Goal: Information Seeking & Learning: Learn about a topic

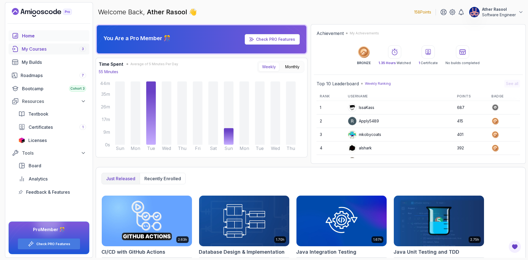
click at [38, 51] on div "My Courses 3" at bounding box center [54, 49] width 64 height 7
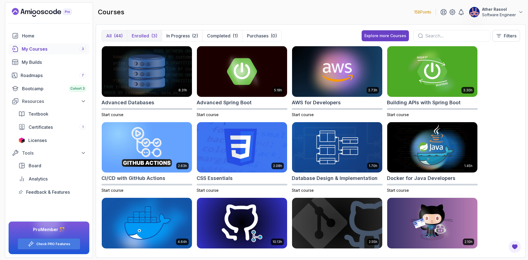
click at [146, 35] on p "Enrolled" at bounding box center [140, 35] width 17 height 7
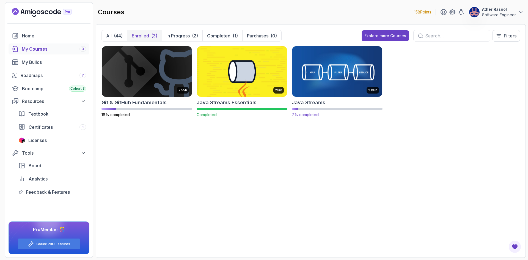
click at [345, 68] on img at bounding box center [337, 71] width 95 height 53
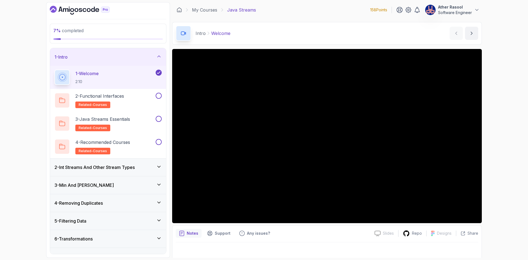
click at [134, 167] on h3 "2 - Int Streams And Other Stream Types" at bounding box center [94, 167] width 80 height 7
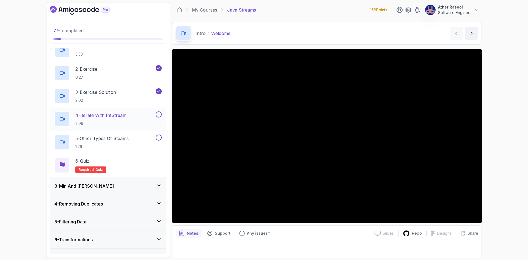
scroll to position [55, 0]
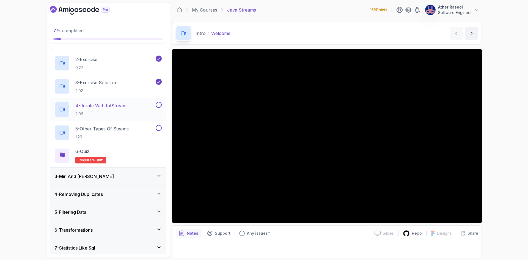
click at [118, 111] on p "2:06" at bounding box center [100, 113] width 51 height 5
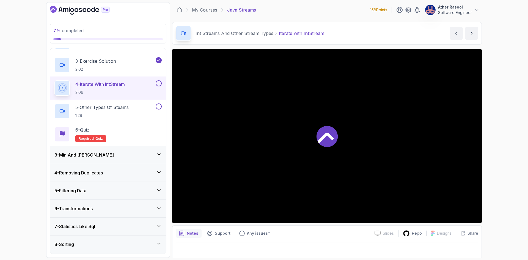
scroll to position [37, 0]
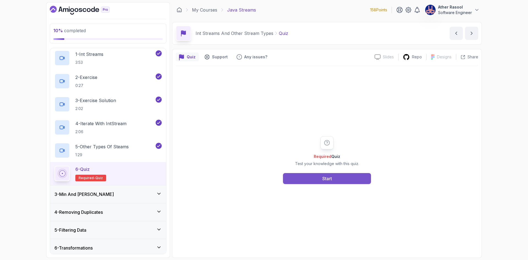
click at [316, 176] on button "Start" at bounding box center [327, 178] width 88 height 11
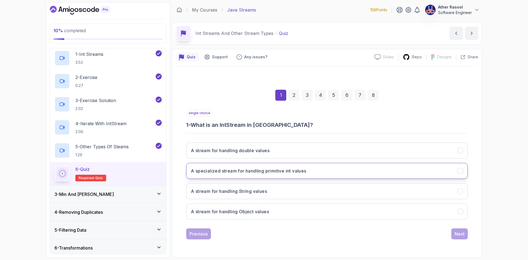
click at [273, 171] on h3 "A specialized stream for handling primitive int values" at bounding box center [248, 170] width 115 height 7
click at [460, 234] on div "Next" at bounding box center [459, 233] width 10 height 7
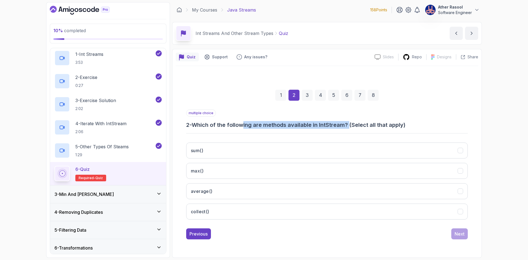
drag, startPoint x: 256, startPoint y: 126, endPoint x: 351, endPoint y: 123, distance: 94.8
click at [351, 123] on h3 "2 - Which of the following are methods available in IntStream? (Select all that…" at bounding box center [326, 125] width 281 height 8
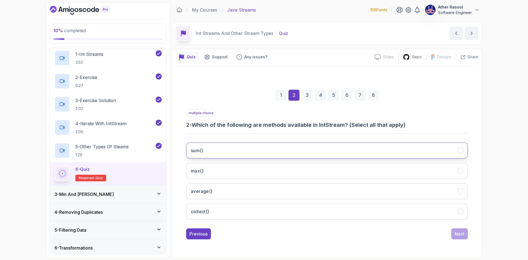
click at [249, 151] on button "sum()" at bounding box center [326, 150] width 281 height 16
click at [248, 168] on button "max()" at bounding box center [326, 171] width 281 height 16
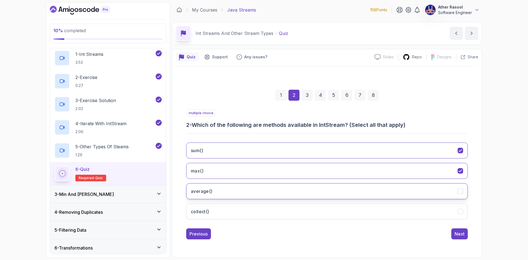
click at [250, 191] on button "average()" at bounding box center [326, 191] width 281 height 16
click at [256, 207] on button "collect()" at bounding box center [326, 211] width 281 height 16
click at [454, 232] on button "Next" at bounding box center [459, 233] width 16 height 11
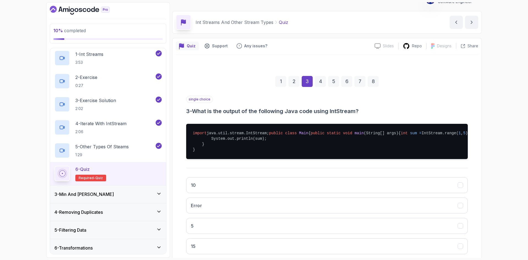
scroll to position [55, 0]
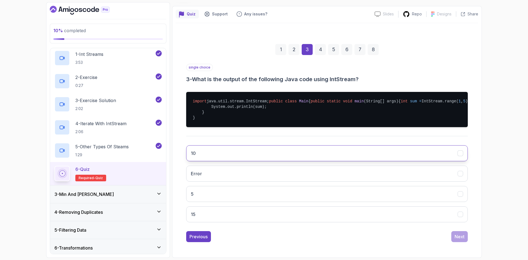
click at [210, 161] on button "10" at bounding box center [326, 153] width 281 height 16
click at [462, 240] on div "Next" at bounding box center [459, 236] width 10 height 7
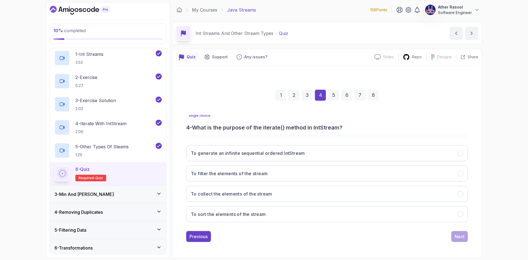
scroll to position [0, 0]
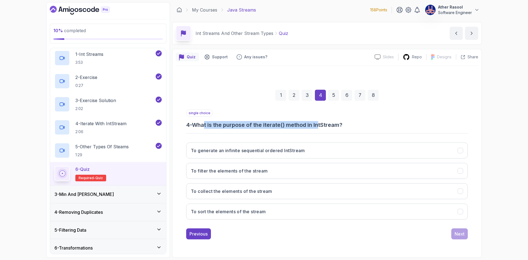
drag, startPoint x: 246, startPoint y: 125, endPoint x: 323, endPoint y: 124, distance: 77.0
click at [323, 124] on h3 "4 - What is the purpose of the iterate() method in IntStream?" at bounding box center [326, 125] width 281 height 8
drag, startPoint x: 348, startPoint y: 125, endPoint x: 239, endPoint y: 126, distance: 108.5
click at [239, 126] on h3 "4 - What is the purpose of the iterate() method in IntStream?" at bounding box center [326, 125] width 281 height 8
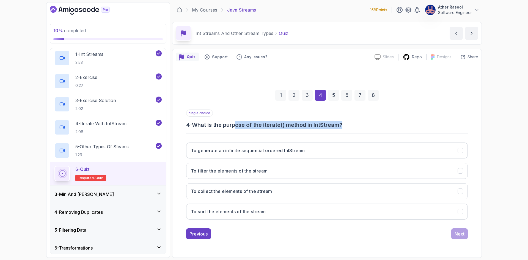
click at [239, 126] on h3 "4 - What is the purpose of the iterate() method in IntStream?" at bounding box center [326, 125] width 281 height 8
click at [286, 132] on div "single choice 4 - What is the purpose of the iterate() method in IntStream? To …" at bounding box center [326, 166] width 281 height 114
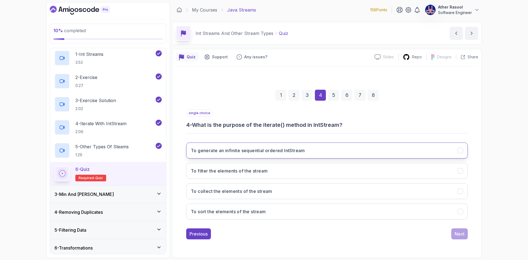
click at [259, 155] on button "To generate an infinite sequential ordered IntStream" at bounding box center [326, 150] width 281 height 16
click at [466, 235] on button "Next" at bounding box center [459, 233] width 16 height 11
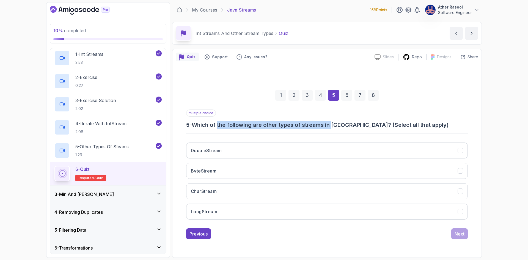
drag, startPoint x: 221, startPoint y: 124, endPoint x: 334, endPoint y: 128, distance: 113.3
click at [334, 128] on h3 "5 - Which of the following are other types of streams in Java? (Select all that…" at bounding box center [326, 125] width 281 height 8
drag, startPoint x: 228, startPoint y: 126, endPoint x: 339, endPoint y: 128, distance: 110.5
click at [339, 128] on h3 "5 - Which of the following are other types of streams in Java? (Select all that…" at bounding box center [326, 125] width 281 height 8
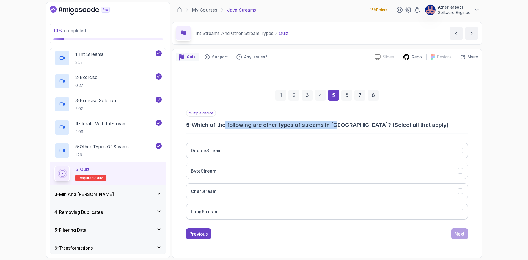
click at [339, 128] on h3 "5 - Which of the following are other types of streams in Java? (Select all that…" at bounding box center [326, 125] width 281 height 8
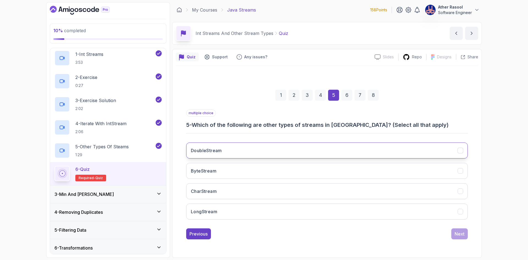
click at [240, 153] on button "DoubleStream" at bounding box center [326, 150] width 281 height 16
click at [228, 211] on button "LongStream" at bounding box center [326, 211] width 281 height 16
click at [460, 236] on div "Next" at bounding box center [459, 233] width 10 height 7
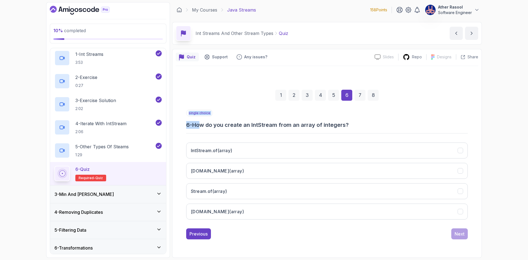
drag, startPoint x: 203, startPoint y: 126, endPoint x: 341, endPoint y: 129, distance: 138.2
click at [341, 129] on div "single choice 6 - How do you create an IntStream from an array of integers? Int…" at bounding box center [326, 166] width 281 height 114
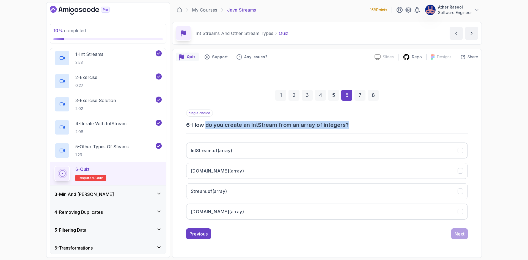
drag, startPoint x: 353, startPoint y: 125, endPoint x: 208, endPoint y: 127, distance: 144.8
click at [208, 127] on h3 "6 - How do you create an IntStream from an array of integers?" at bounding box center [326, 125] width 281 height 8
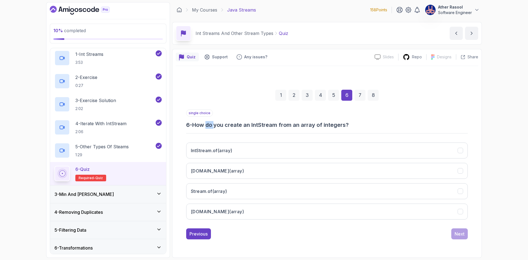
click at [208, 127] on h3 "6 - How do you create an IntStream from an array of integers?" at bounding box center [326, 125] width 281 height 8
click at [247, 128] on h3 "6 - How do you create an IntStream from an array of integers?" at bounding box center [326, 125] width 281 height 8
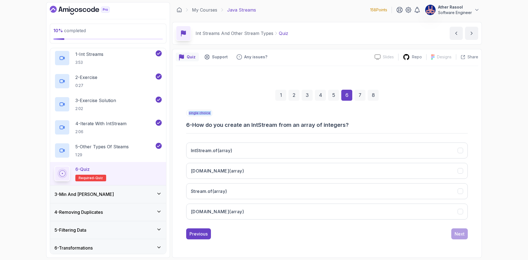
click at [247, 128] on h3 "6 - How do you create an IntStream from an array of integers?" at bounding box center [326, 125] width 281 height 8
click at [248, 133] on div "single choice 6 - How do you create an IntStream from an array of integers? Int…" at bounding box center [326, 166] width 281 height 114
drag, startPoint x: 203, startPoint y: 127, endPoint x: 288, endPoint y: 126, distance: 85.7
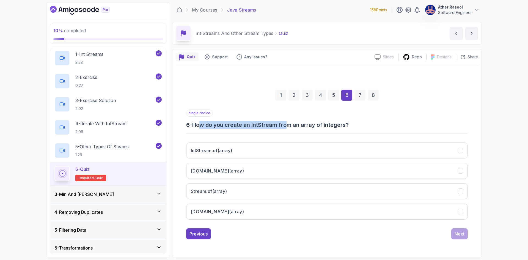
click at [288, 126] on h3 "6 - How do you create an IntStream from an array of integers?" at bounding box center [326, 125] width 281 height 8
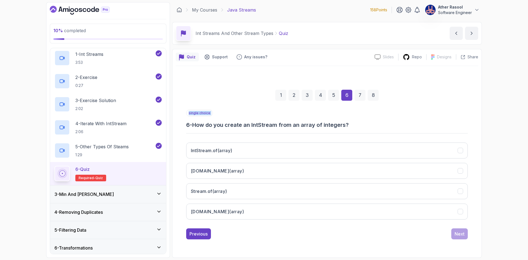
click at [291, 126] on h3 "6 - How do you create an IntStream from an array of integers?" at bounding box center [326, 125] width 281 height 8
click at [319, 126] on h3 "6 - How do you create an IntStream from an array of integers?" at bounding box center [326, 125] width 281 height 8
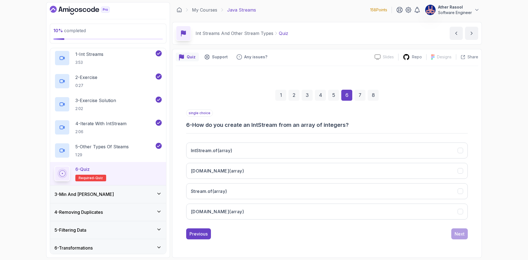
click at [322, 126] on h3 "6 - How do you create an IntStream from an array of integers?" at bounding box center [326, 125] width 281 height 8
click at [355, 126] on h3 "6 - How do you create an IntStream from an array of integers?" at bounding box center [326, 125] width 281 height 8
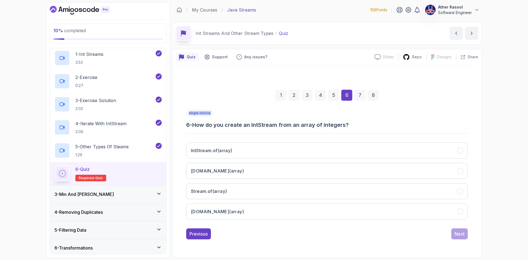
click at [355, 126] on h3 "6 - How do you create an IntStream from an array of integers?" at bounding box center [326, 125] width 281 height 8
click at [257, 151] on button "IntStream.of(array)" at bounding box center [326, 150] width 281 height 16
click at [460, 232] on div "Next" at bounding box center [459, 233] width 10 height 7
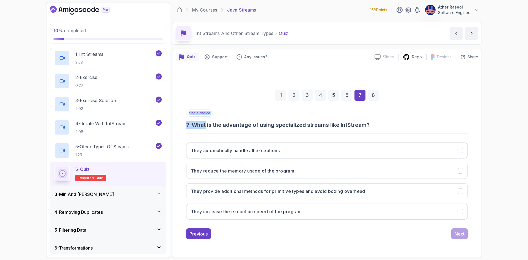
drag, startPoint x: 209, startPoint y: 125, endPoint x: 352, endPoint y: 129, distance: 143.8
click at [352, 129] on div "single choice 7 - What is the advantage of using specialized streams like IntSt…" at bounding box center [326, 166] width 281 height 114
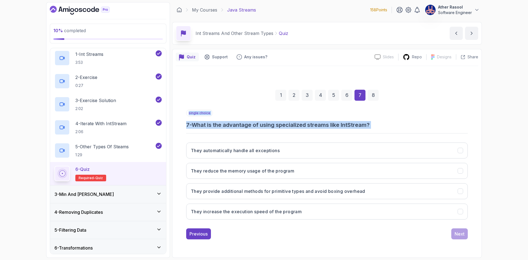
click at [352, 129] on div "single choice 7 - What is the advantage of using specialized streams like IntSt…" at bounding box center [326, 166] width 281 height 114
click at [336, 192] on h3 "They provide additional methods for primitive types and avoid boxing overhead" at bounding box center [278, 191] width 174 height 7
click at [453, 232] on button "Next" at bounding box center [459, 233] width 16 height 11
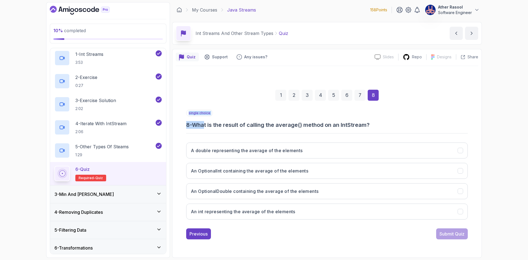
drag, startPoint x: 233, startPoint y: 125, endPoint x: 327, endPoint y: 129, distance: 93.8
click at [327, 129] on div "single choice 8 - What is the result of calling the average() method on an IntS…" at bounding box center [326, 166] width 281 height 114
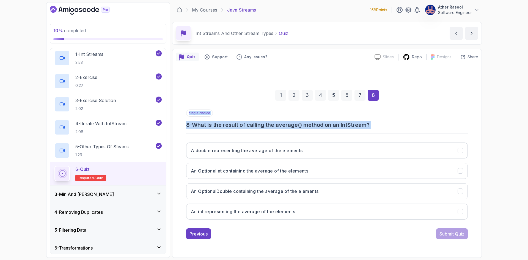
click at [327, 129] on div "single choice 8 - What is the result of calling the average() method on an IntS…" at bounding box center [326, 166] width 281 height 114
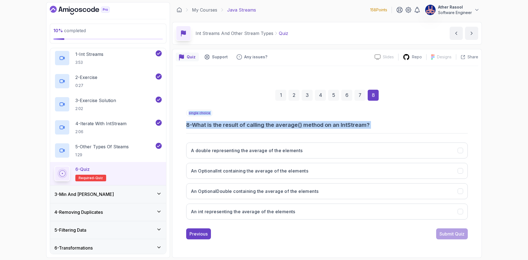
click at [327, 129] on div "single choice 8 - What is the result of calling the average() method on an IntS…" at bounding box center [326, 166] width 281 height 114
click at [261, 214] on h3 "An int representing the average of the elements" at bounding box center [243, 211] width 104 height 7
click at [446, 232] on div "Submit Quiz" at bounding box center [451, 233] width 25 height 7
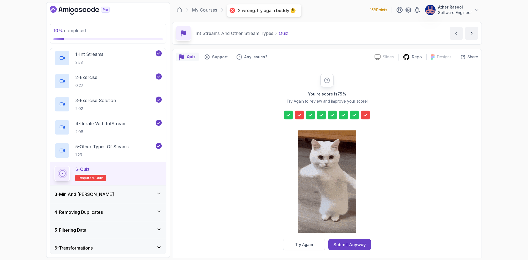
click at [302, 115] on div at bounding box center [299, 114] width 9 height 9
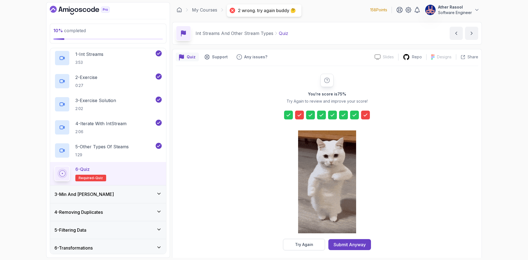
click at [301, 117] on icon at bounding box center [299, 114] width 5 height 5
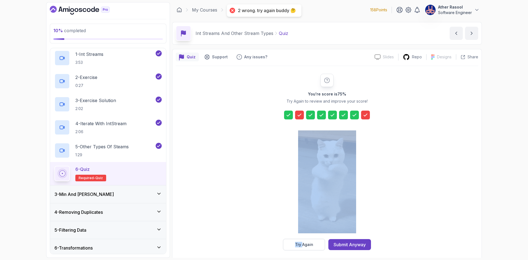
click at [301, 117] on icon at bounding box center [299, 114] width 5 height 5
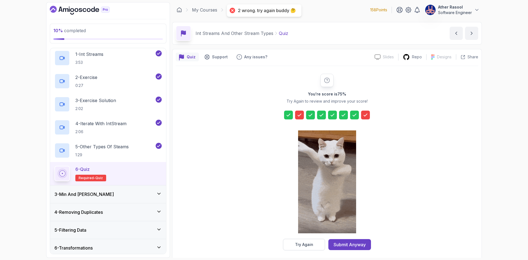
click at [409, 115] on div "You're score is 75 % Try Again to review and improve your score! Try Again Subm…" at bounding box center [327, 162] width 302 height 176
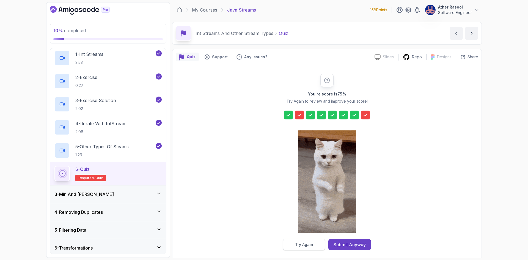
click at [309, 245] on div "Try Again" at bounding box center [304, 244] width 18 height 5
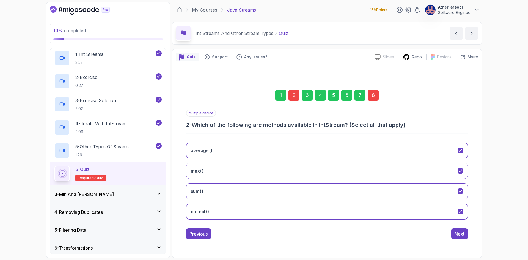
click at [293, 97] on div "2" at bounding box center [293, 95] width 11 height 11
click at [373, 98] on div "8" at bounding box center [372, 95] width 11 height 11
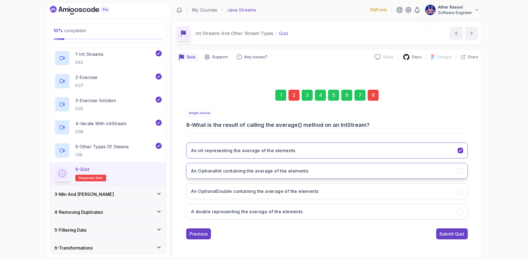
click at [314, 170] on button "An OptionalInt containing the average of the elements" at bounding box center [326, 171] width 281 height 16
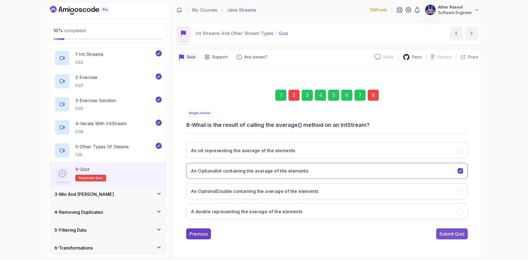
click at [450, 231] on div "Submit Quiz" at bounding box center [451, 233] width 25 height 7
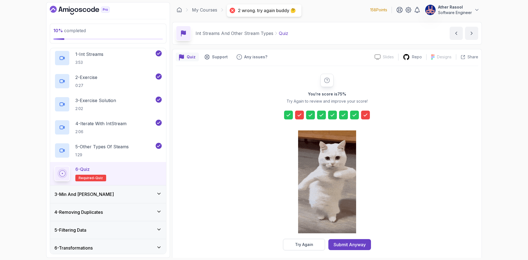
click at [368, 116] on div at bounding box center [365, 114] width 9 height 9
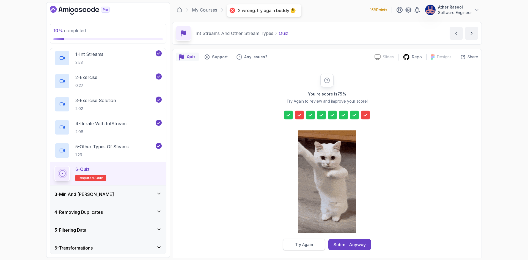
click at [312, 246] on div "Try Again" at bounding box center [304, 244] width 18 height 5
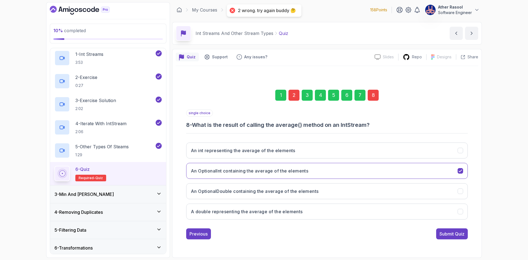
click at [370, 98] on div "8" at bounding box center [372, 95] width 11 height 11
click at [314, 193] on h3 "An OptionalDouble containing the average of the elements" at bounding box center [255, 191] width 128 height 7
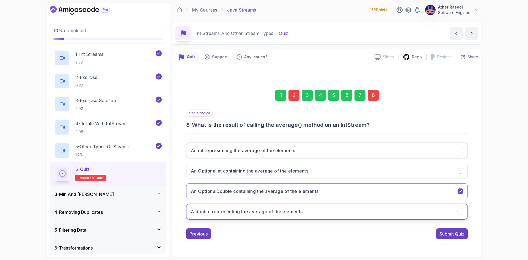
click at [320, 210] on button "A double representing the average of the elements" at bounding box center [326, 211] width 281 height 16
click at [441, 232] on div "Submit Quiz" at bounding box center [451, 233] width 25 height 7
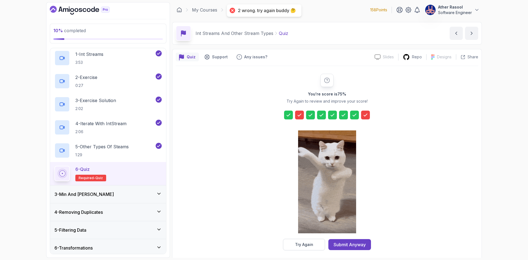
click at [364, 119] on div at bounding box center [365, 114] width 9 height 9
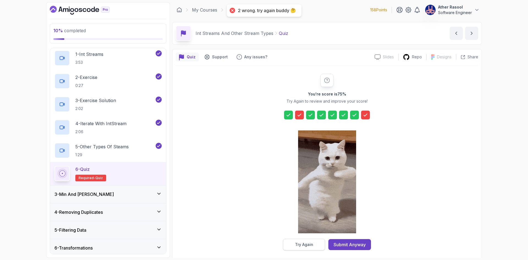
click at [311, 244] on div "Try Again" at bounding box center [304, 244] width 18 height 5
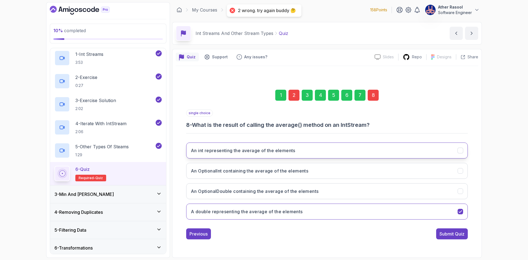
click at [273, 149] on h3 "An int representing the average of the elements" at bounding box center [243, 150] width 104 height 7
click at [445, 238] on button "Submit Quiz" at bounding box center [452, 233] width 32 height 11
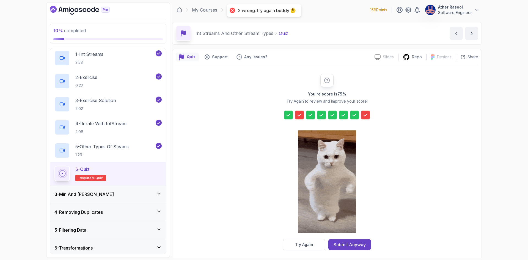
click at [299, 112] on icon at bounding box center [299, 114] width 5 height 5
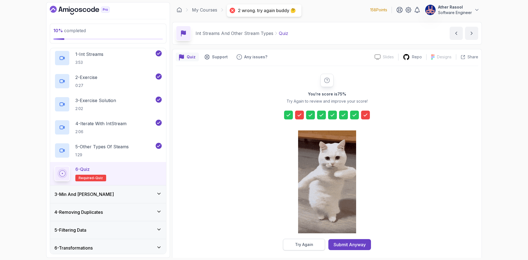
click at [306, 243] on div "Try Again" at bounding box center [304, 244] width 18 height 5
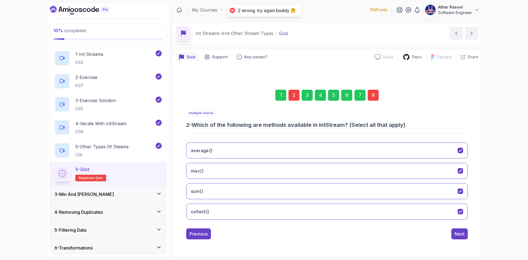
click at [291, 97] on div "2" at bounding box center [293, 95] width 11 height 11
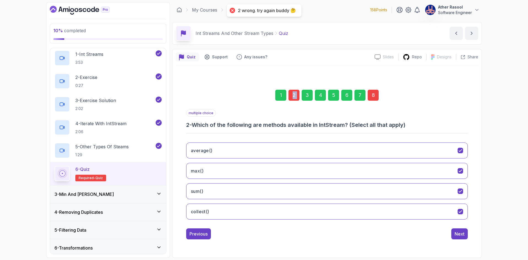
click at [291, 97] on div "2" at bounding box center [293, 95] width 11 height 11
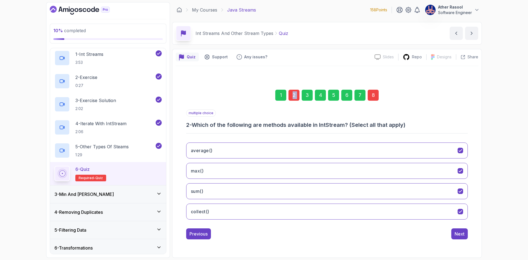
click at [291, 97] on div "2" at bounding box center [293, 95] width 11 height 11
drag, startPoint x: 242, startPoint y: 212, endPoint x: 257, endPoint y: 215, distance: 15.7
click at [242, 212] on button "collect()" at bounding box center [326, 211] width 281 height 16
click at [457, 234] on div "Next" at bounding box center [459, 233] width 10 height 7
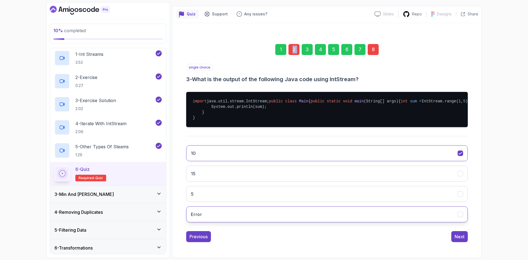
scroll to position [65, 0]
click at [450, 228] on div "single choice 3 - What is the output of the following Java code using IntStream…" at bounding box center [326, 153] width 281 height 178
click at [371, 44] on div "8" at bounding box center [372, 49] width 11 height 11
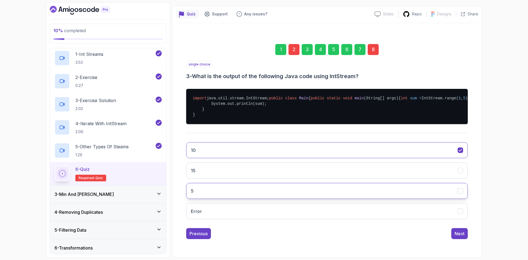
scroll to position [0, 0]
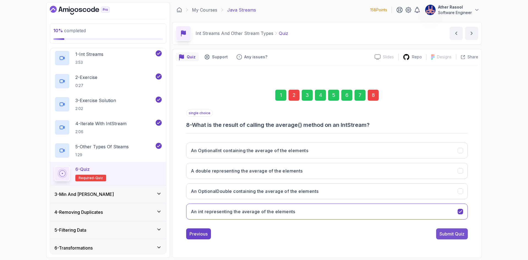
click at [462, 234] on div "Submit Quiz" at bounding box center [451, 233] width 25 height 7
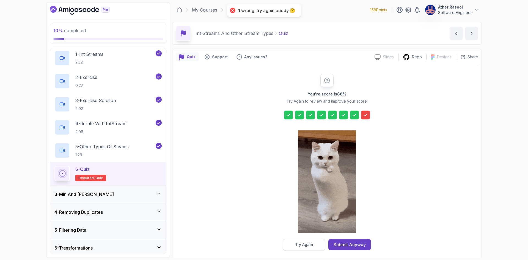
click at [295, 246] on div "Try Again" at bounding box center [304, 244] width 18 height 5
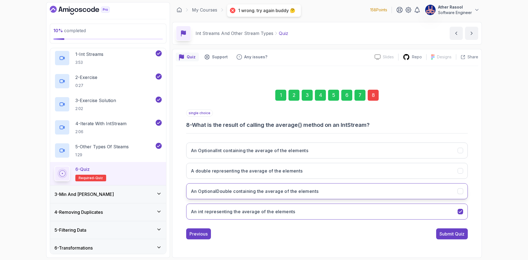
click at [324, 189] on button "An OptionalDouble containing the average of the elements" at bounding box center [326, 191] width 281 height 16
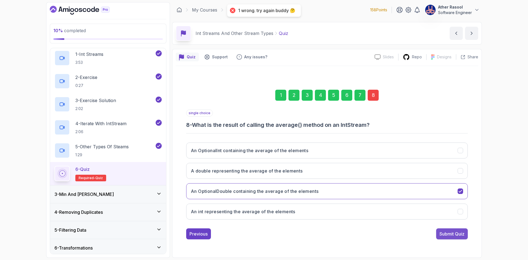
click at [466, 234] on button "Submit Quiz" at bounding box center [452, 233] width 32 height 11
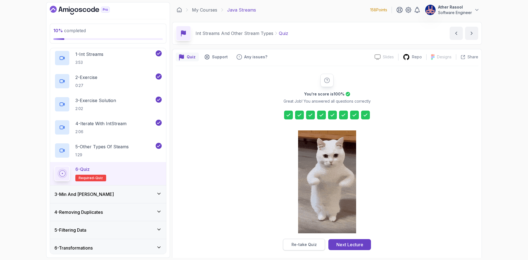
click at [307, 244] on div "Re-take Quiz" at bounding box center [303, 244] width 25 height 5
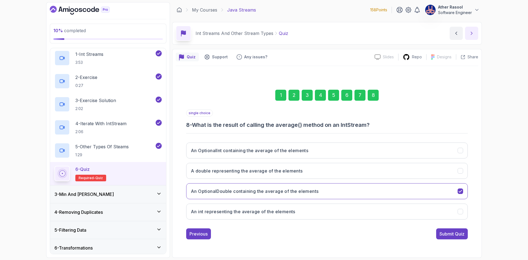
click at [472, 32] on icon "next content" at bounding box center [471, 33] width 5 height 5
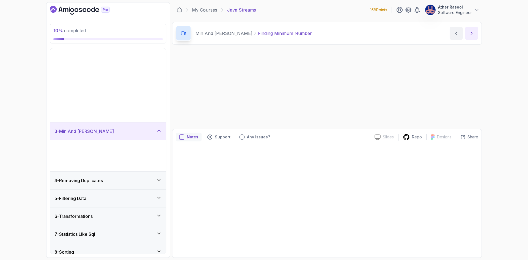
scroll to position [9, 0]
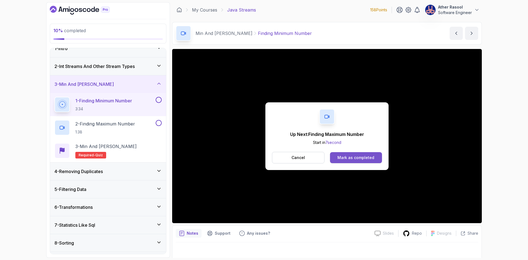
click at [356, 155] on div "Mark as completed" at bounding box center [355, 157] width 37 height 5
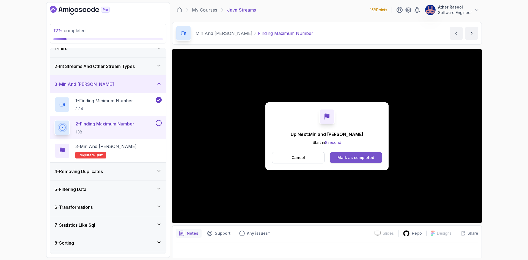
click at [345, 159] on div "Mark as completed" at bounding box center [355, 157] width 37 height 5
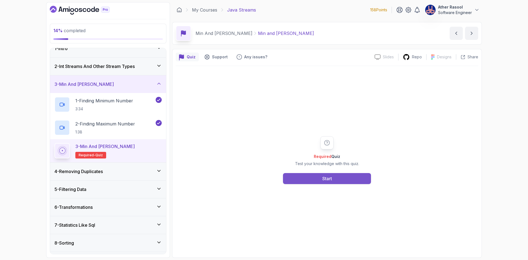
click at [340, 177] on button "Start" at bounding box center [327, 178] width 88 height 11
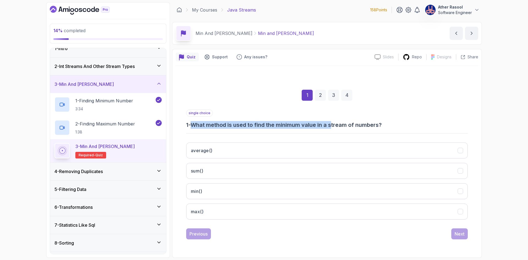
drag, startPoint x: 203, startPoint y: 122, endPoint x: 334, endPoint y: 126, distance: 131.4
click at [334, 126] on h3 "1 - What method is used to find the minimum value in a stream of numbers?" at bounding box center [326, 125] width 281 height 8
drag, startPoint x: 354, startPoint y: 124, endPoint x: 266, endPoint y: 125, distance: 88.5
click at [266, 125] on h3 "1 - What method is used to find the minimum value in a stream of numbers?" at bounding box center [326, 125] width 281 height 8
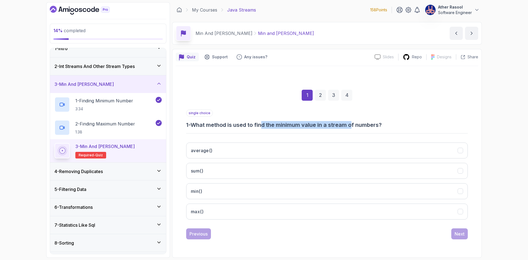
click at [266, 125] on h3 "1 - What method is used to find the minimum value in a stream of numbers?" at bounding box center [326, 125] width 281 height 8
drag, startPoint x: 266, startPoint y: 125, endPoint x: 342, endPoint y: 122, distance: 75.9
click at [342, 122] on h3 "1 - What method is used to find the minimum value in a stream of numbers?" at bounding box center [326, 125] width 281 height 8
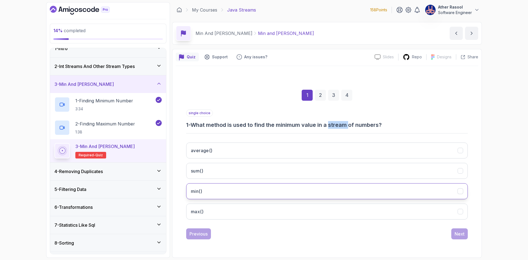
click at [278, 196] on button "min()" at bounding box center [326, 191] width 281 height 16
click at [458, 232] on div "Next" at bounding box center [459, 233] width 10 height 7
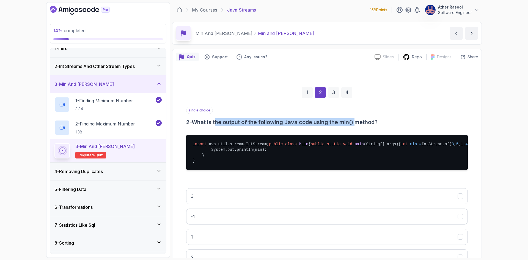
drag, startPoint x: 246, startPoint y: 123, endPoint x: 358, endPoint y: 125, distance: 111.6
click at [358, 125] on h3 "2 - What is the output of the following Java code using the min() method?" at bounding box center [326, 122] width 281 height 8
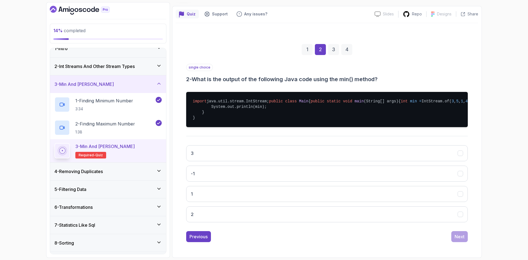
scroll to position [55, 0]
drag, startPoint x: 210, startPoint y: 111, endPoint x: 329, endPoint y: 111, distance: 119.3
click at [329, 111] on pre "import java.util.stream.IntStream; public class Main { public static void main …" at bounding box center [326, 109] width 281 height 35
click at [260, 111] on pre "import java.util.stream.IntStream; public class Main { public static void main …" at bounding box center [326, 109] width 281 height 35
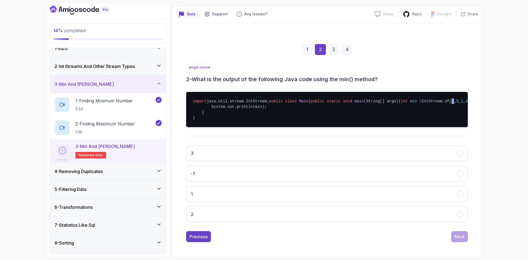
click at [265, 111] on pre "import java.util.stream.IntStream; public class Main { public static void main …" at bounding box center [326, 109] width 281 height 35
drag, startPoint x: 271, startPoint y: 111, endPoint x: 274, endPoint y: 111, distance: 3.0
click at [272, 111] on pre "import java.util.stream.IntStream; public class Main { public static void main …" at bounding box center [326, 109] width 281 height 35
drag, startPoint x: 278, startPoint y: 111, endPoint x: 281, endPoint y: 112, distance: 2.8
click at [281, 112] on pre "import java.util.stream.IntStream; public class Main { public static void main …" at bounding box center [326, 109] width 281 height 35
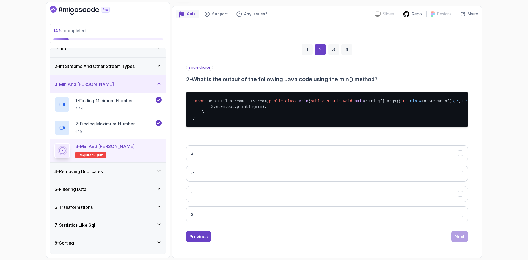
click at [470, 103] on span "2" at bounding box center [471, 101] width 2 height 4
click at [235, 113] on pre "import java.util.stream.IntStream; public class Main { public static void main …" at bounding box center [326, 109] width 281 height 35
click at [253, 112] on pre "import java.util.stream.IntStream; public class Main { public static void main …" at bounding box center [326, 109] width 281 height 35
click at [456, 103] on span "5" at bounding box center [457, 101] width 2 height 4
click at [451, 103] on span "3" at bounding box center [452, 101] width 2 height 4
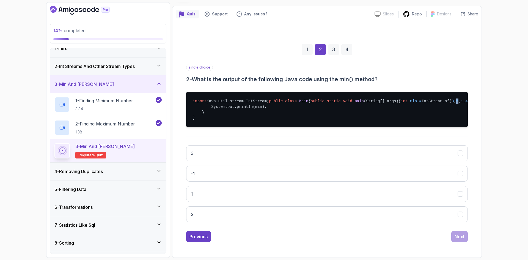
click at [456, 103] on span "5" at bounding box center [457, 101] width 2 height 4
click at [461, 103] on span "1" at bounding box center [462, 101] width 2 height 4
click at [280, 111] on pre "import java.util.stream.IntStream; public class Main { public static void main …" at bounding box center [326, 109] width 281 height 35
click at [285, 111] on pre "import java.util.stream.IntStream; public class Main { public static void main …" at bounding box center [326, 109] width 281 height 35
click at [470, 103] on span "2" at bounding box center [471, 101] width 2 height 4
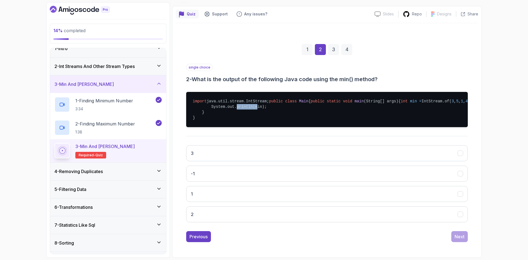
drag, startPoint x: 232, startPoint y: 117, endPoint x: 253, endPoint y: 117, distance: 20.3
click at [253, 117] on pre "import java.util.stream.IntStream; public class Main { public static void main …" at bounding box center [326, 109] width 281 height 35
click at [272, 118] on pre "import java.util.stream.IntStream; public class Main { public static void main …" at bounding box center [326, 109] width 281 height 35
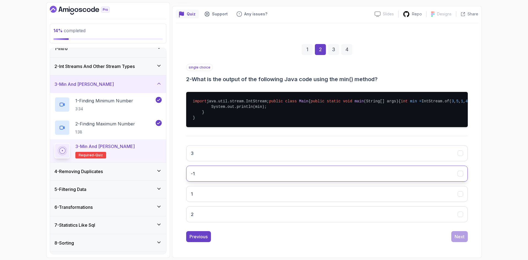
click at [236, 170] on button "-1" at bounding box center [326, 173] width 281 height 16
click at [459, 238] on div "Next" at bounding box center [459, 236] width 10 height 7
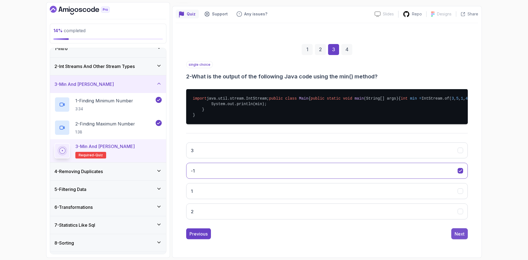
scroll to position [0, 0]
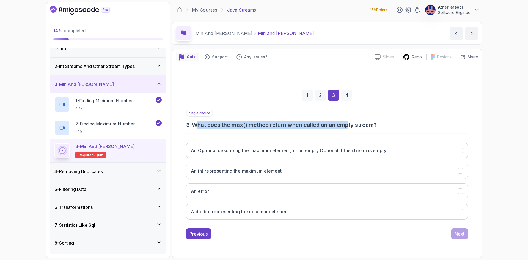
drag, startPoint x: 202, startPoint y: 125, endPoint x: 350, endPoint y: 128, distance: 148.1
click at [350, 128] on h3 "3 - What does the max() method return when called on an empty stream?" at bounding box center [326, 125] width 281 height 8
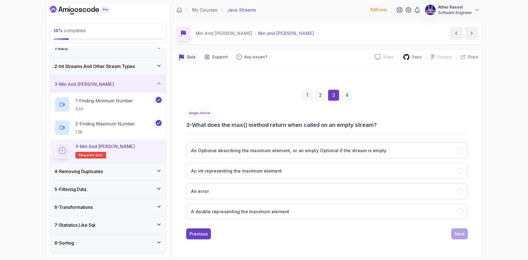
click at [348, 128] on h3 "3 - What does the max() method return when called on an empty stream?" at bounding box center [326, 125] width 281 height 8
click at [328, 135] on div "single choice 3 - What does the max() method return when called on an empty str…" at bounding box center [326, 166] width 281 height 114
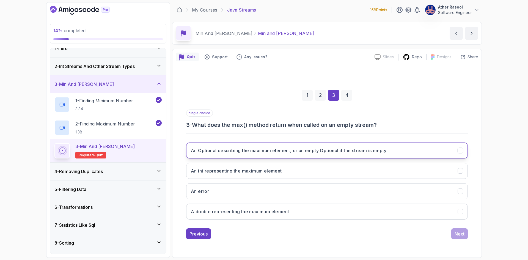
click at [307, 153] on h3 "An Optional describing the maximum element, or an empty Optional if the stream …" at bounding box center [289, 150] width 196 height 7
click at [454, 237] on button "Next" at bounding box center [459, 233] width 16 height 11
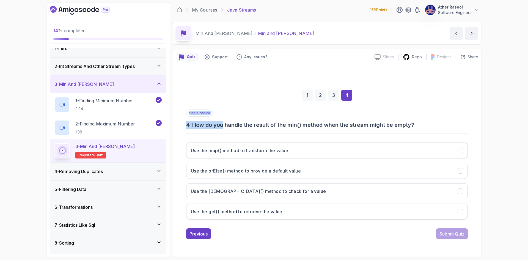
drag, startPoint x: 238, startPoint y: 126, endPoint x: 357, endPoint y: 129, distance: 119.3
click at [357, 129] on div "single choice 4 - How do you handle the result of the min() method when the str…" at bounding box center [326, 166] width 281 height 114
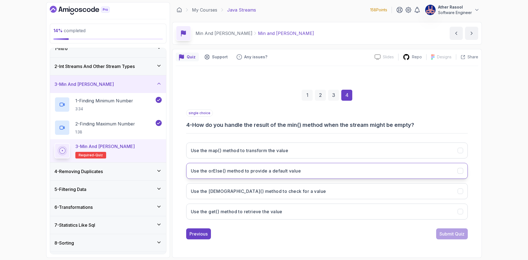
click at [308, 173] on button "Use the orElse() method to provide a default value" at bounding box center [326, 171] width 281 height 16
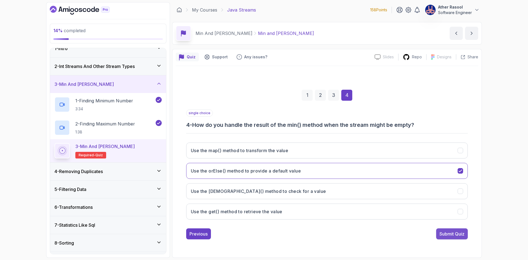
click at [462, 234] on div "Submit Quiz" at bounding box center [451, 233] width 25 height 7
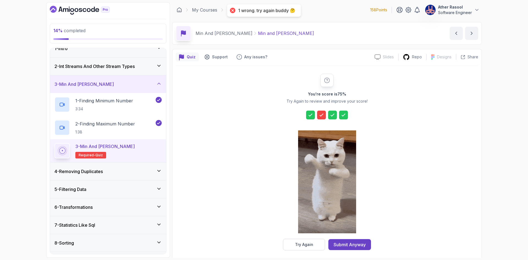
click at [321, 114] on icon at bounding box center [320, 114] width 5 height 5
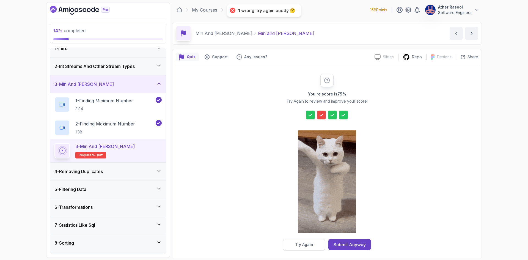
click at [309, 246] on div "Try Again" at bounding box center [304, 244] width 18 height 5
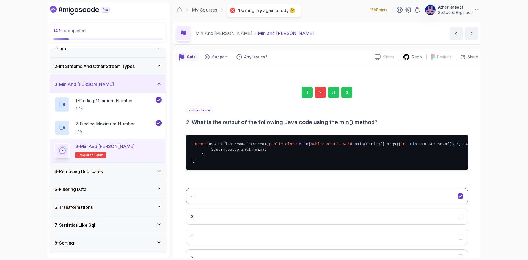
click at [317, 93] on div "2" at bounding box center [320, 92] width 11 height 11
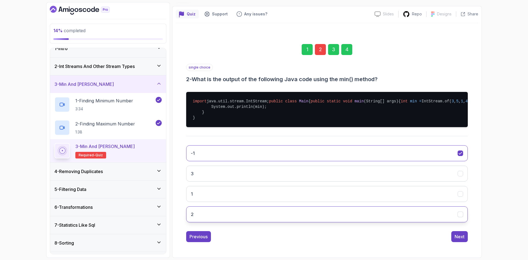
scroll to position [55, 0]
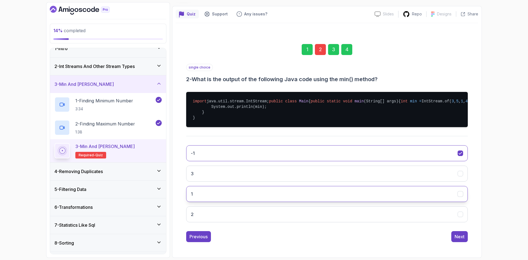
click at [259, 202] on button "1" at bounding box center [326, 194] width 281 height 16
click at [454, 242] on button "Next" at bounding box center [459, 236] width 16 height 11
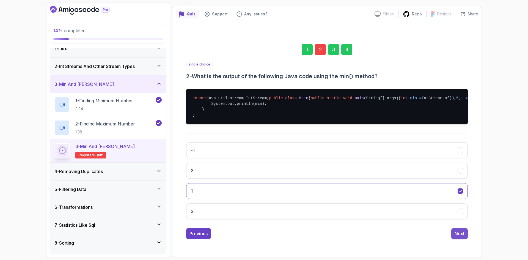
scroll to position [0, 0]
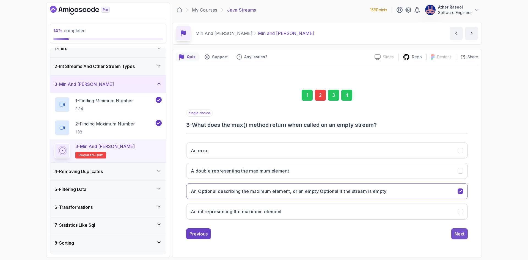
click at [461, 236] on div "Next" at bounding box center [459, 233] width 10 height 7
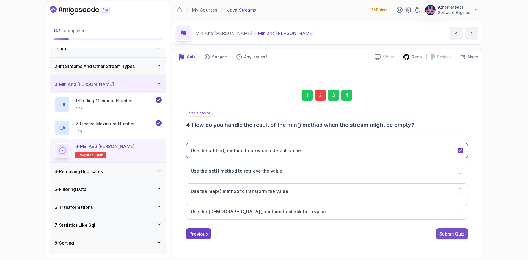
click at [460, 236] on div "Submit Quiz" at bounding box center [451, 233] width 25 height 7
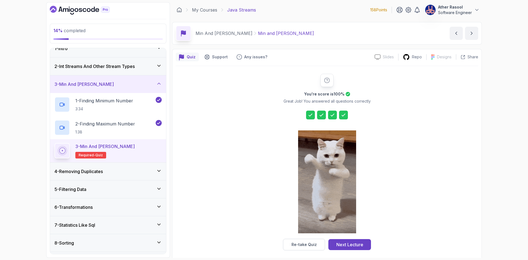
click at [320, 115] on icon at bounding box center [320, 114] width 5 height 5
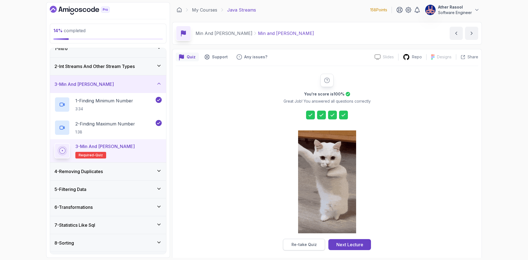
click at [315, 246] on div "Re-take Quiz" at bounding box center [303, 244] width 25 height 5
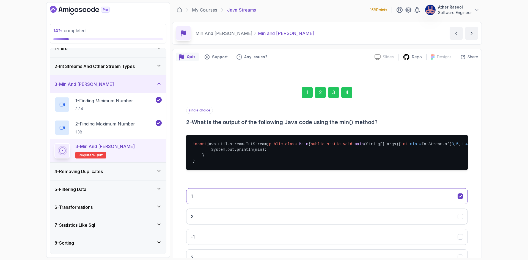
click at [312, 95] on div "1" at bounding box center [306, 92] width 11 height 11
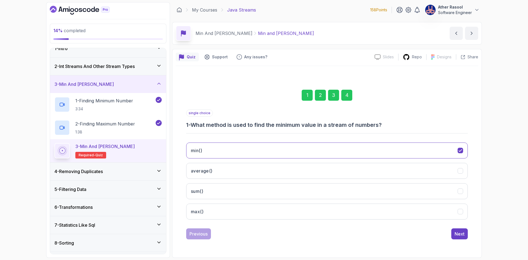
click at [320, 94] on div "2" at bounding box center [320, 95] width 11 height 11
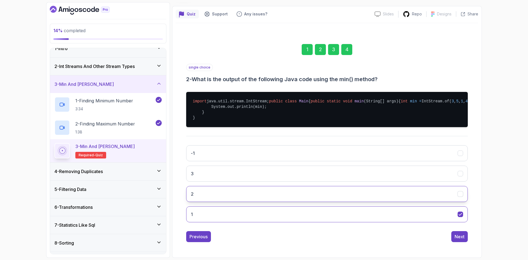
scroll to position [65, 0]
click at [120, 105] on h2 "1 - Finding Minimum Number 3:34" at bounding box center [104, 104] width 58 height 14
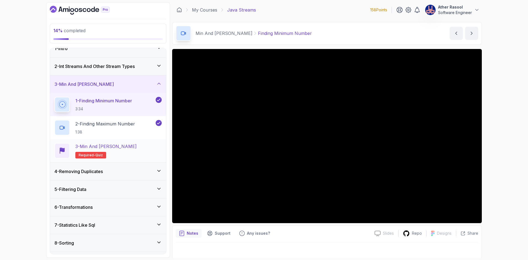
click at [128, 148] on div "3 - Min and Max Quiz Required- quiz" at bounding box center [107, 150] width 107 height 15
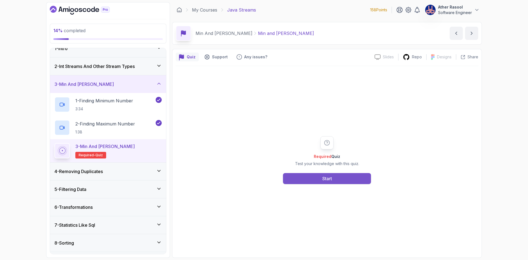
click at [344, 183] on button "Start" at bounding box center [327, 178] width 88 height 11
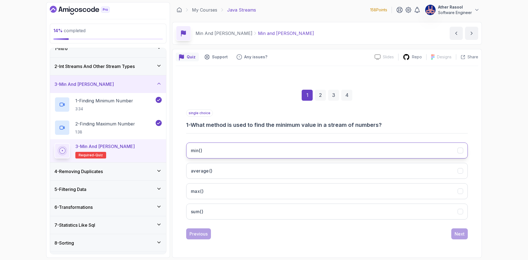
click at [237, 149] on button "min()" at bounding box center [326, 150] width 281 height 16
click at [462, 235] on div "Next" at bounding box center [459, 233] width 10 height 7
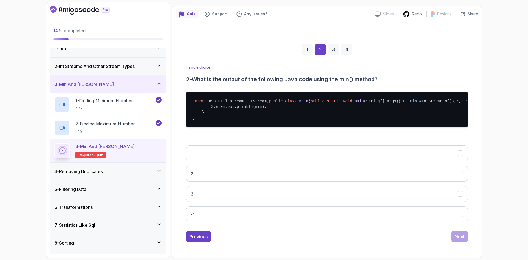
scroll to position [55, 0]
click at [262, 161] on button "1" at bounding box center [326, 153] width 281 height 16
click at [457, 240] on div "Next" at bounding box center [459, 236] width 10 height 7
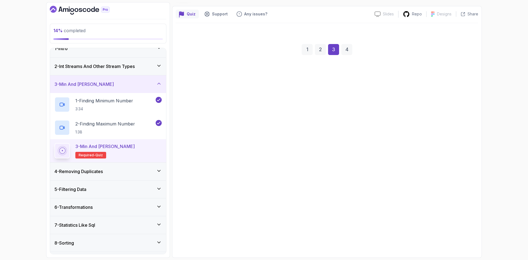
scroll to position [0, 0]
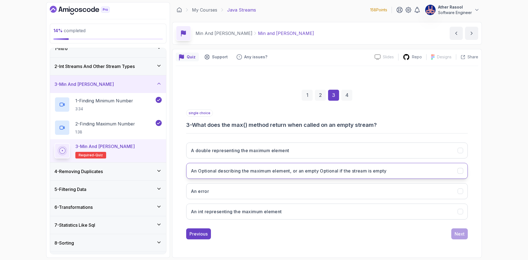
drag, startPoint x: 245, startPoint y: 173, endPoint x: 260, endPoint y: 178, distance: 15.7
click at [245, 173] on h3 "An Optional describing the maximum element, or an empty Optional if the stream …" at bounding box center [289, 170] width 196 height 7
click at [458, 233] on div "Next" at bounding box center [459, 233] width 10 height 7
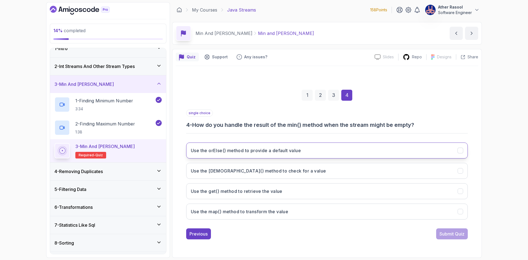
click at [245, 154] on button "Use the orElse() method to provide a default value" at bounding box center [326, 150] width 281 height 16
click at [455, 235] on div "Submit Quiz" at bounding box center [451, 233] width 25 height 7
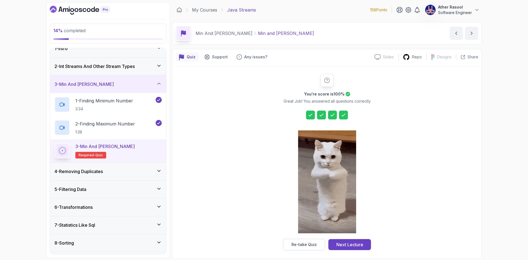
click at [349, 246] on div "Next Lecture" at bounding box center [349, 244] width 27 height 7
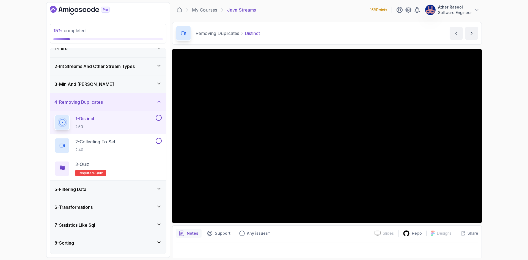
click at [96, 86] on div "3 - Min And Max" at bounding box center [107, 84] width 107 height 7
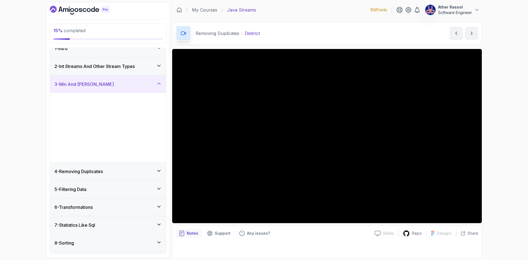
click at [102, 108] on p "3:34" at bounding box center [104, 108] width 58 height 5
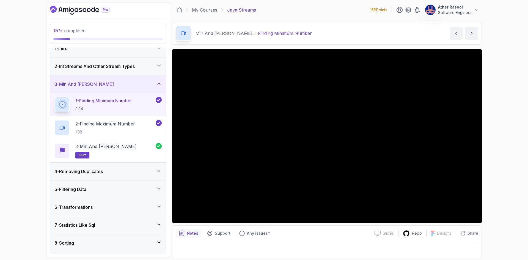
click at [111, 172] on div "4 - Removing Duplicates" at bounding box center [107, 171] width 107 height 7
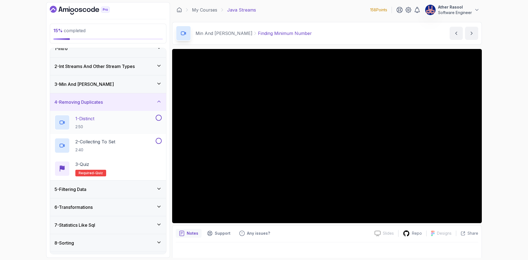
click at [116, 120] on div "1 - Distinct 2:50" at bounding box center [104, 122] width 100 height 15
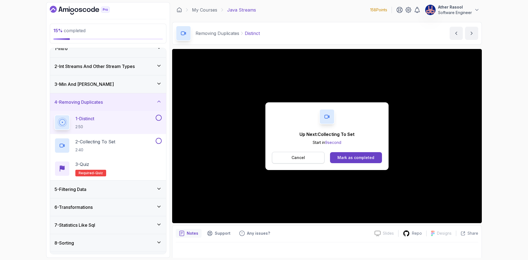
click at [315, 159] on button "Cancel" at bounding box center [298, 158] width 52 height 12
click at [342, 157] on div "Mark as completed" at bounding box center [355, 157] width 37 height 5
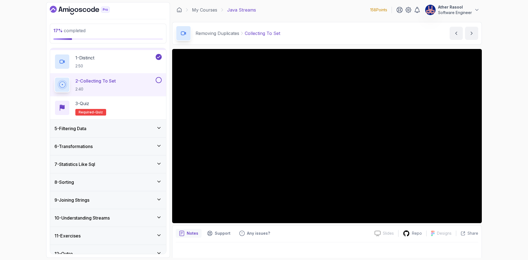
scroll to position [78, 0]
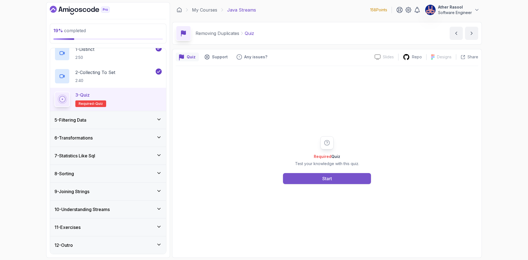
click at [338, 183] on button "Start" at bounding box center [327, 178] width 88 height 11
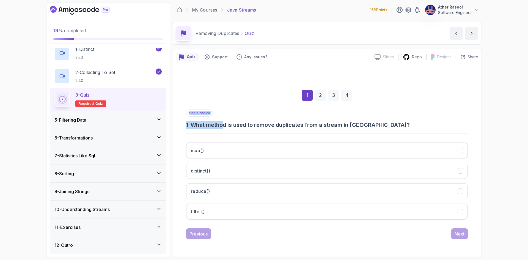
drag, startPoint x: 234, startPoint y: 125, endPoint x: 353, endPoint y: 130, distance: 119.4
click at [353, 130] on div "single choice 1 - What method is used to remove duplicates from a stream in Jav…" at bounding box center [326, 166] width 281 height 114
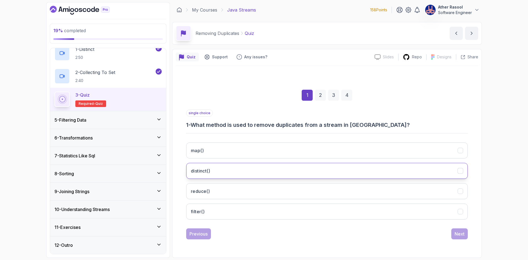
click at [262, 173] on button "distinct()" at bounding box center [326, 171] width 281 height 16
click at [472, 238] on div "1 2 3 4 single choice 1 - What method is used to remove duplicates from a strea…" at bounding box center [327, 159] width 302 height 167
click at [464, 235] on button "Next" at bounding box center [459, 233] width 16 height 11
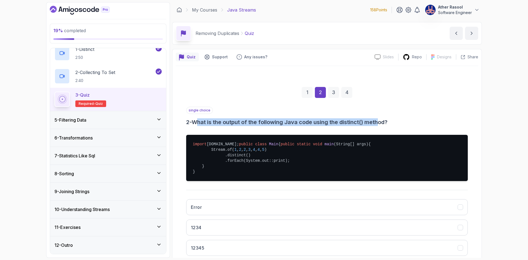
drag, startPoint x: 198, startPoint y: 120, endPoint x: 381, endPoint y: 123, distance: 183.6
click at [381, 123] on h3 "2 - What is the output of the following Java code using the distinct() method?" at bounding box center [326, 122] width 281 height 8
click at [383, 123] on h3 "2 - What is the output of the following Java code using the distinct() method?" at bounding box center [326, 122] width 281 height 8
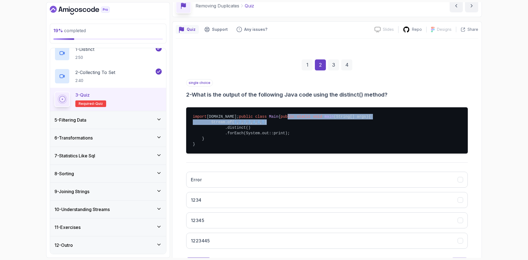
drag, startPoint x: 221, startPoint y: 135, endPoint x: 284, endPoint y: 137, distance: 62.9
click at [284, 137] on pre "import java.util.stream.Stream; public class Main { public static void main (St…" at bounding box center [326, 130] width 281 height 46
drag, startPoint x: 210, startPoint y: 138, endPoint x: 270, endPoint y: 138, distance: 60.5
click at [270, 138] on pre "import java.util.stream.Stream; public class Main { public static void main (St…" at bounding box center [326, 130] width 281 height 46
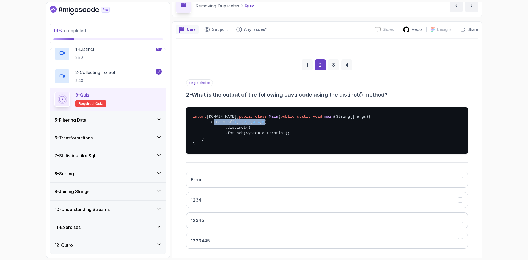
click at [264, 124] on span "5" at bounding box center [263, 122] width 2 height 4
drag, startPoint x: 225, startPoint y: 142, endPoint x: 244, endPoint y: 143, distance: 19.0
click at [244, 143] on pre "import java.util.stream.Stream; public class Main { public static void main (St…" at bounding box center [326, 130] width 281 height 46
drag, startPoint x: 246, startPoint y: 144, endPoint x: 223, endPoint y: 143, distance: 23.1
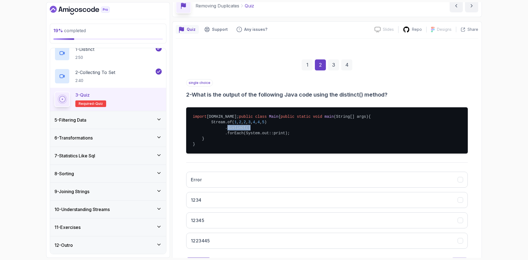
click at [223, 143] on pre "import java.util.stream.Stream; public class Main { public static void main (St…" at bounding box center [326, 130] width 281 height 46
click at [242, 145] on pre "import java.util.stream.Stream; public class Main { public static void main (St…" at bounding box center [326, 130] width 281 height 46
click at [234, 124] on span "1" at bounding box center [235, 122] width 2 height 4
click at [241, 140] on pre "import java.util.stream.Stream; public class Main { public static void main (St…" at bounding box center [326, 130] width 281 height 46
click at [250, 124] on span "3" at bounding box center [249, 122] width 2 height 4
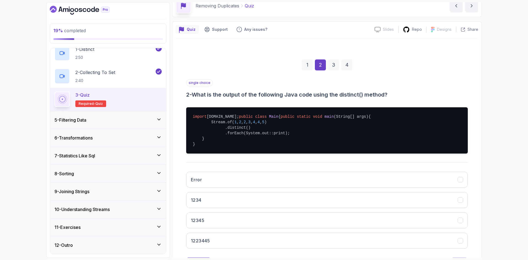
click at [260, 139] on pre "import java.util.stream.Stream; public class Main { public static void main (St…" at bounding box center [326, 130] width 281 height 46
click at [272, 142] on pre "import java.util.stream.Stream; public class Main { public static void main (St…" at bounding box center [326, 130] width 281 height 46
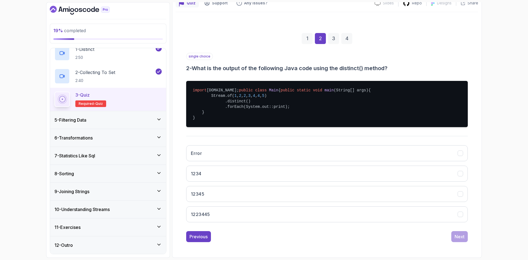
scroll to position [70, 0]
click at [243, 190] on button "12345" at bounding box center [326, 194] width 281 height 16
click at [458, 237] on div "Next" at bounding box center [459, 236] width 10 height 7
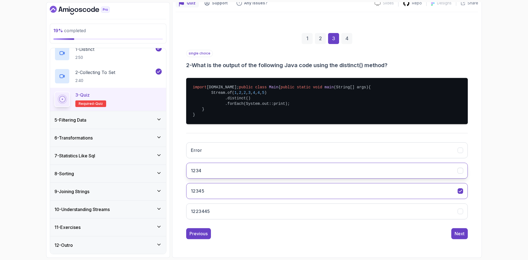
scroll to position [0, 0]
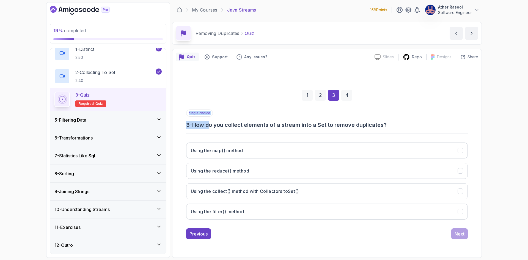
drag, startPoint x: 211, startPoint y: 128, endPoint x: 358, endPoint y: 130, distance: 146.5
click at [358, 130] on div "single choice 3 - How do you collect elements of a stream into a Set to remove …" at bounding box center [326, 166] width 281 height 114
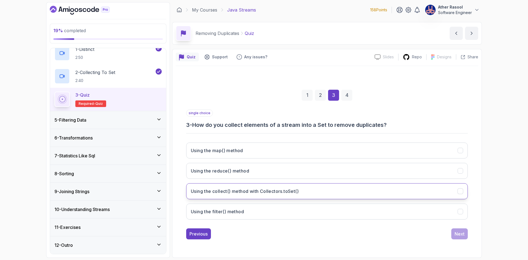
click at [279, 192] on h3 "Using the collect() method with Collectors.toSet()" at bounding box center [245, 191] width 108 height 7
click at [458, 235] on div "Next" at bounding box center [459, 233] width 10 height 7
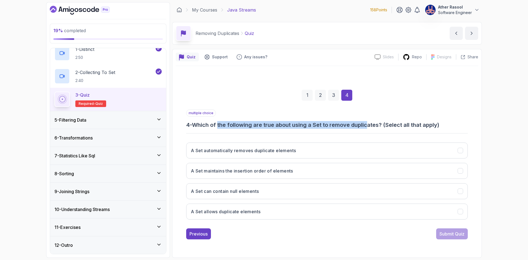
drag, startPoint x: 226, startPoint y: 125, endPoint x: 371, endPoint y: 127, distance: 145.1
click at [371, 127] on h3 "4 - Which of the following are true about using a Set to remove duplicates? (Se…" at bounding box center [326, 125] width 281 height 8
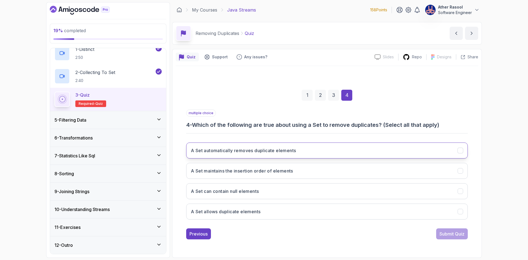
click at [269, 152] on h3 "A Set automatically removes duplicate elements" at bounding box center [243, 150] width 105 height 7
click at [454, 237] on div "Submit Quiz" at bounding box center [451, 233] width 25 height 7
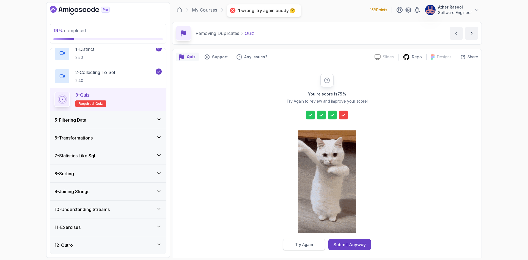
click at [305, 246] on div "Try Again" at bounding box center [304, 244] width 18 height 5
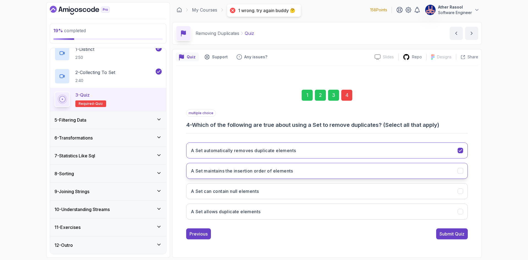
click at [306, 165] on button "A Set maintains the insertion order of elements" at bounding box center [326, 171] width 281 height 16
click at [459, 238] on button "Submit Quiz" at bounding box center [452, 233] width 32 height 11
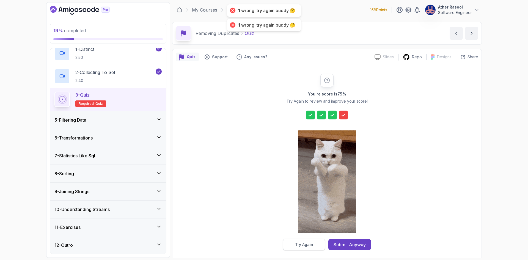
click at [307, 241] on button "Try Again" at bounding box center [304, 245] width 42 height 12
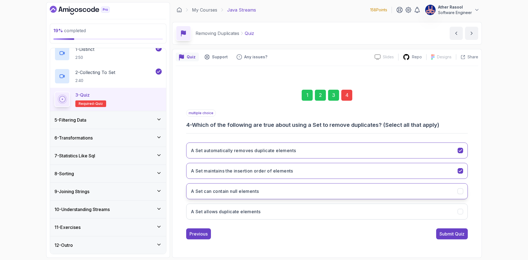
click at [271, 193] on button "A Set can contain null elements" at bounding box center [326, 191] width 281 height 16
click at [461, 234] on div "Submit Quiz" at bounding box center [451, 233] width 25 height 7
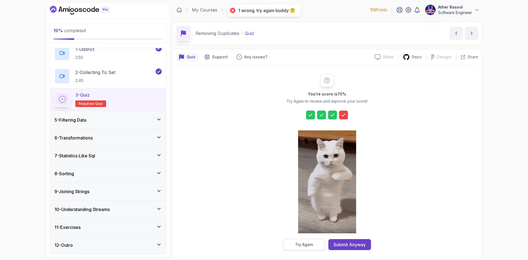
click at [318, 250] on button "Try Again" at bounding box center [304, 245] width 42 height 12
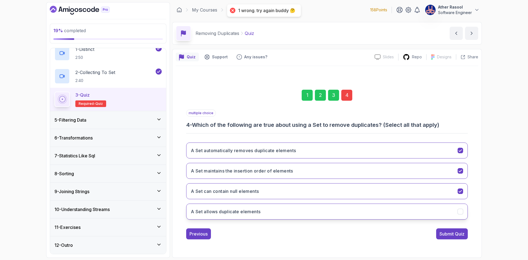
click at [334, 214] on button "A Set allows duplicate elements" at bounding box center [326, 211] width 281 height 16
click at [448, 237] on button "Submit Quiz" at bounding box center [452, 233] width 32 height 11
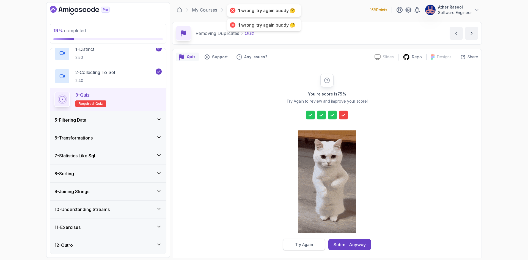
click at [304, 246] on div "Try Again" at bounding box center [304, 244] width 18 height 5
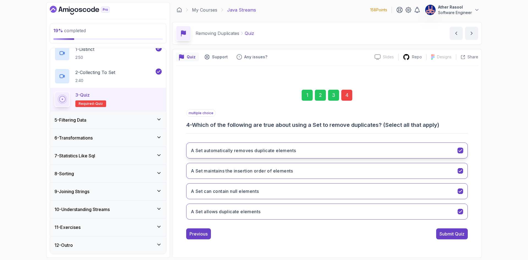
click at [292, 148] on h3 "A Set automatically removes duplicate elements" at bounding box center [243, 150] width 105 height 7
click at [294, 186] on button "A Set can contain null elements" at bounding box center [326, 191] width 281 height 16
click at [299, 206] on button "A Set allows duplicate elements" at bounding box center [326, 211] width 281 height 16
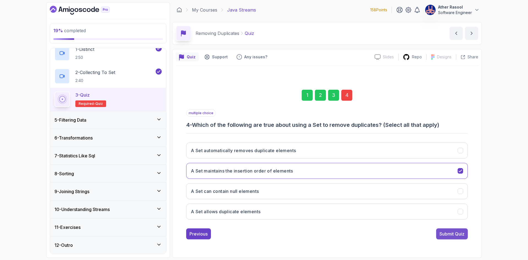
click at [460, 233] on div "Submit Quiz" at bounding box center [451, 233] width 25 height 7
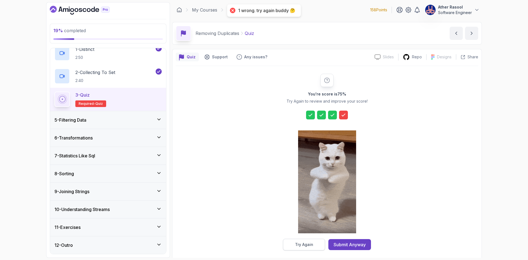
click at [322, 245] on button "Try Again" at bounding box center [304, 245] width 42 height 12
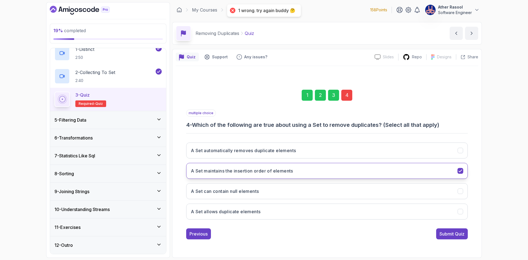
click at [308, 170] on button "A Set maintains the insertion order of elements" at bounding box center [326, 171] width 281 height 16
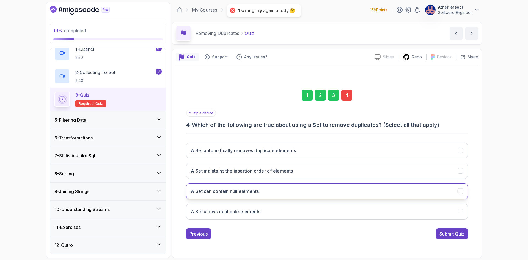
click at [308, 190] on button "A Set can contain null elements" at bounding box center [326, 191] width 281 height 16
click at [465, 235] on button "Submit Quiz" at bounding box center [452, 233] width 32 height 11
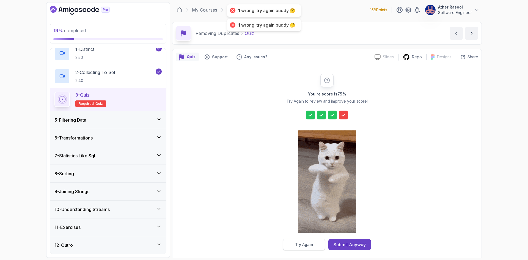
click at [304, 245] on div "Try Again" at bounding box center [304, 244] width 18 height 5
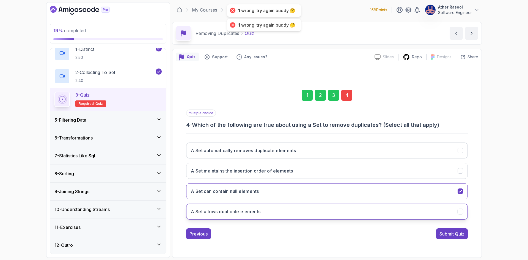
click at [303, 214] on button "A Set allows duplicate elements" at bounding box center [326, 211] width 281 height 16
click at [448, 233] on div "Submit Quiz" at bounding box center [451, 233] width 25 height 7
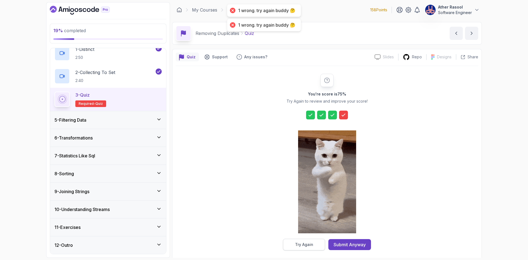
click at [312, 249] on button "Try Again" at bounding box center [304, 245] width 42 height 12
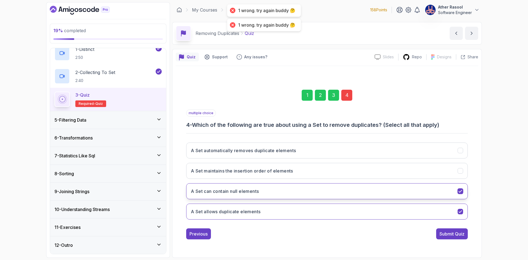
click at [334, 194] on button "A Set can contain null elements" at bounding box center [326, 191] width 281 height 16
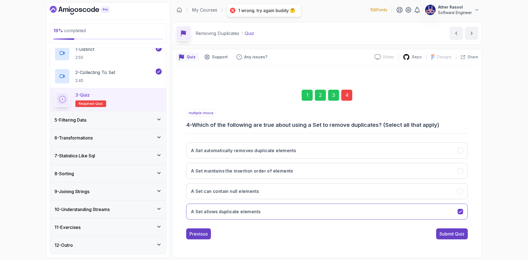
click at [451, 235] on div "Submit Quiz" at bounding box center [451, 233] width 25 height 7
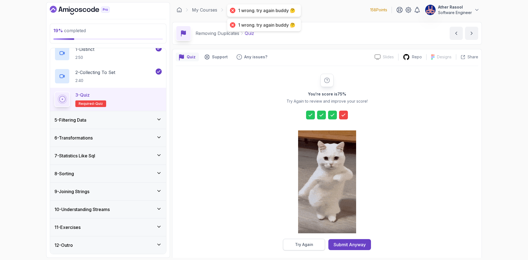
click at [307, 242] on div "Try Again" at bounding box center [304, 244] width 18 height 5
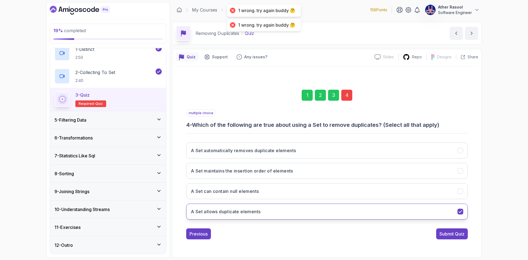
click at [295, 216] on button "A Set allows duplicate elements" at bounding box center [326, 211] width 281 height 16
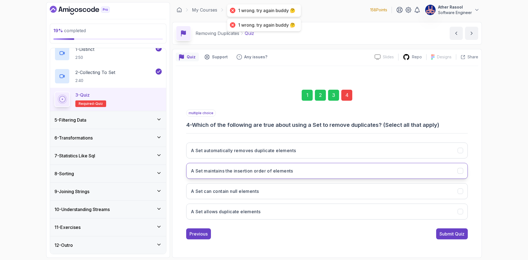
click at [299, 170] on button "A Set maintains the insertion order of elements" at bounding box center [326, 171] width 281 height 16
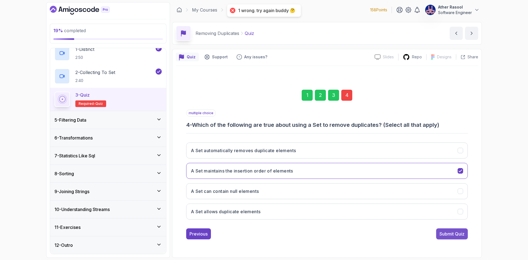
click at [447, 234] on div "Submit Quiz" at bounding box center [451, 233] width 25 height 7
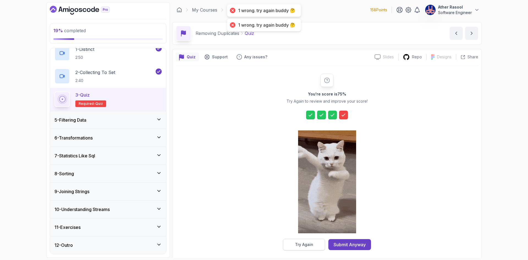
click at [315, 245] on button "Try Again" at bounding box center [304, 245] width 42 height 12
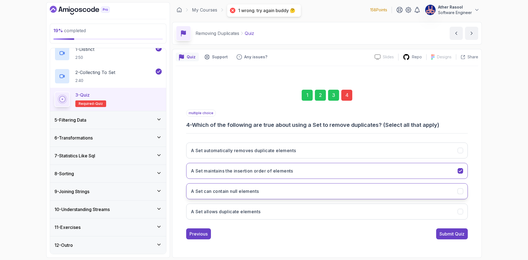
click at [308, 193] on button "A Set can contain null elements" at bounding box center [326, 191] width 281 height 16
click at [452, 236] on div "Submit Quiz" at bounding box center [451, 233] width 25 height 7
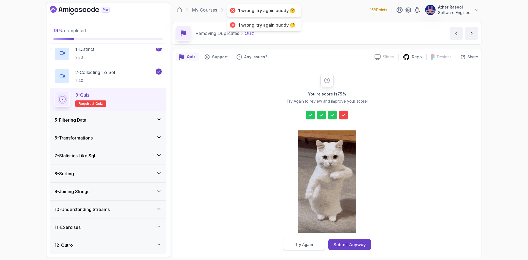
click at [311, 244] on div "Try Again" at bounding box center [304, 244] width 18 height 5
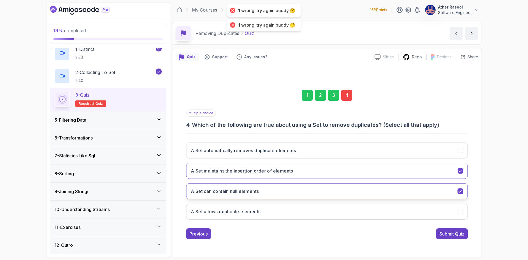
click at [311, 191] on button "A Set can contain null elements" at bounding box center [326, 191] width 281 height 16
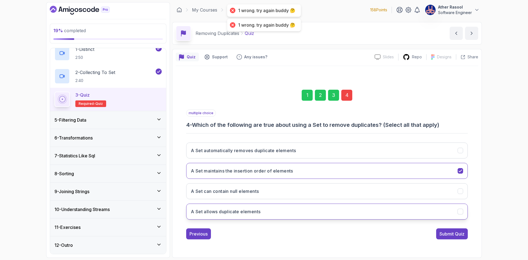
drag, startPoint x: 314, startPoint y: 208, endPoint x: 348, endPoint y: 213, distance: 34.4
click at [314, 208] on button "A Set allows duplicate elements" at bounding box center [326, 211] width 281 height 16
click at [436, 233] on button "Submit Quiz" at bounding box center [452, 233] width 32 height 11
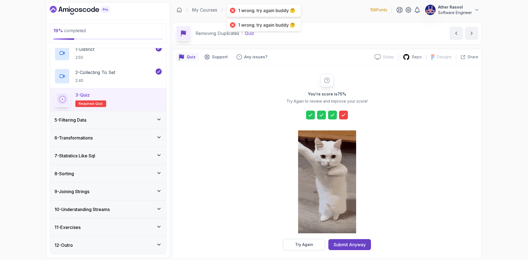
click at [311, 246] on div "Try Again" at bounding box center [304, 244] width 18 height 5
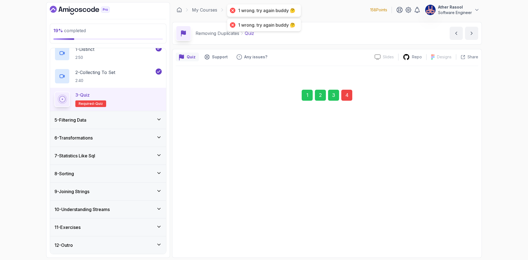
click at [314, 151] on button "A Set automatically removes duplicate elements" at bounding box center [326, 150] width 281 height 16
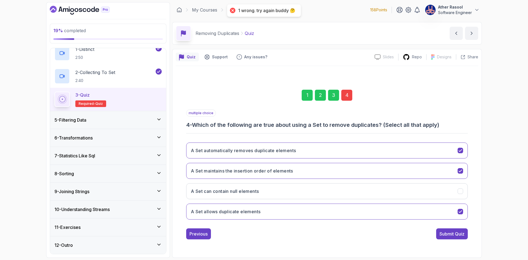
drag, startPoint x: 453, startPoint y: 211, endPoint x: 456, endPoint y: 228, distance: 17.0
click at [453, 213] on button "A Set allows duplicate elements" at bounding box center [326, 211] width 281 height 16
click at [457, 232] on div "Submit Quiz" at bounding box center [451, 233] width 25 height 7
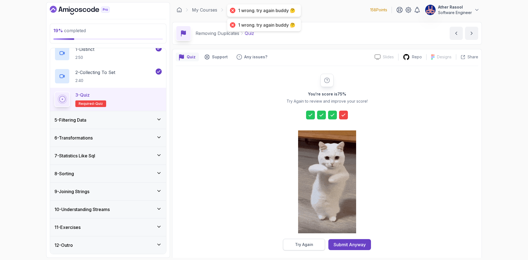
click at [305, 246] on div "Try Again" at bounding box center [304, 244] width 18 height 5
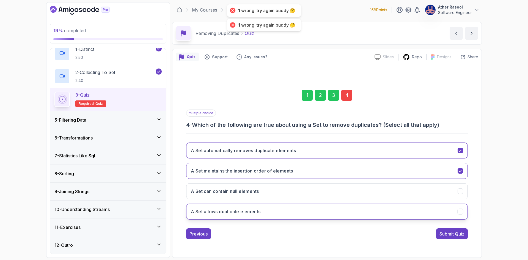
click at [363, 213] on button "A Set allows duplicate elements" at bounding box center [326, 211] width 281 height 16
click at [465, 240] on div "1 2 3 4 multiple choice 4 - Which of the following are true about using a Set t…" at bounding box center [327, 159] width 302 height 167
click at [459, 237] on button "Submit Quiz" at bounding box center [452, 233] width 32 height 11
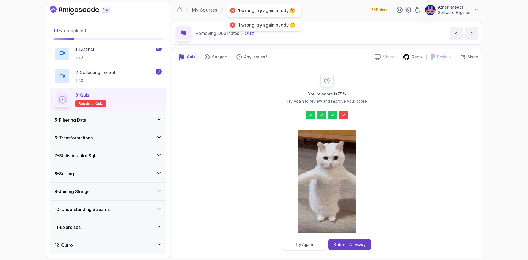
click at [293, 243] on button "Try Again" at bounding box center [304, 245] width 42 height 12
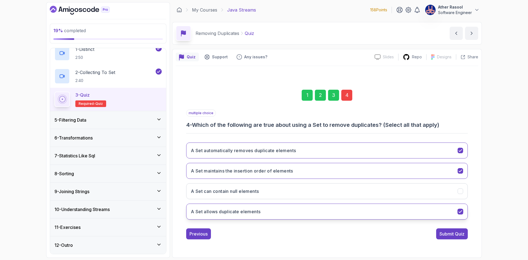
click at [273, 207] on button "A Set allows duplicate elements" at bounding box center [326, 211] width 281 height 16
click at [444, 234] on div "Submit Quiz" at bounding box center [451, 233] width 25 height 7
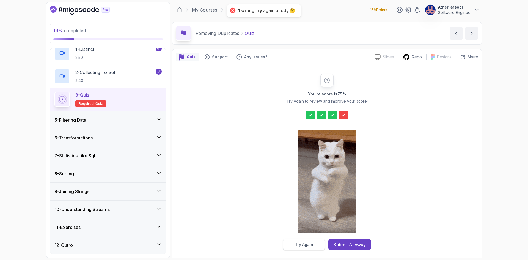
click at [299, 241] on button "Try Again" at bounding box center [304, 245] width 42 height 12
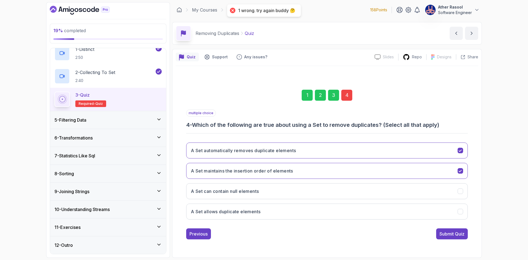
click at [306, 190] on button "A Set can contain null elements" at bounding box center [326, 191] width 281 height 16
click at [470, 236] on div "1 2 3 4 multiple choice 4 - Which of the following are true about using a Set t…" at bounding box center [327, 159] width 302 height 167
click at [456, 235] on div "Submit Quiz" at bounding box center [451, 233] width 25 height 7
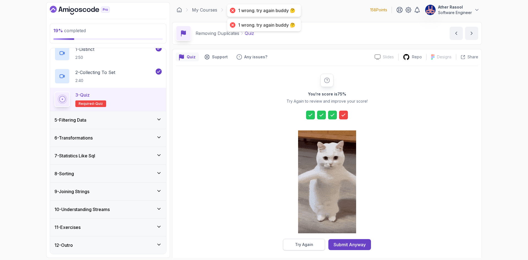
click at [300, 246] on div "Try Again" at bounding box center [304, 244] width 18 height 5
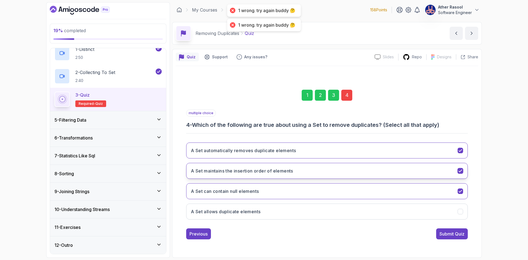
click at [298, 164] on button "A Set maintains the insertion order of elements" at bounding box center [326, 171] width 281 height 16
click at [454, 237] on div "Submit Quiz" at bounding box center [451, 233] width 25 height 7
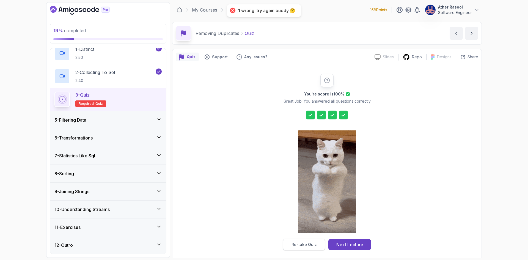
click at [303, 242] on div "Re-take Quiz" at bounding box center [303, 244] width 25 height 5
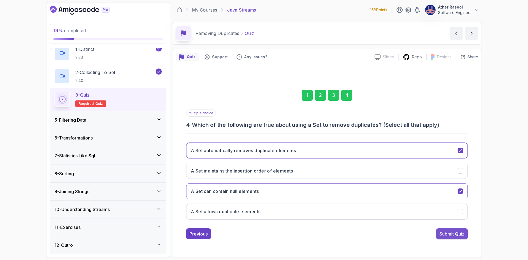
click at [445, 231] on div "Submit Quiz" at bounding box center [451, 233] width 25 height 7
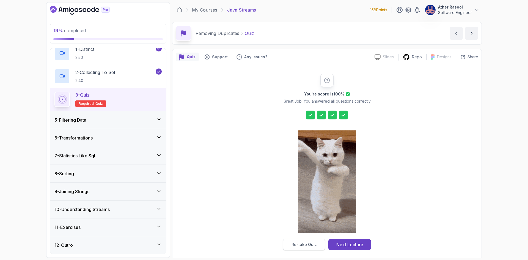
click at [297, 243] on div "Re-take Quiz" at bounding box center [303, 244] width 25 height 5
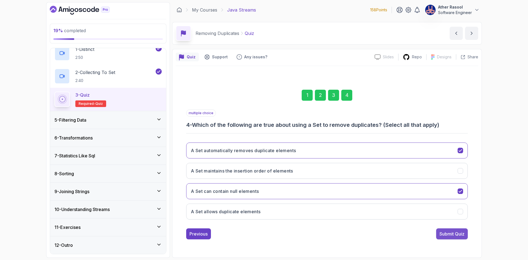
click at [443, 237] on button "Submit Quiz" at bounding box center [452, 233] width 32 height 11
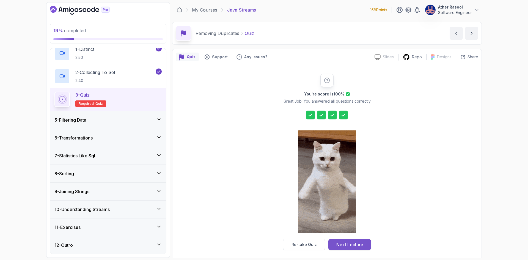
click at [360, 242] on div "Next Lecture" at bounding box center [349, 244] width 27 height 7
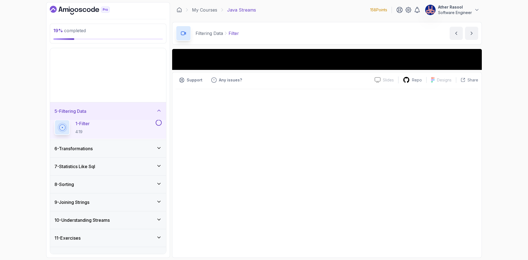
scroll to position [9, 0]
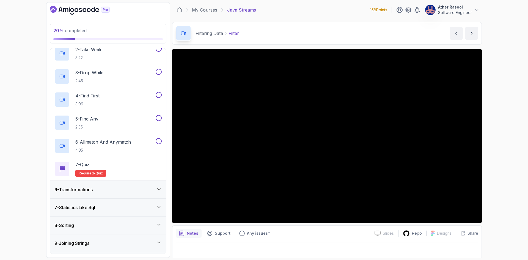
click at [121, 188] on div "6 - Transformations" at bounding box center [107, 189] width 107 height 7
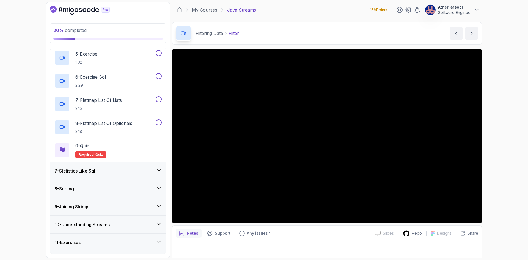
click at [134, 171] on div "7 - Statistics Like Sql" at bounding box center [107, 170] width 107 height 7
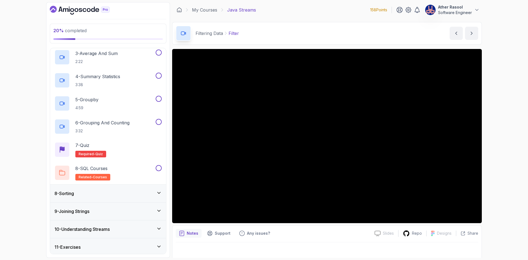
click at [134, 192] on div "8 - Sorting" at bounding box center [107, 193] width 107 height 7
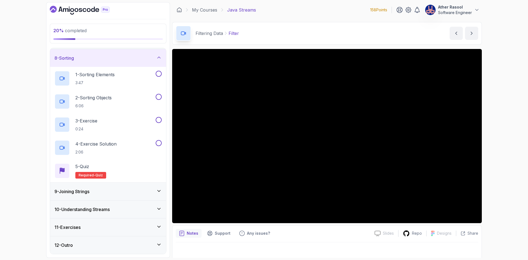
click at [135, 191] on div "9 - Joining Strings" at bounding box center [107, 191] width 107 height 7
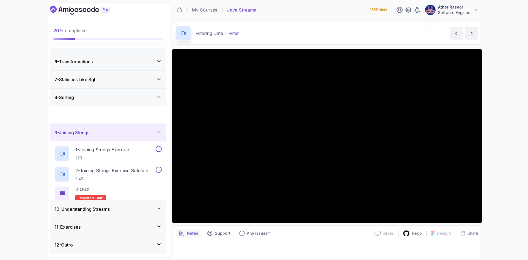
scroll to position [78, 0]
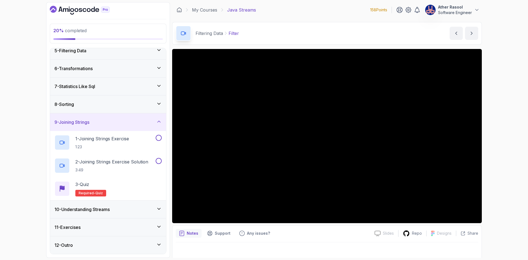
click at [137, 203] on div "10 - Understanding Streams" at bounding box center [108, 209] width 116 height 18
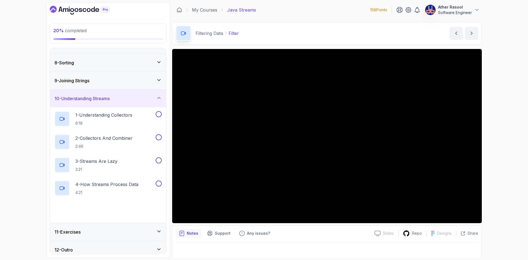
scroll to position [124, 0]
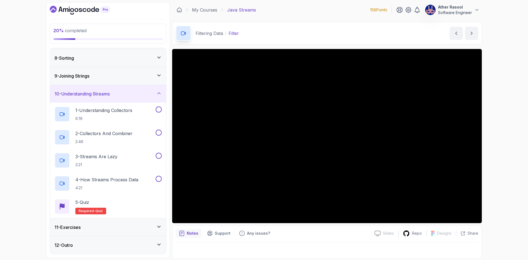
click at [147, 231] on div "11 - Exercises" at bounding box center [108, 227] width 116 height 18
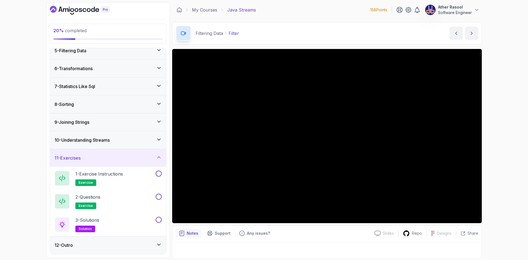
drag, startPoint x: 143, startPoint y: 244, endPoint x: 139, endPoint y: 239, distance: 6.1
click at [143, 244] on div "12 - Outro" at bounding box center [107, 245] width 107 height 7
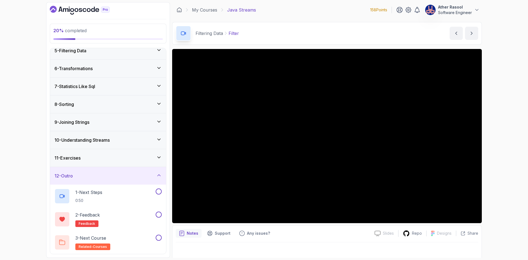
click at [117, 179] on div "12 - Outro" at bounding box center [107, 175] width 107 height 7
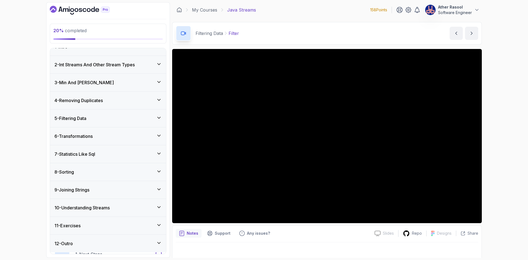
scroll to position [9, 0]
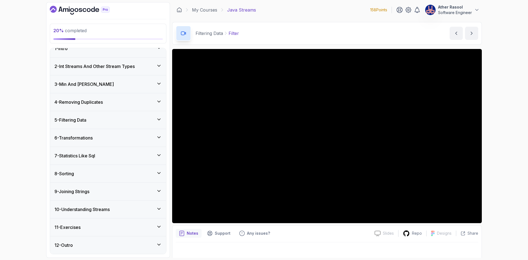
click at [102, 101] on h3 "4 - Removing Duplicates" at bounding box center [78, 102] width 48 height 7
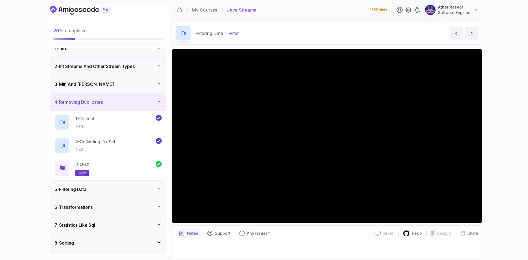
click at [102, 101] on h3 "4 - Removing Duplicates" at bounding box center [78, 102] width 48 height 7
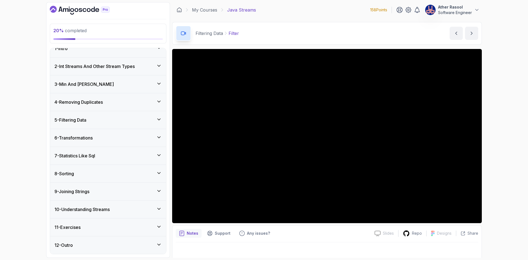
scroll to position [0, 0]
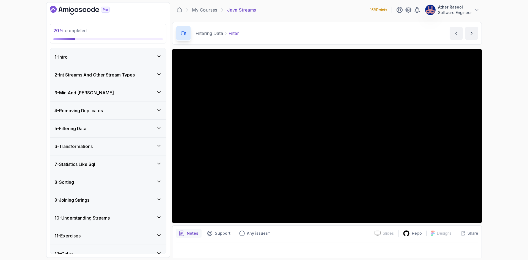
click at [89, 112] on h3 "4 - Removing Duplicates" at bounding box center [78, 110] width 48 height 7
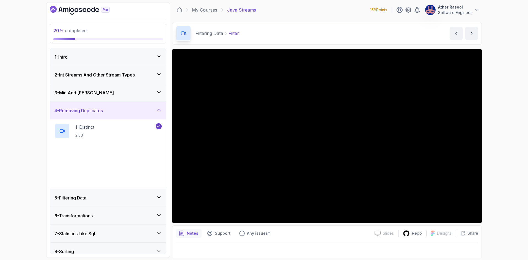
click at [95, 111] on h3 "4 - Removing Duplicates" at bounding box center [78, 110] width 48 height 7
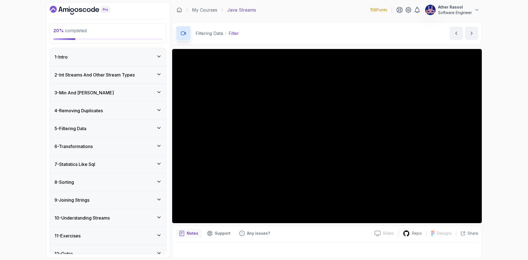
click at [103, 131] on div "5 - Filtering Data" at bounding box center [107, 128] width 107 height 7
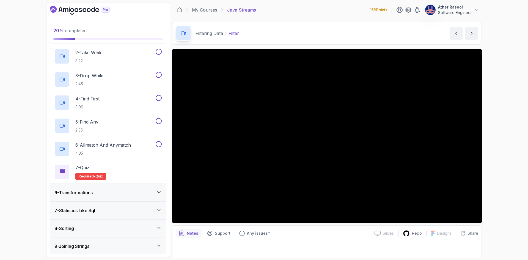
scroll to position [115, 0]
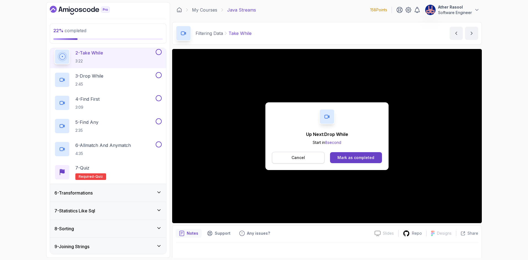
click at [295, 157] on p "Cancel" at bounding box center [297, 157] width 13 height 5
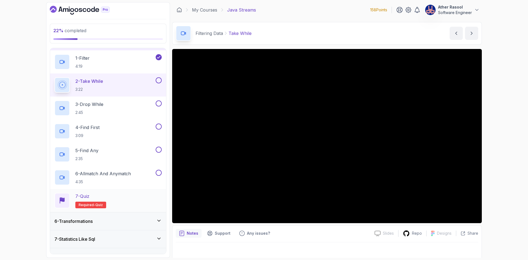
scroll to position [88, 0]
click at [125, 212] on div "6 - Transformations" at bounding box center [108, 220] width 116 height 18
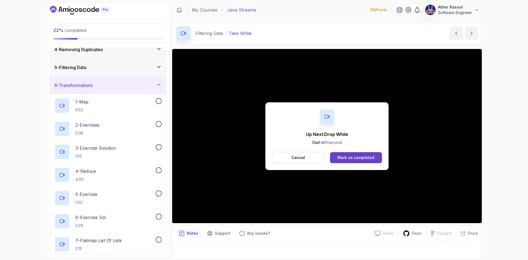
scroll to position [60, 0]
click at [109, 75] on div "5 - Filtering Data" at bounding box center [108, 68] width 116 height 18
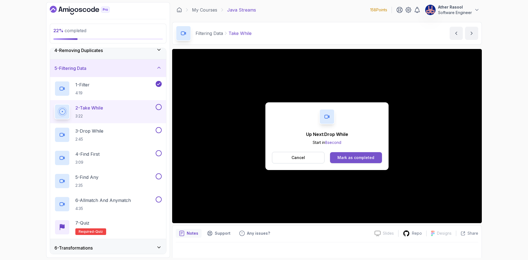
click at [352, 161] on button "Mark as completed" at bounding box center [356, 157] width 52 height 11
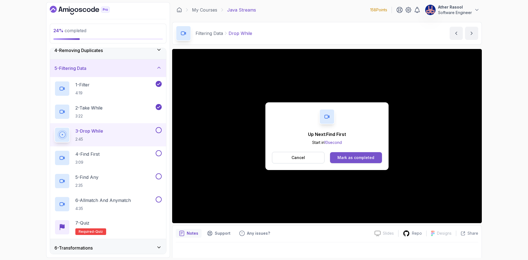
click at [347, 152] on button "Mark as completed" at bounding box center [356, 157] width 52 height 11
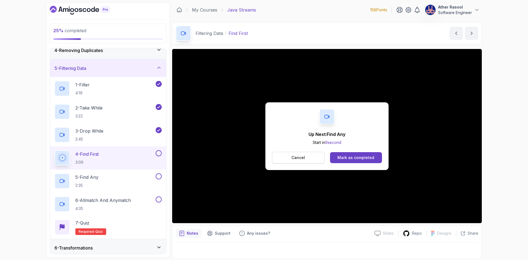
click at [307, 156] on button "Cancel" at bounding box center [298, 158] width 52 height 12
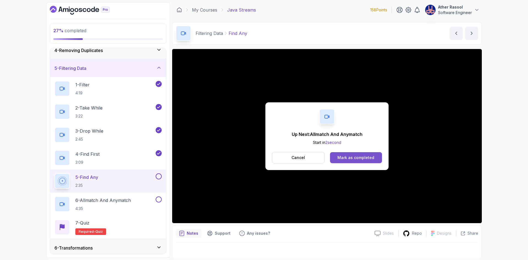
click at [356, 159] on div "Mark as completed" at bounding box center [355, 157] width 37 height 5
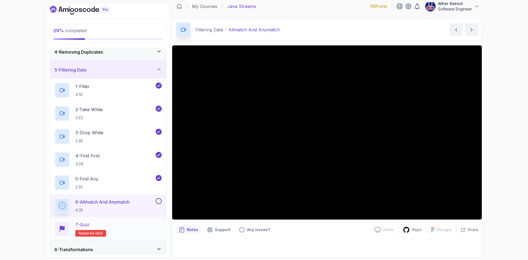
scroll to position [82, 0]
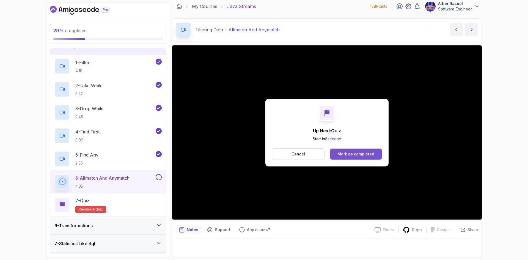
click at [364, 152] on div "Mark as completed" at bounding box center [355, 153] width 37 height 5
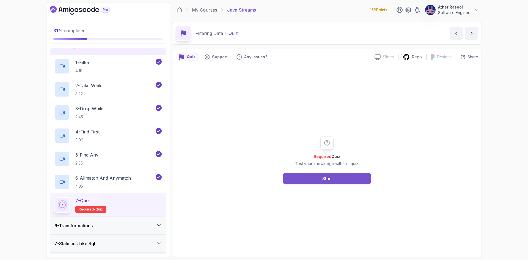
click at [340, 175] on button "Start" at bounding box center [327, 178] width 88 height 11
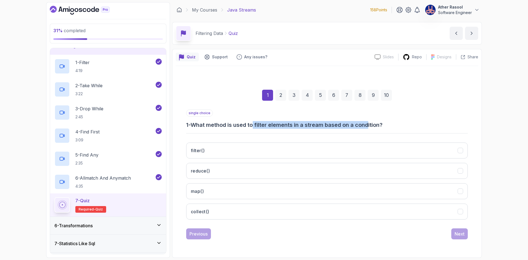
drag, startPoint x: 259, startPoint y: 126, endPoint x: 371, endPoint y: 127, distance: 112.1
click at [371, 127] on h3 "1 - What method is used to filter elements in a stream based on a condition?" at bounding box center [326, 125] width 281 height 8
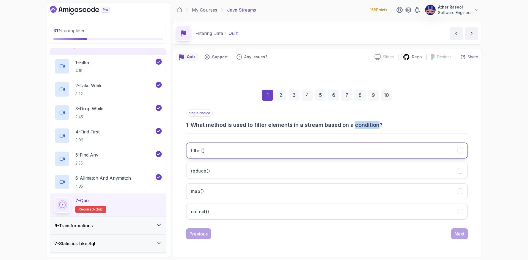
click at [302, 149] on button "filter()" at bounding box center [326, 150] width 281 height 16
click at [463, 234] on div "Next" at bounding box center [459, 233] width 10 height 7
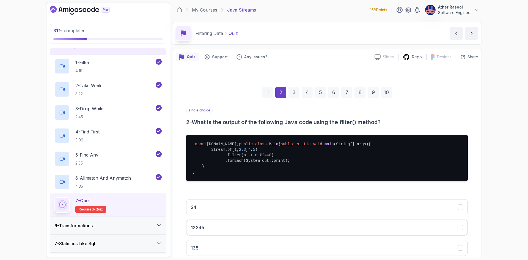
drag, startPoint x: 208, startPoint y: 120, endPoint x: 392, endPoint y: 128, distance: 184.3
click at [392, 128] on div "single choice 2 - What is the output of the following Java code using the filte…" at bounding box center [326, 194] width 281 height 174
drag, startPoint x: 209, startPoint y: 166, endPoint x: 261, endPoint y: 167, distance: 51.7
click at [261, 167] on pre "import java.util.stream.Stream; public class Main { public static void main (St…" at bounding box center [326, 158] width 281 height 46
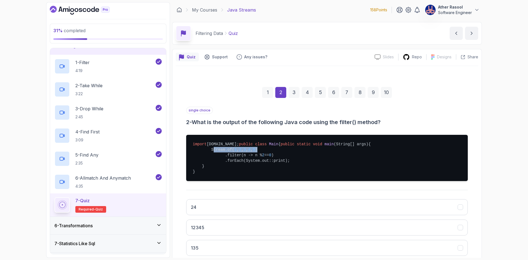
click at [261, 167] on pre "import java.util.stream.Stream; public class Main { public static void main (St…" at bounding box center [326, 158] width 281 height 46
drag, startPoint x: 221, startPoint y: 171, endPoint x: 273, endPoint y: 172, distance: 51.7
click at [273, 172] on pre "import java.util.stream.Stream; public class Main { public static void main (St…" at bounding box center [326, 158] width 281 height 46
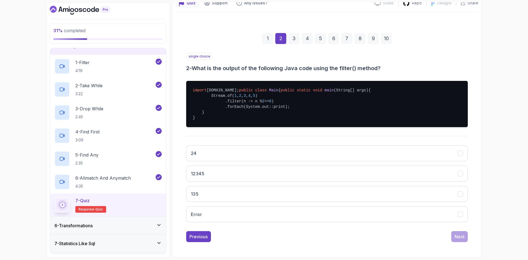
scroll to position [55, 0]
drag, startPoint x: 225, startPoint y: 122, endPoint x: 274, endPoint y: 124, distance: 49.2
click at [274, 124] on pre "import java.util.stream.Stream; public class Main { public static void main (St…" at bounding box center [326, 104] width 281 height 46
click at [256, 161] on button "24" at bounding box center [326, 153] width 281 height 16
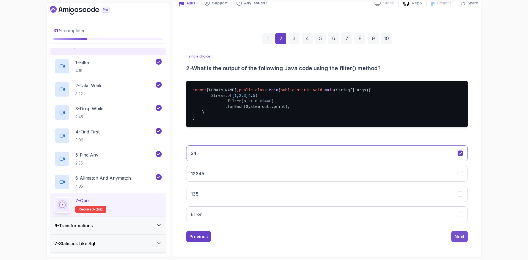
click at [460, 242] on button "Next" at bounding box center [459, 236] width 16 height 11
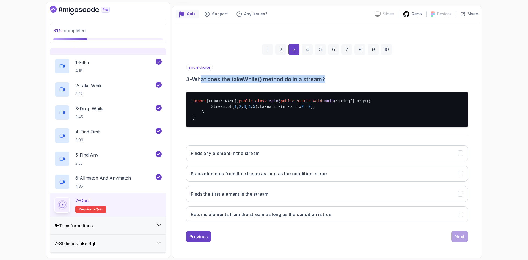
drag, startPoint x: 207, startPoint y: 64, endPoint x: 327, endPoint y: 70, distance: 120.5
click at [327, 75] on h3 "3 - What does the takeWhile() method do in a stream?" at bounding box center [326, 79] width 281 height 8
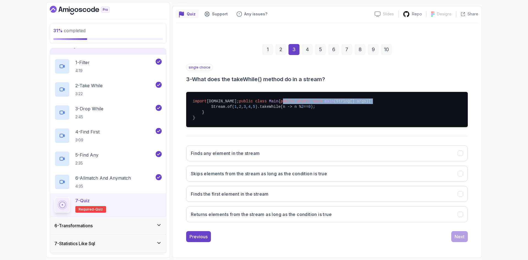
drag, startPoint x: 203, startPoint y: 107, endPoint x: 289, endPoint y: 107, distance: 85.2
click at [289, 107] on pre "import java.util.stream.Stream; public class Main { public static void main (St…" at bounding box center [326, 109] width 281 height 35
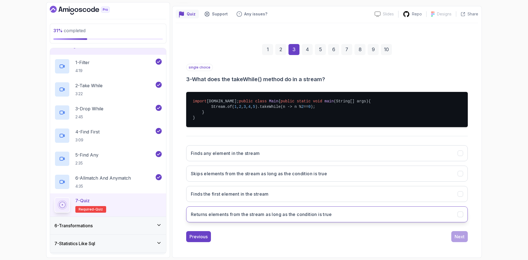
click at [247, 217] on h3 "Returns elements from the stream as long as the condition is true" at bounding box center [261, 214] width 141 height 7
click at [461, 242] on button "Next" at bounding box center [459, 236] width 16 height 11
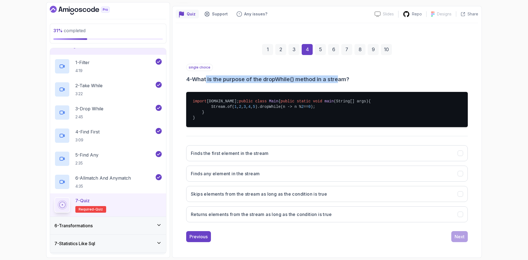
drag, startPoint x: 210, startPoint y: 67, endPoint x: 342, endPoint y: 71, distance: 132.5
click at [342, 75] on h3 "4 - What is the purpose of the dropWhile() method in a stream?" at bounding box center [326, 79] width 281 height 8
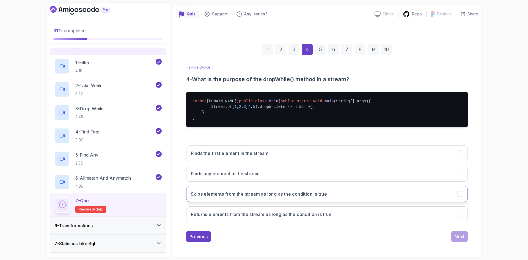
click at [236, 195] on h3 "Skips elements from the stream as long as the condition is true" at bounding box center [259, 193] width 136 height 7
click at [462, 240] on div "Next" at bounding box center [459, 236] width 10 height 7
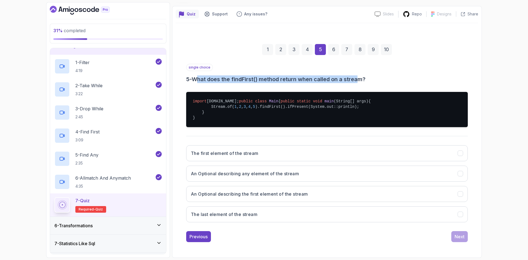
drag, startPoint x: 201, startPoint y: 68, endPoint x: 361, endPoint y: 67, distance: 160.2
click at [361, 75] on h3 "5 - What does the findFirst() method return when called on a stream?" at bounding box center [326, 79] width 281 height 8
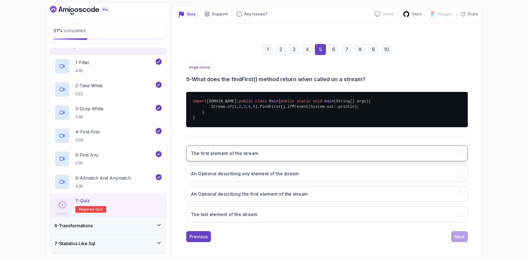
click at [272, 154] on button "The first element of the stream" at bounding box center [326, 153] width 281 height 16
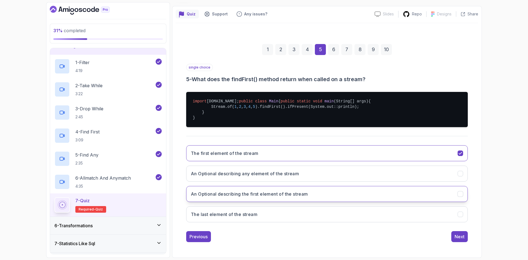
click at [304, 196] on h3 "An Optional describing the first element of the stream" at bounding box center [249, 193] width 117 height 7
click at [465, 238] on button "Next" at bounding box center [459, 236] width 16 height 11
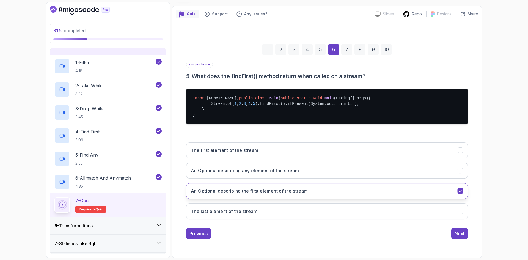
scroll to position [0, 0]
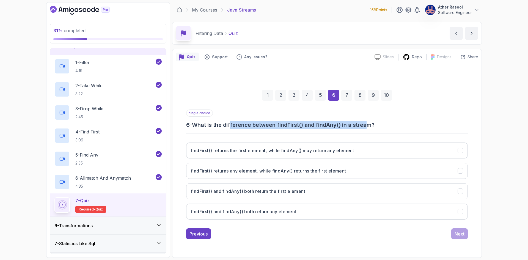
drag, startPoint x: 234, startPoint y: 123, endPoint x: 368, endPoint y: 128, distance: 133.9
click at [368, 128] on h3 "6 - What is the difference between findFirst() and findAny() in a stream?" at bounding box center [326, 125] width 281 height 8
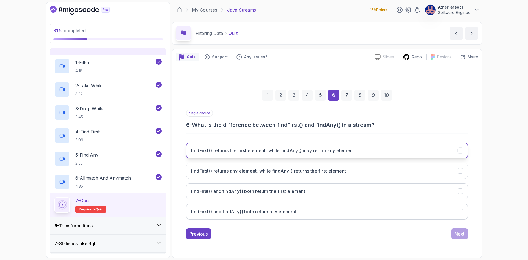
click at [320, 154] on button "findFirst() returns the first element, while findAny() may return any element" at bounding box center [326, 150] width 281 height 16
click at [464, 235] on div "Next" at bounding box center [459, 233] width 10 height 7
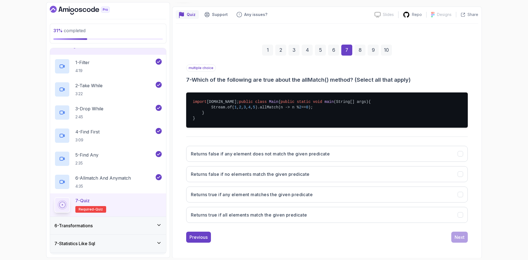
scroll to position [55, 0]
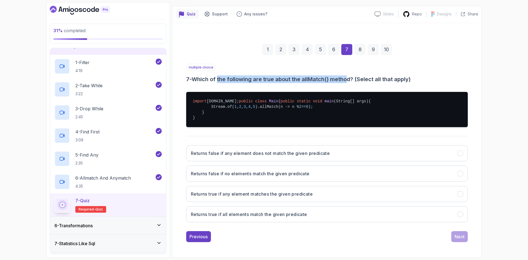
drag, startPoint x: 220, startPoint y: 66, endPoint x: 351, endPoint y: 67, distance: 130.8
click at [351, 75] on h3 "7 - Which of the following are true about the allMatch() method? (Select all th…" at bounding box center [326, 79] width 281 height 8
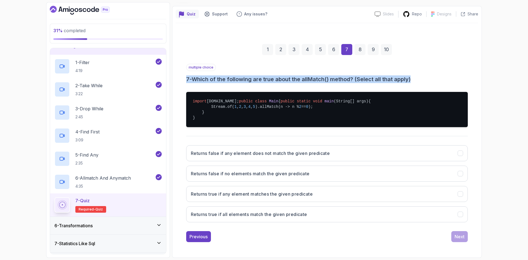
click at [351, 75] on h3 "7 - Which of the following are true about the allMatch() method? (Select all th…" at bounding box center [326, 79] width 281 height 8
click at [378, 75] on h3 "7 - Which of the following are true about the allMatch() method? (Select all th…" at bounding box center [326, 79] width 281 height 8
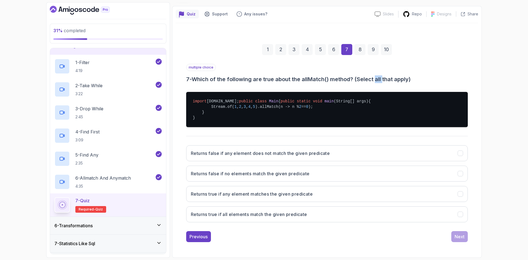
click at [378, 75] on h3 "7 - Which of the following are true about the allMatch() method? (Select all th…" at bounding box center [326, 79] width 281 height 8
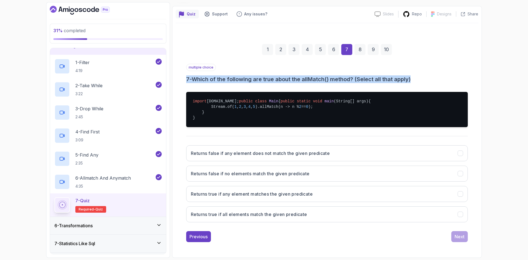
click at [378, 75] on h3 "7 - Which of the following are true about the allMatch() method? (Select all th…" at bounding box center [326, 79] width 281 height 8
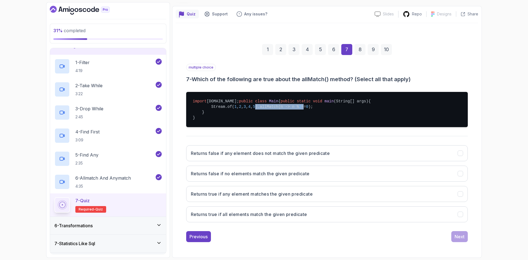
drag, startPoint x: 258, startPoint y: 111, endPoint x: 305, endPoint y: 112, distance: 47.3
click at [305, 112] on pre "import java.util.stream.Stream; public class Main { public static void main (St…" at bounding box center [326, 109] width 281 height 35
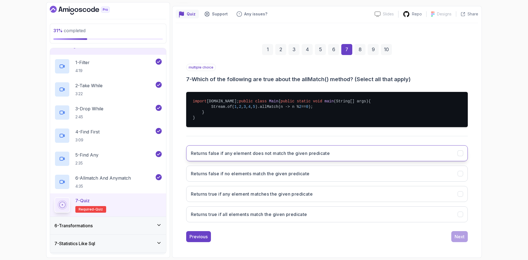
click at [229, 161] on button "Returns false if any element does not match the given predicate" at bounding box center [326, 153] width 281 height 16
click at [235, 177] on h3 "Returns false if no elements match the given predicate" at bounding box center [250, 173] width 119 height 7
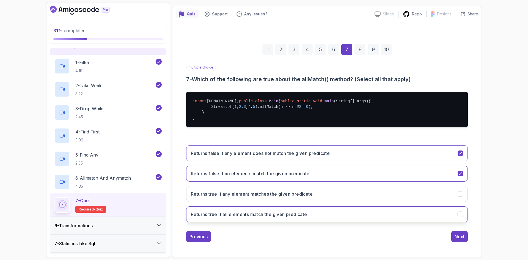
click at [327, 215] on button "Returns true if all elements match the given predicate" at bounding box center [326, 214] width 281 height 16
click at [462, 240] on div "Next" at bounding box center [459, 236] width 10 height 7
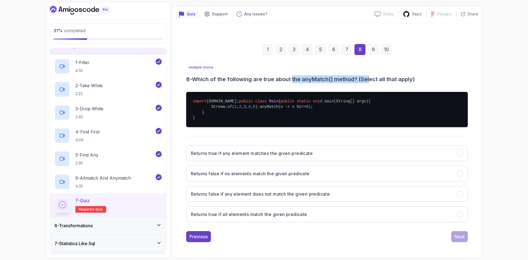
drag, startPoint x: 314, startPoint y: 69, endPoint x: 373, endPoint y: 70, distance: 58.3
click at [373, 75] on h3 "8 - Which of the following are true about the anyMatch() method? (Select all th…" at bounding box center [326, 79] width 281 height 8
drag, startPoint x: 414, startPoint y: 68, endPoint x: 267, endPoint y: 62, distance: 146.9
click at [267, 64] on div "multiple choice 8 - Which of the following are true about the anyMatch() method…" at bounding box center [326, 73] width 281 height 19
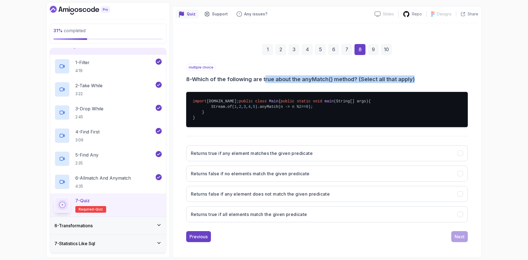
click at [267, 64] on div "multiple choice 8 - Which of the following are true about the anyMatch() method…" at bounding box center [326, 73] width 281 height 19
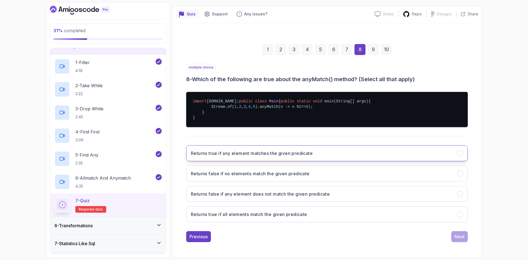
click at [241, 156] on h3 "Returns true if any element matches the given predicate" at bounding box center [252, 153] width 122 height 7
click at [252, 181] on button "Returns false if no elements match the given predicate" at bounding box center [326, 173] width 281 height 16
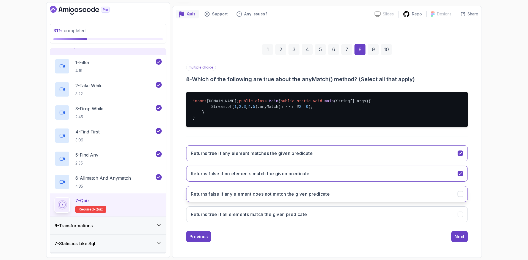
click at [263, 197] on h3 "Returns false if any element does not match the given predicate" at bounding box center [260, 193] width 139 height 7
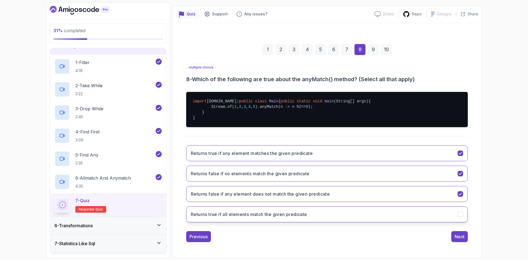
click at [271, 222] on button "Returns true if all elements match the given predicate" at bounding box center [326, 214] width 281 height 16
click at [462, 240] on div "Next" at bounding box center [459, 236] width 10 height 7
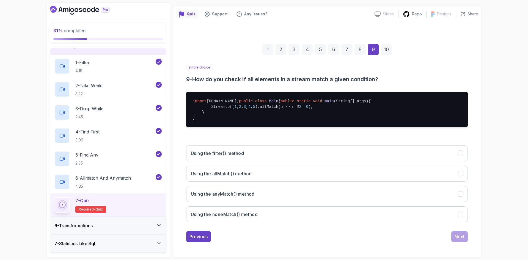
scroll to position [59, 0]
drag, startPoint x: 251, startPoint y: 62, endPoint x: 349, endPoint y: 64, distance: 98.4
click at [349, 75] on h3 "9 - How do you check if all elements in a stream match a given condition?" at bounding box center [326, 79] width 281 height 8
drag, startPoint x: 343, startPoint y: 63, endPoint x: 261, endPoint y: 63, distance: 81.3
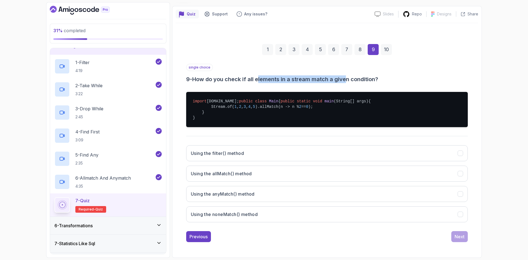
click at [261, 75] on h3 "9 - How do you check if all elements in a stream match a given condition?" at bounding box center [326, 79] width 281 height 8
drag, startPoint x: 261, startPoint y: 63, endPoint x: 353, endPoint y: 63, distance: 91.8
click at [353, 75] on h3 "9 - How do you check if all elements in a stream match a given condition?" at bounding box center [326, 79] width 281 height 8
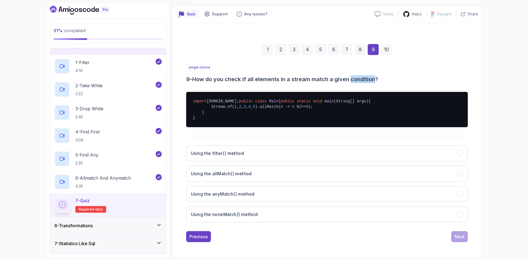
click at [353, 75] on h3 "9 - How do you check if all elements in a stream match a given condition?" at bounding box center [326, 79] width 281 height 8
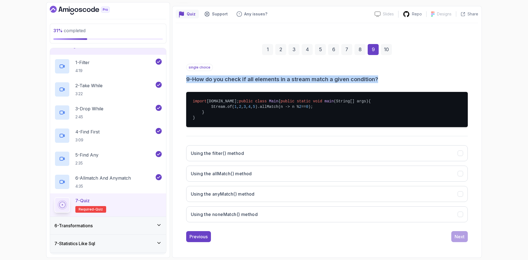
click at [353, 75] on h3 "9 - How do you check if all elements in a stream match a given condition?" at bounding box center [326, 79] width 281 height 8
click at [369, 75] on h3 "9 - How do you check if all elements in a stream match a given condition?" at bounding box center [326, 79] width 281 height 8
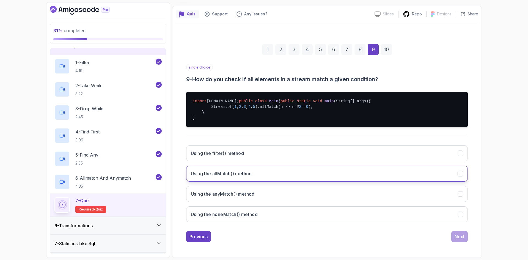
click at [261, 171] on button "Using the allMatch() method" at bounding box center [326, 173] width 281 height 16
click at [458, 234] on div "Next" at bounding box center [459, 236] width 10 height 7
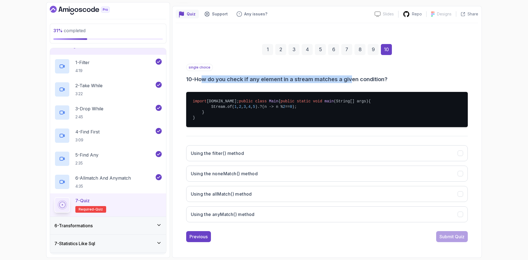
drag, startPoint x: 204, startPoint y: 61, endPoint x: 355, endPoint y: 65, distance: 151.5
click at [355, 75] on h3 "10 - How do you check if any element in a stream matches a given condition?" at bounding box center [326, 79] width 281 height 8
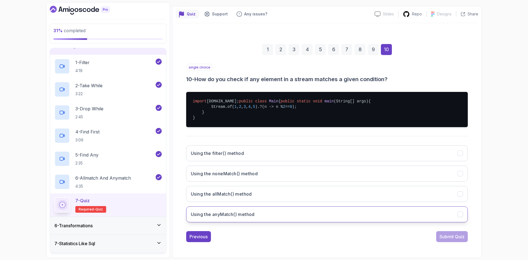
click at [286, 214] on button "Using the anyMatch() method" at bounding box center [326, 214] width 281 height 16
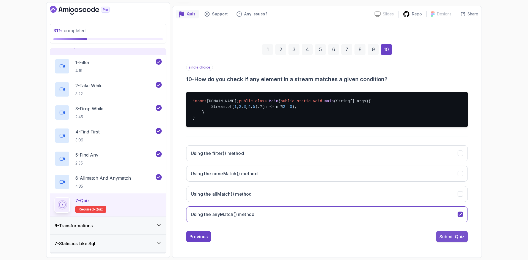
click at [449, 235] on div "Submit Quiz" at bounding box center [451, 236] width 25 height 7
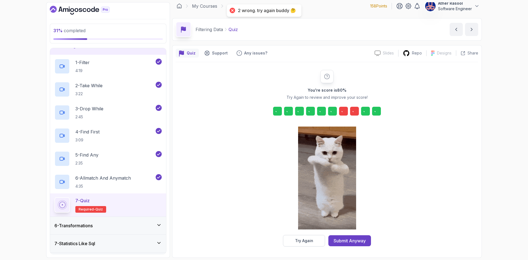
scroll to position [4, 0]
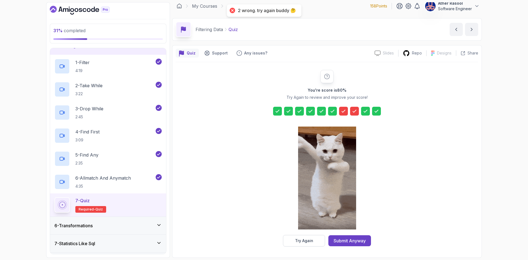
click at [346, 111] on div at bounding box center [343, 111] width 9 height 9
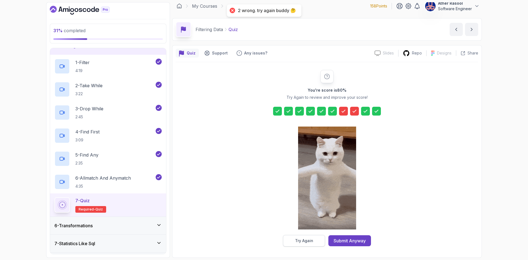
click at [314, 241] on button "Try Again" at bounding box center [304, 241] width 42 height 12
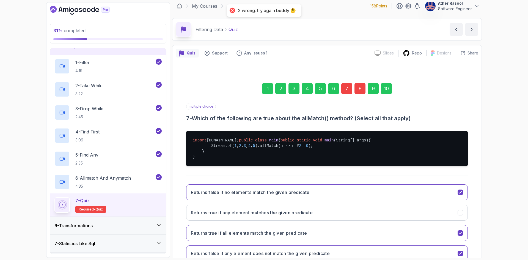
click at [346, 91] on div "7" at bounding box center [346, 88] width 11 height 11
click at [359, 88] on div "8" at bounding box center [359, 88] width 11 height 11
click at [348, 89] on div "7" at bounding box center [346, 88] width 11 height 11
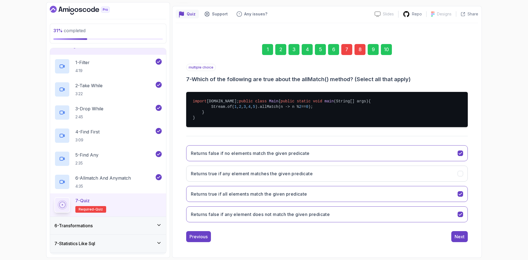
scroll to position [59, 0]
click at [361, 44] on div "8" at bounding box center [359, 49] width 11 height 11
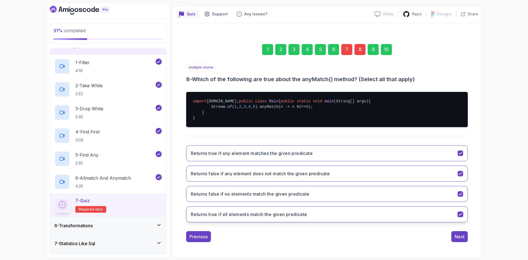
click at [225, 220] on button "Returns true if all elements match the given predicate" at bounding box center [326, 214] width 281 height 16
click at [453, 236] on button "Next" at bounding box center [459, 236] width 16 height 11
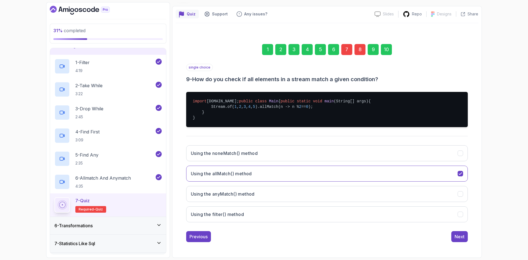
click at [457, 237] on div "Next" at bounding box center [459, 236] width 10 height 7
click at [457, 237] on div "Submit Quiz" at bounding box center [451, 236] width 25 height 7
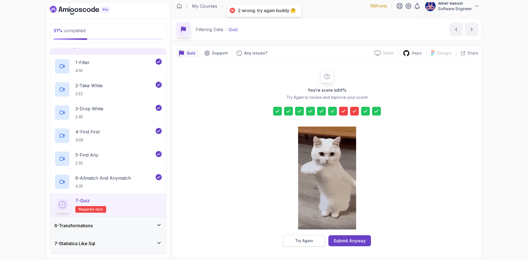
click at [315, 245] on button "Try Again" at bounding box center [304, 241] width 42 height 12
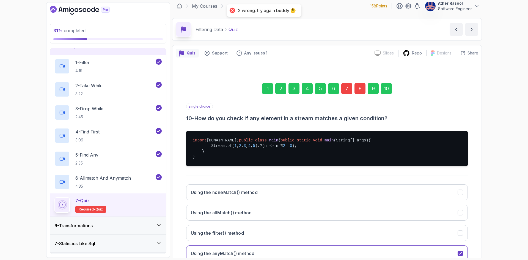
click at [344, 86] on div "7" at bounding box center [346, 88] width 11 height 11
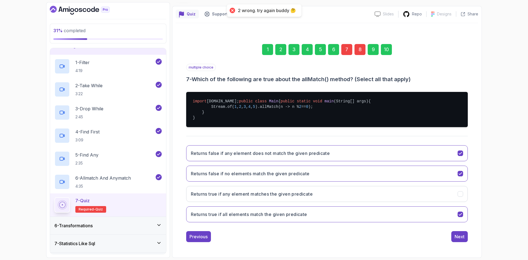
scroll to position [59, 0]
click at [349, 44] on div "7" at bounding box center [346, 49] width 11 height 11
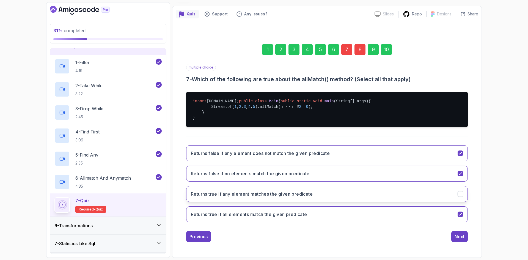
click at [297, 198] on button "Returns true if any element matches the given predicate" at bounding box center [326, 194] width 281 height 16
click at [304, 195] on h3 "Returns true if any element matches the given predicate" at bounding box center [252, 193] width 122 height 7
click at [241, 176] on h3 "Returns false if no elements match the given predicate" at bounding box center [250, 173] width 119 height 7
click at [461, 238] on div "Next" at bounding box center [459, 236] width 10 height 7
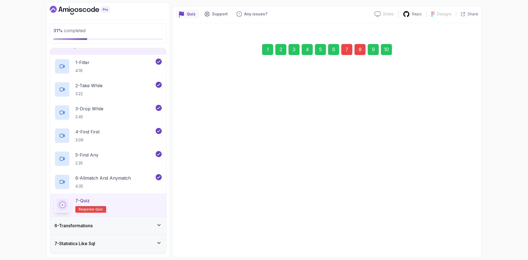
click at [461, 238] on div "Next" at bounding box center [459, 236] width 10 height 7
click at [461, 238] on div "Submit Quiz" at bounding box center [451, 236] width 25 height 7
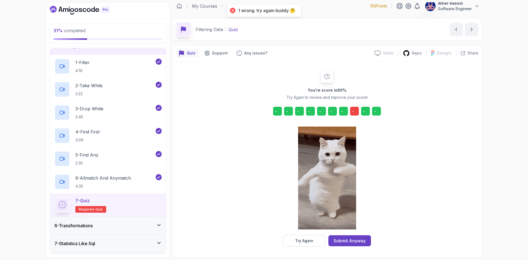
scroll to position [4, 0]
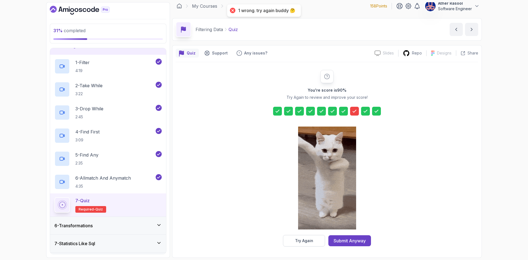
click at [342, 112] on icon at bounding box center [343, 111] width 3 height 2
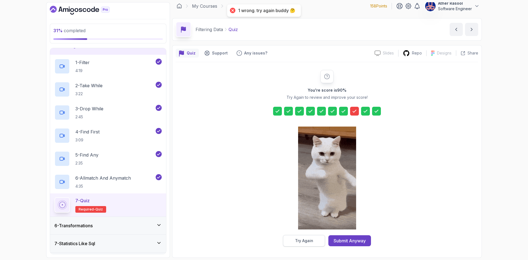
click at [304, 245] on button "Try Again" at bounding box center [304, 241] width 42 height 12
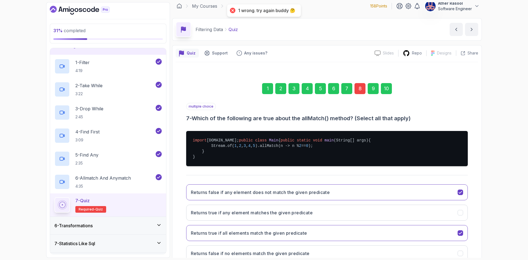
click at [349, 87] on div "7" at bounding box center [346, 88] width 11 height 11
click at [347, 87] on div "7" at bounding box center [346, 88] width 11 height 11
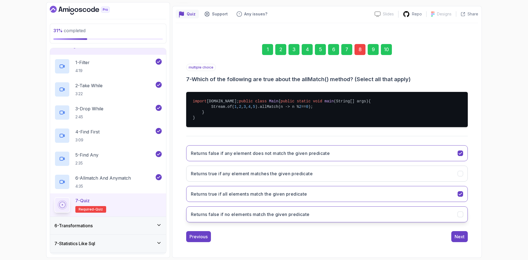
scroll to position [59, 0]
click at [367, 44] on div "9" at bounding box center [372, 49] width 11 height 11
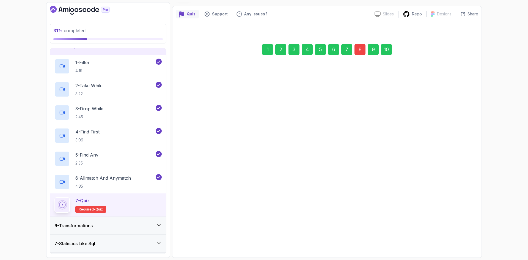
click at [362, 44] on div "8" at bounding box center [359, 49] width 11 height 11
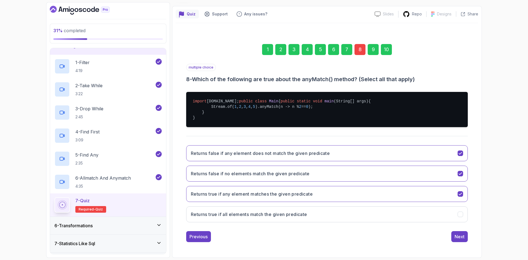
click at [347, 44] on div "7" at bounding box center [346, 49] width 11 height 11
click at [521, 201] on div "31 % completed 1 - Intro 2 - Int Streams And Other Stream Types 3 - Min And Max…" at bounding box center [264, 130] width 528 height 260
click at [516, 200] on div "31 % completed 1 - Intro 2 - Int Streams And Other Stream Types 3 - Min And Max…" at bounding box center [264, 130] width 528 height 260
click at [465, 239] on button "Next" at bounding box center [459, 236] width 16 height 11
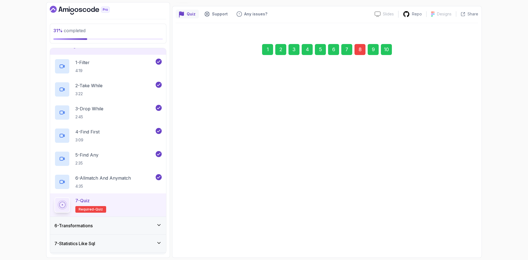
click at [465, 239] on button "Next" at bounding box center [459, 236] width 16 height 11
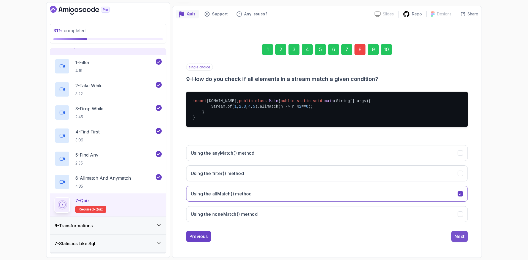
click at [465, 239] on button "Next" at bounding box center [459, 236] width 16 height 11
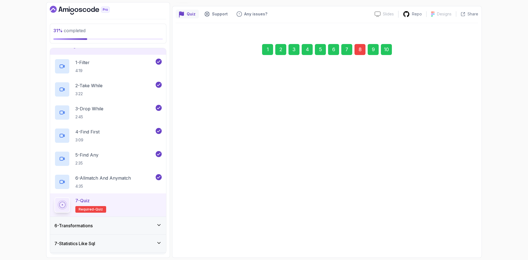
click at [465, 239] on button "Next" at bounding box center [459, 233] width 16 height 11
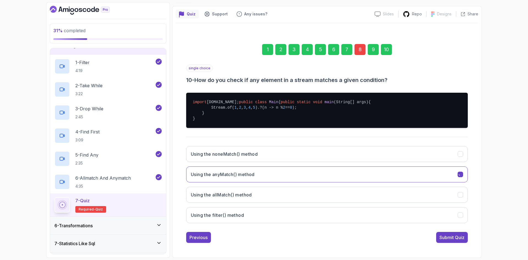
click at [465, 239] on button "Submit Quiz" at bounding box center [452, 237] width 32 height 11
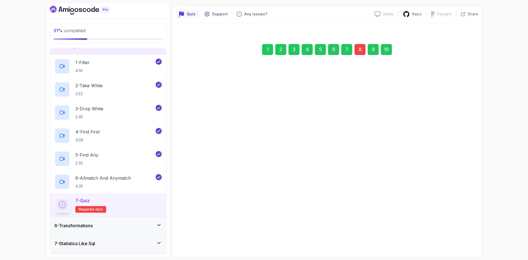
scroll to position [4, 0]
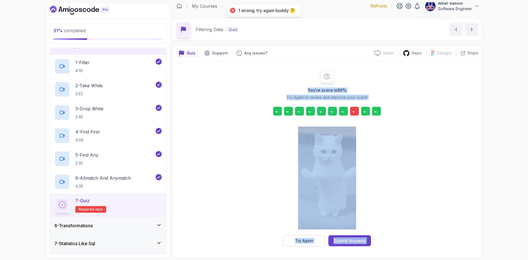
click at [465, 239] on div "You're score is 90 % Try Again to review and improve your score! Try Again Subm…" at bounding box center [327, 158] width 302 height 176
click at [317, 240] on button "Try Again" at bounding box center [304, 241] width 42 height 12
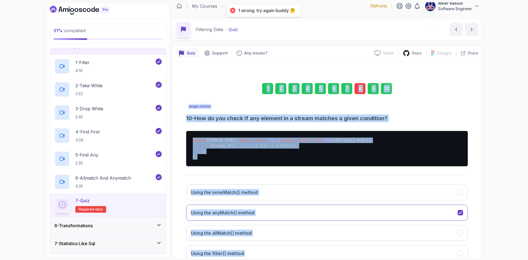
click at [360, 89] on div "8" at bounding box center [359, 88] width 11 height 11
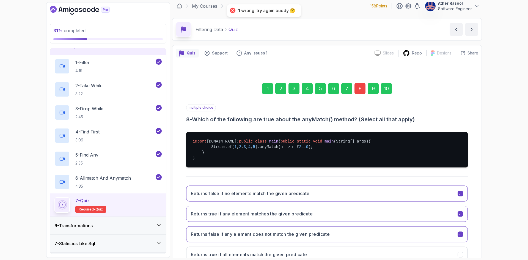
click at [414, 94] on div "1 2 3 4 5 6 7 8 9 10" at bounding box center [326, 88] width 281 height 29
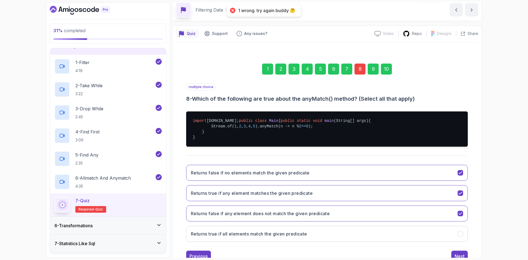
scroll to position [59, 0]
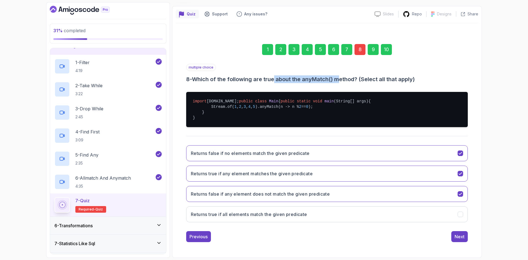
drag, startPoint x: 282, startPoint y: 63, endPoint x: 342, endPoint y: 62, distance: 59.4
click at [342, 75] on h3 "8 - Which of the following are true about the anyMatch() method? (Select all th…" at bounding box center [326, 79] width 281 height 8
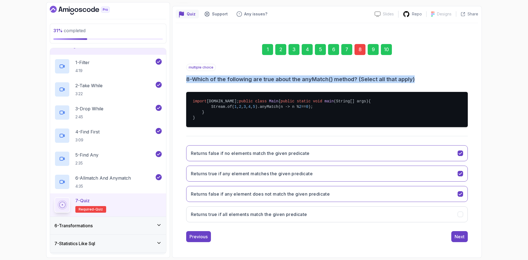
click at [342, 75] on h3 "8 - Which of the following are true about the anyMatch() method? (Select all th…" at bounding box center [326, 79] width 281 height 8
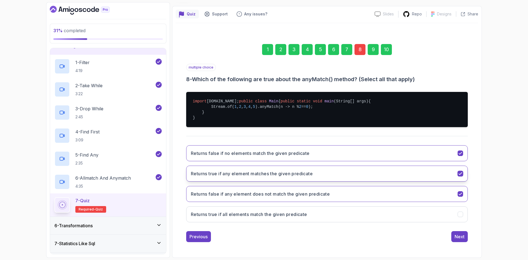
scroll to position [59, 0]
click at [243, 218] on button "Returns true if all elements match the given predicate" at bounding box center [326, 214] width 281 height 16
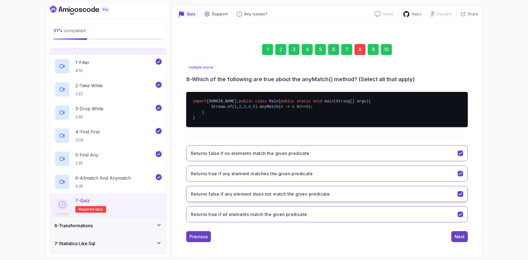
click at [248, 190] on h3 "Returns false if any element does not match the given predicate" at bounding box center [260, 193] width 139 height 7
click at [472, 239] on div "1 2 3 4 5 6 7 8 9 10 multiple choice 8 - Which of the following are true about …" at bounding box center [327, 138] width 302 height 215
click at [459, 237] on div "Next" at bounding box center [459, 236] width 10 height 7
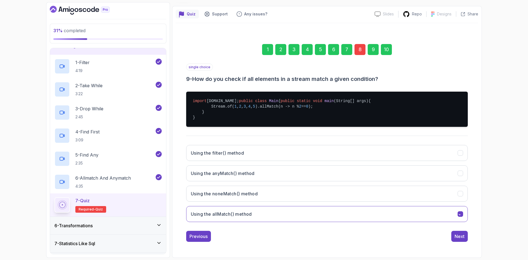
click at [459, 237] on div "Next" at bounding box center [459, 236] width 10 height 7
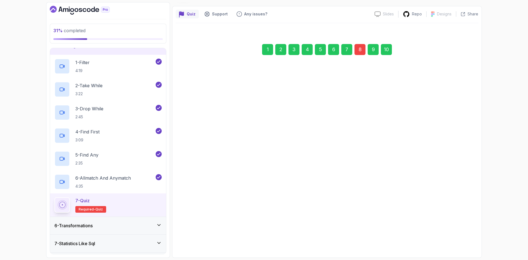
click at [459, 237] on div "Submit Quiz" at bounding box center [451, 236] width 25 height 7
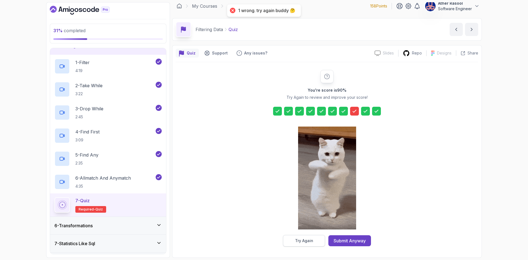
click at [311, 242] on div "Try Again" at bounding box center [304, 240] width 18 height 5
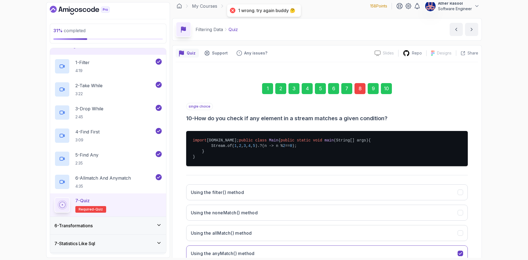
click at [362, 85] on div "8" at bounding box center [359, 88] width 11 height 11
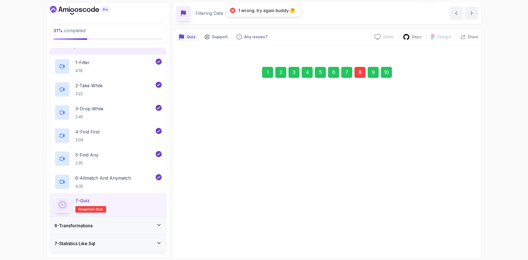
scroll to position [59, 0]
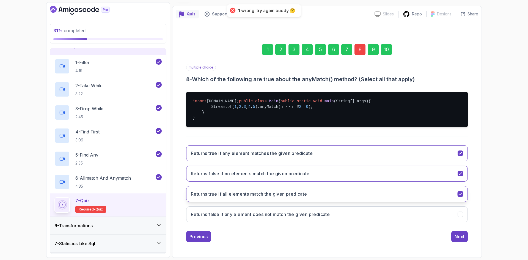
click at [324, 197] on button "Returns true if all elements match the given predicate" at bounding box center [326, 194] width 281 height 16
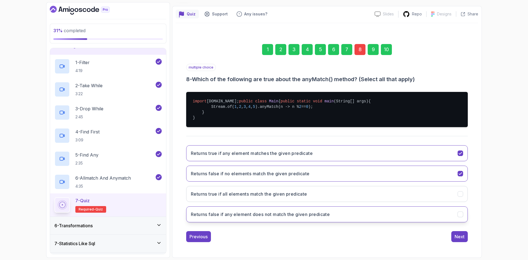
click at [328, 211] on h3 "Returns false if any element does not match the given predicate" at bounding box center [260, 214] width 139 height 7
click at [252, 218] on button "Returns false if any element does not match the given predicate" at bounding box center [326, 214] width 281 height 16
click at [298, 215] on h3 "Returns false if any element does not match the given predicate" at bounding box center [260, 214] width 139 height 7
click at [456, 234] on div "Next" at bounding box center [459, 236] width 10 height 7
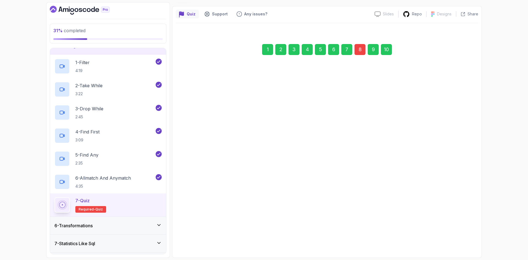
click at [463, 236] on div "Next" at bounding box center [459, 236] width 10 height 7
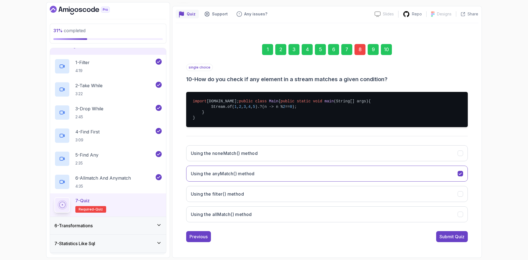
click at [463, 236] on div "Submit Quiz" at bounding box center [451, 236] width 25 height 7
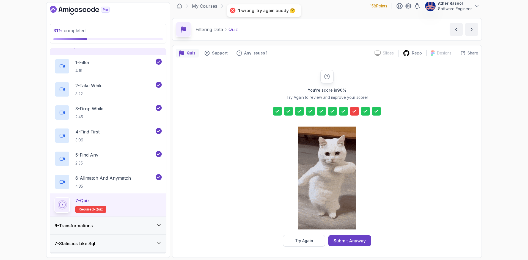
click at [353, 107] on div at bounding box center [354, 111] width 9 height 9
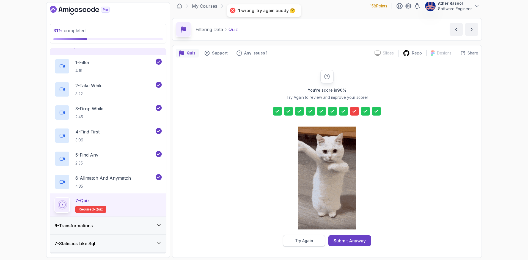
click at [306, 243] on button "Try Again" at bounding box center [304, 241] width 42 height 12
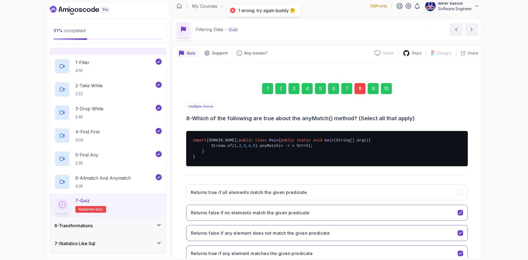
click at [361, 87] on div "8" at bounding box center [359, 88] width 11 height 11
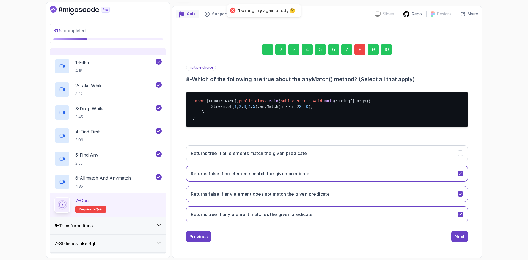
scroll to position [59, 0]
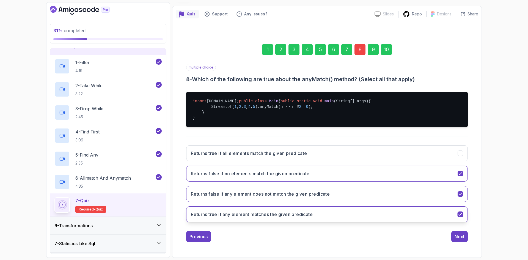
click at [244, 219] on button "Returns true if any element matches the given predicate" at bounding box center [326, 214] width 281 height 16
click at [320, 219] on button "Returns true if any element matches the given predicate" at bounding box center [326, 214] width 281 height 16
click at [320, 214] on button "Returns true if any element matches the given predicate" at bounding box center [326, 214] width 281 height 16
click at [357, 212] on button "Returns true if any element matches the given predicate" at bounding box center [326, 214] width 281 height 16
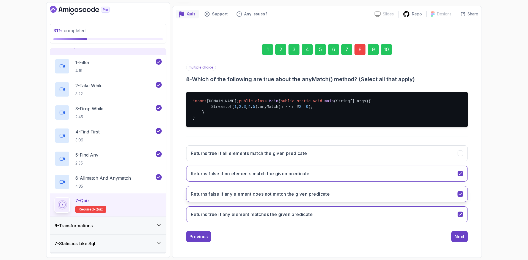
click at [362, 199] on button "Returns false if any element does not match the given predicate" at bounding box center [326, 194] width 281 height 16
click at [294, 196] on h3 "Returns false if any element does not match the given predicate" at bounding box center [260, 193] width 139 height 7
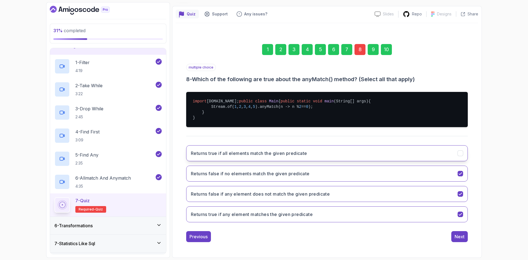
click at [281, 158] on button "Returns true if all elements match the given predicate" at bounding box center [326, 153] width 281 height 16
click at [462, 235] on div "Next" at bounding box center [459, 236] width 10 height 7
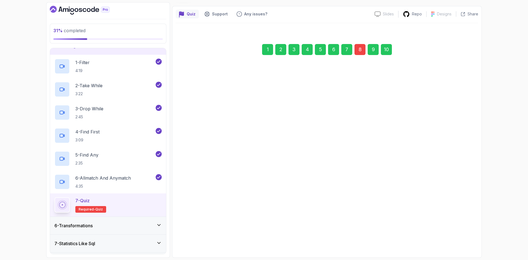
click at [462, 235] on div "Next" at bounding box center [459, 236] width 10 height 7
click at [462, 235] on div "Submit Quiz" at bounding box center [451, 236] width 25 height 7
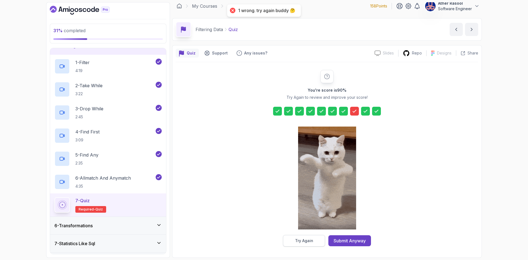
click at [306, 242] on div "Try Again" at bounding box center [304, 240] width 18 height 5
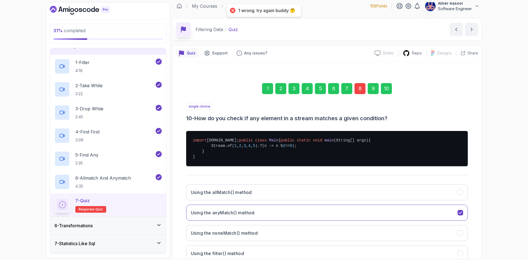
click at [353, 87] on div "1 2 3 4 5 6 7 8 9 10" at bounding box center [326, 88] width 281 height 29
click at [356, 87] on div "8" at bounding box center [359, 88] width 11 height 11
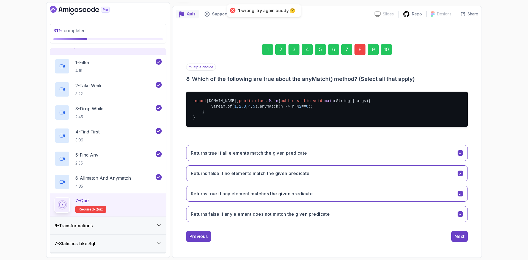
scroll to position [59, 0]
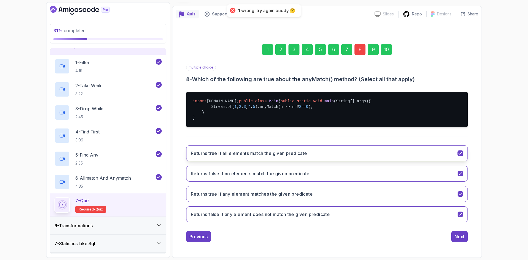
click at [288, 157] on button "Returns true if all elements match the given predicate" at bounding box center [326, 153] width 281 height 16
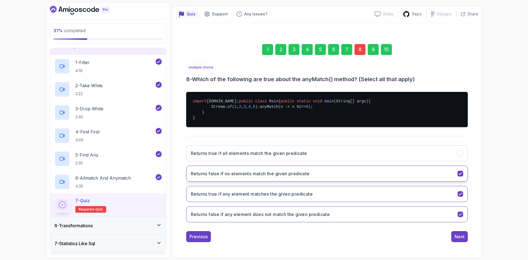
click at [430, 176] on button "Returns false if no elements match the given predicate" at bounding box center [326, 173] width 281 height 16
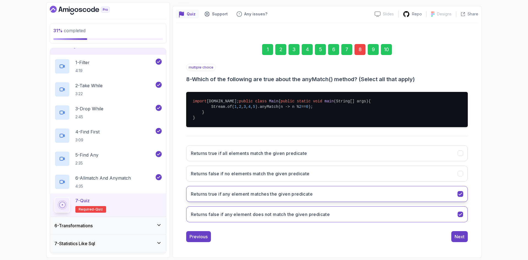
click at [451, 201] on button "Returns true if any element matches the given predicate" at bounding box center [326, 194] width 281 height 16
click at [463, 237] on div "Next" at bounding box center [459, 236] width 10 height 7
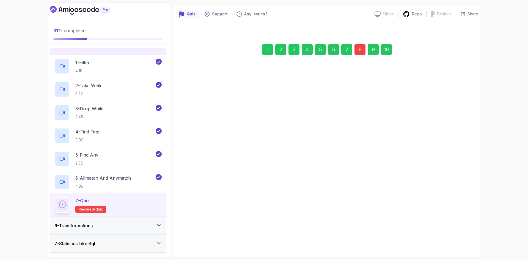
click at [463, 234] on div "Next" at bounding box center [459, 236] width 10 height 7
click at [463, 235] on div "Submit Quiz" at bounding box center [451, 236] width 25 height 7
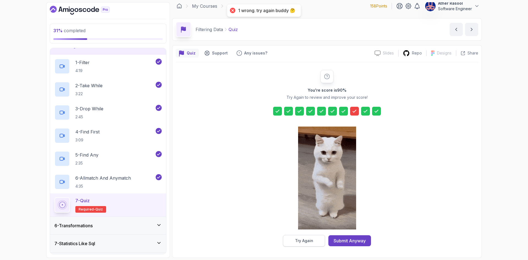
click at [316, 238] on button "Try Again" at bounding box center [304, 241] width 42 height 12
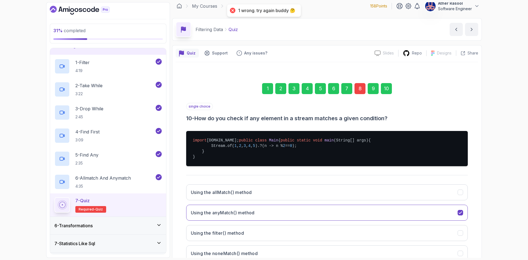
click at [365, 85] on div "1 2 3 4 5 6 7 8 9 10" at bounding box center [326, 88] width 281 height 29
click at [360, 88] on div "8" at bounding box center [359, 88] width 11 height 11
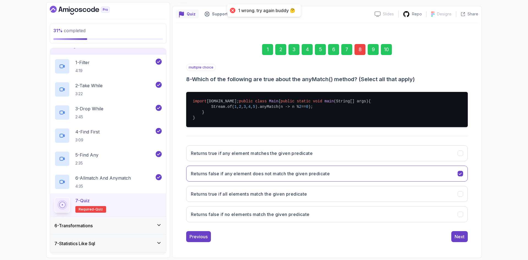
scroll to position [59, 0]
click at [362, 44] on div "8" at bounding box center [359, 49] width 11 height 11
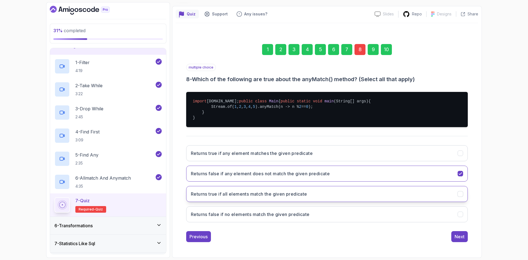
click at [380, 196] on button "Returns true if all elements match the given predicate" at bounding box center [326, 194] width 281 height 16
click at [410, 193] on button "Returns true if all elements match the given predicate" at bounding box center [326, 194] width 281 height 16
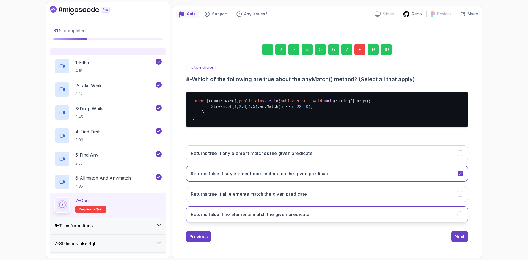
click at [411, 211] on button "Returns false if no elements match the given predicate" at bounding box center [326, 214] width 281 height 16
click at [329, 176] on h3 "Returns false if any element does not match the given predicate" at bounding box center [260, 173] width 139 height 7
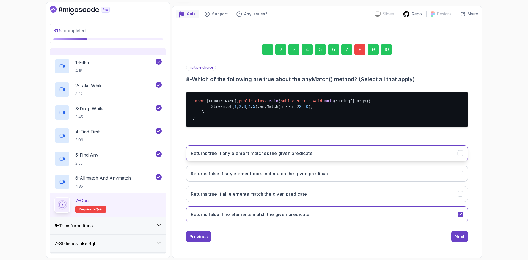
click at [304, 160] on button "Returns true if any element matches the given predicate" at bounding box center [326, 153] width 281 height 16
click at [455, 237] on div "Next" at bounding box center [459, 236] width 10 height 7
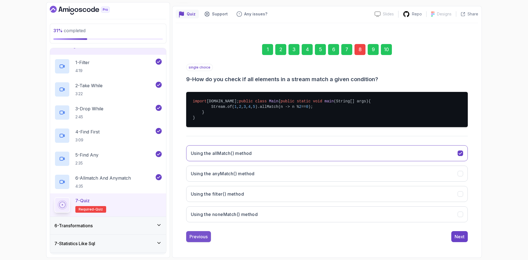
click at [207, 236] on div "Previous" at bounding box center [198, 236] width 18 height 7
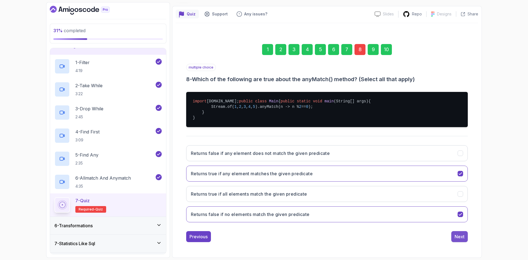
click at [459, 235] on div "Next" at bounding box center [459, 236] width 10 height 7
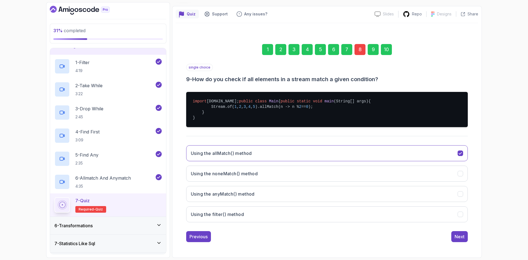
click at [459, 235] on div "Next" at bounding box center [459, 236] width 10 height 7
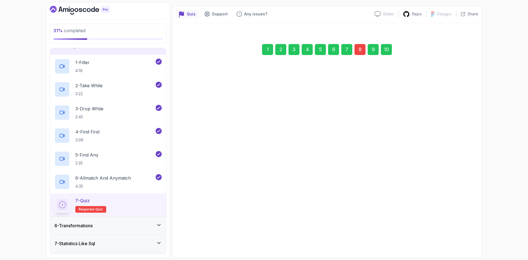
click at [459, 235] on div "Submit Quiz" at bounding box center [451, 236] width 25 height 7
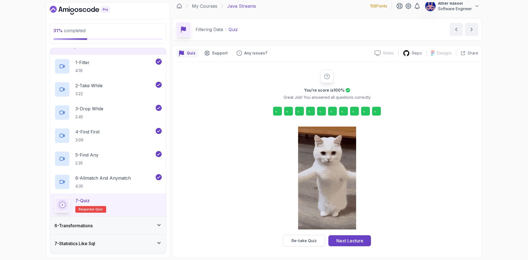
scroll to position [4, 0]
click at [352, 240] on div "Next Lecture" at bounding box center [349, 240] width 27 height 7
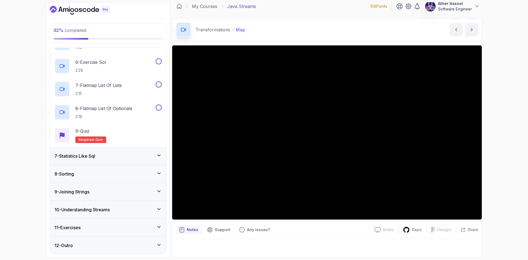
scroll to position [216, 0]
click at [124, 161] on div "7 - Statistics Like Sql" at bounding box center [108, 156] width 116 height 18
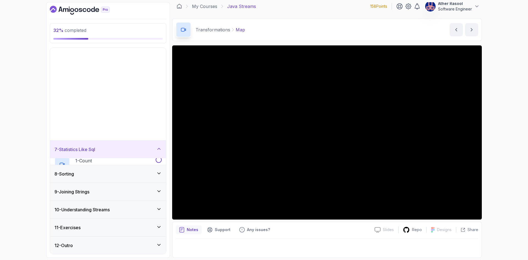
scroll to position [9, 0]
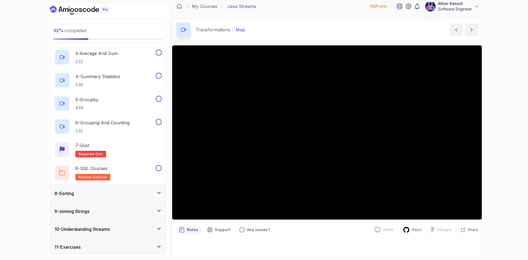
click at [115, 195] on div "8 - Sorting" at bounding box center [107, 193] width 107 height 7
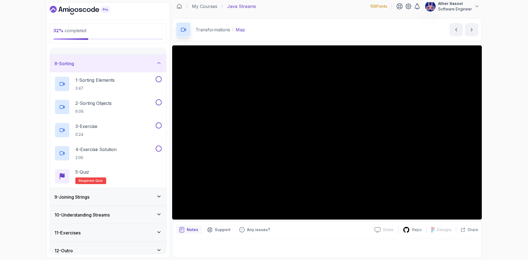
click at [130, 200] on div "9 - Joining Strings" at bounding box center [107, 196] width 107 height 7
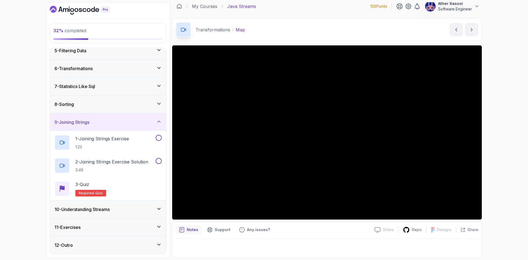
click at [132, 211] on div "10 - Understanding Streams" at bounding box center [107, 209] width 107 height 7
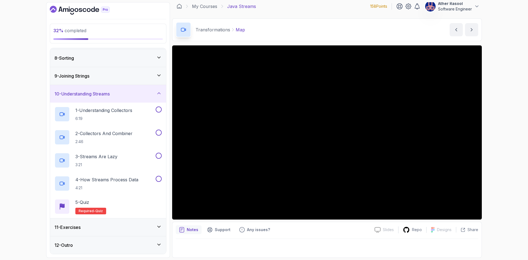
click at [148, 230] on div "11 - Exercises" at bounding box center [107, 227] width 107 height 7
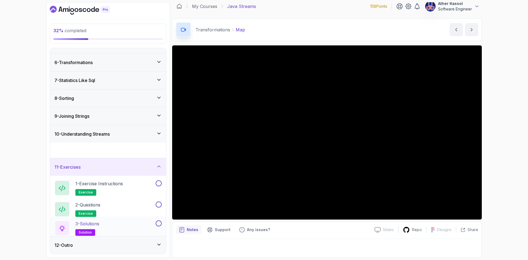
scroll to position [78, 0]
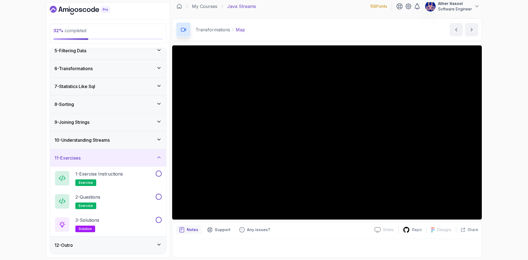
click at [144, 250] on div "12 - Outro" at bounding box center [108, 245] width 116 height 18
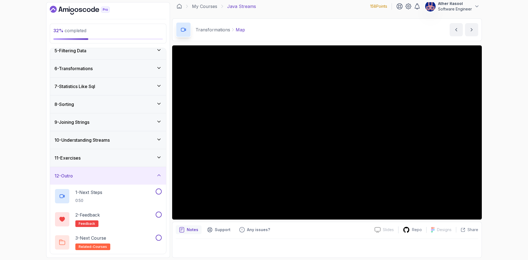
click at [129, 176] on div "12 - Outro" at bounding box center [107, 175] width 107 height 7
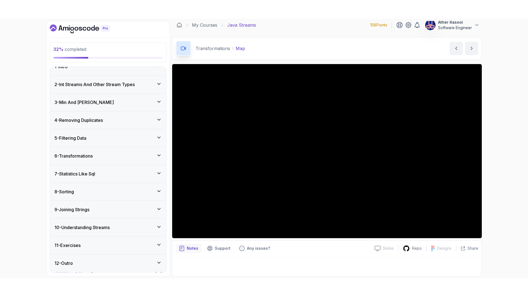
scroll to position [9, 0]
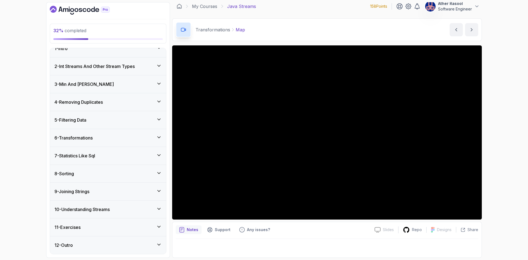
click at [109, 135] on div "6 - Transformations" at bounding box center [107, 137] width 107 height 7
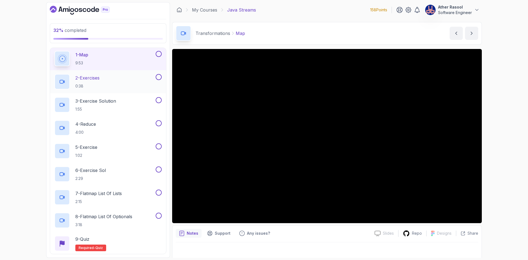
scroll to position [118, 0]
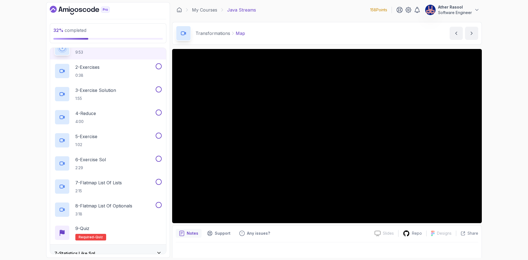
click at [510, 163] on div "32 % completed 1 - Intro 2 - Int Streams And Other Stream Types 3 - Min And Max…" at bounding box center [264, 130] width 528 height 260
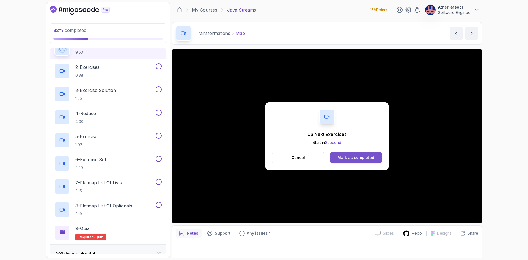
click at [345, 155] on div "Mark as completed" at bounding box center [355, 157] width 37 height 5
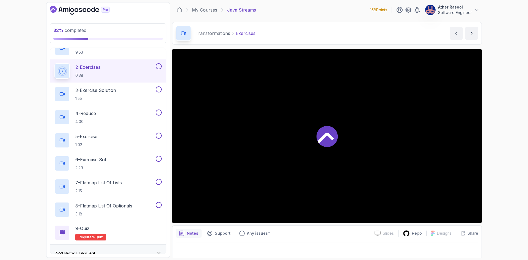
scroll to position [122, 0]
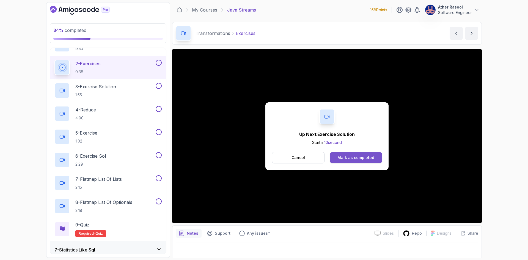
click at [362, 161] on button "Mark as completed" at bounding box center [356, 157] width 52 height 11
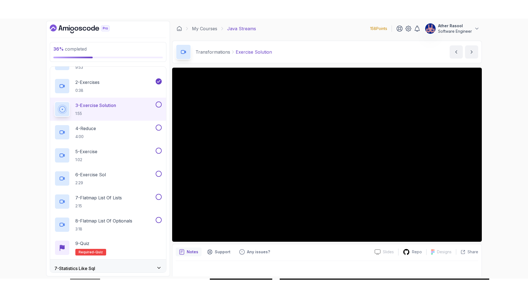
scroll to position [4, 0]
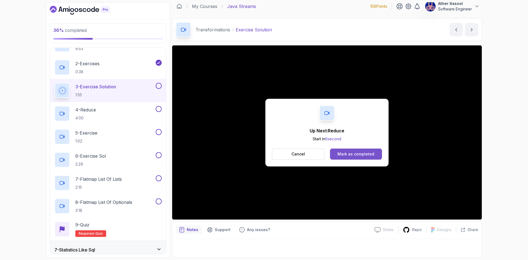
click at [368, 152] on div "Mark as completed" at bounding box center [355, 153] width 37 height 5
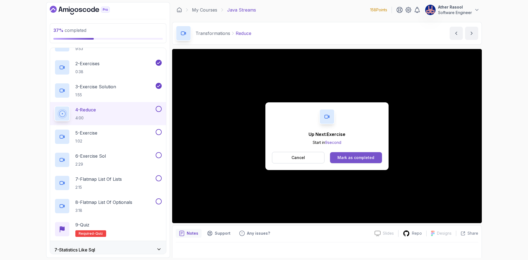
click at [352, 158] on div "Mark as completed" at bounding box center [355, 157] width 37 height 5
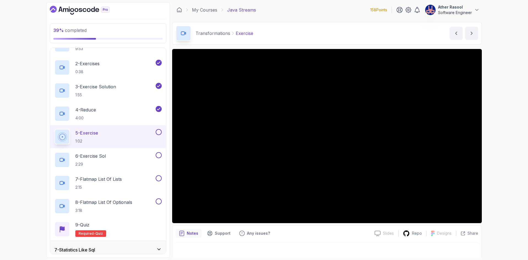
click at [116, 142] on div "5 - Exercise 1:02" at bounding box center [104, 136] width 100 height 15
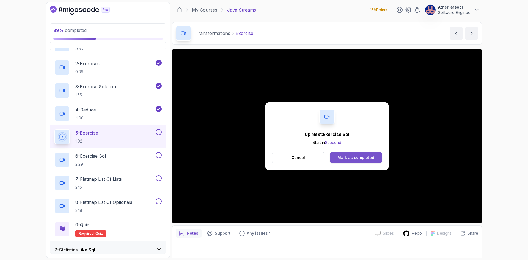
click at [358, 156] on div "Mark as completed" at bounding box center [355, 157] width 37 height 5
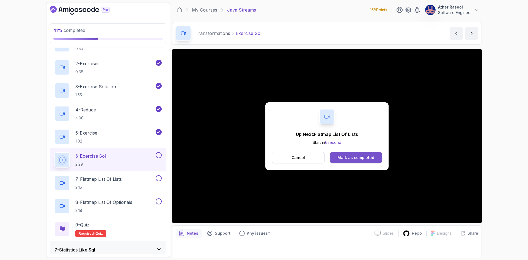
click at [361, 158] on div "Mark as completed" at bounding box center [355, 157] width 37 height 5
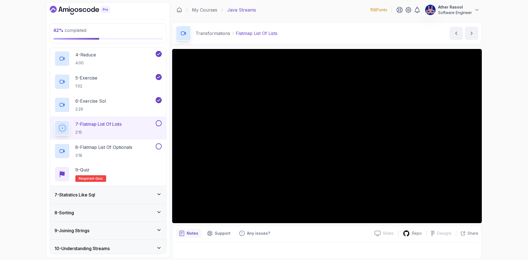
click at [138, 200] on div "7 - Statistics Like Sql" at bounding box center [108, 195] width 116 height 18
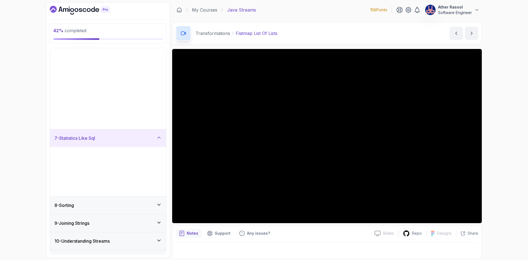
scroll to position [9, 0]
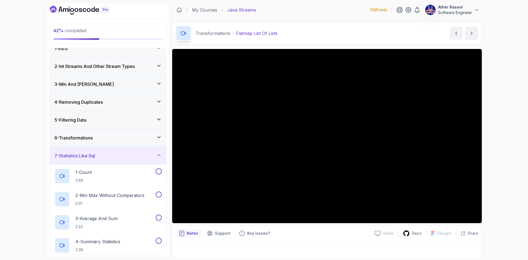
click at [129, 158] on div "7 - Statistics Like Sql" at bounding box center [107, 155] width 107 height 7
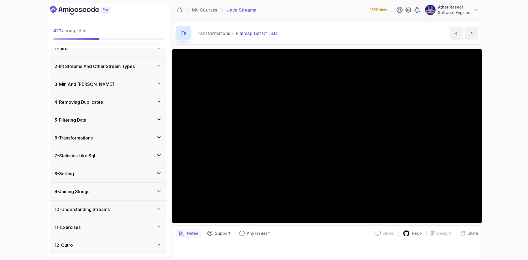
click at [117, 159] on div "7 - Statistics Like Sql" at bounding box center [108, 156] width 116 height 18
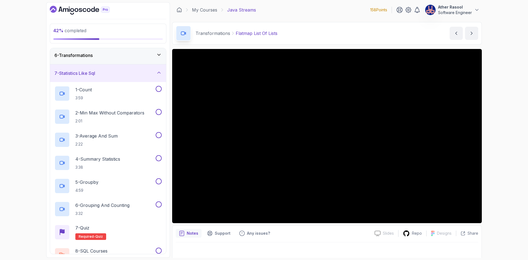
click at [126, 77] on div "7 - Statistics Like Sql" at bounding box center [108, 73] width 116 height 18
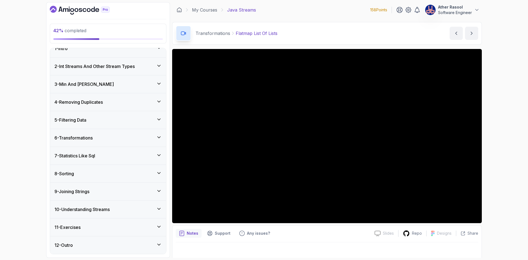
click at [125, 189] on div "9 - Joining Strings" at bounding box center [107, 191] width 107 height 7
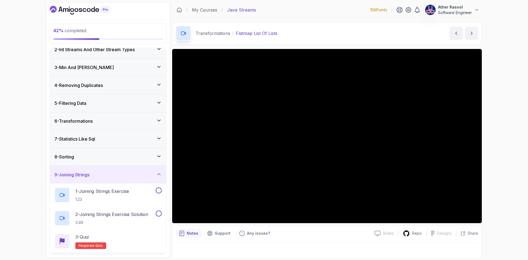
scroll to position [63, 0]
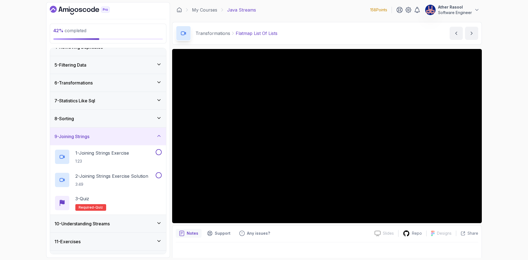
click at [136, 141] on div "9 - Joining Strings" at bounding box center [108, 137] width 116 height 18
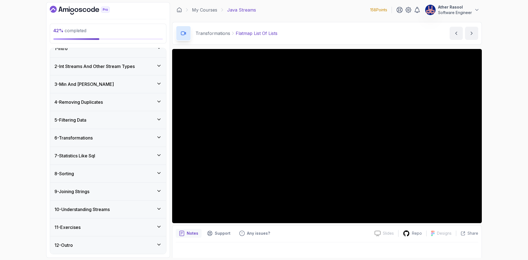
click at [134, 204] on div "10 - Understanding Streams" at bounding box center [108, 209] width 116 height 18
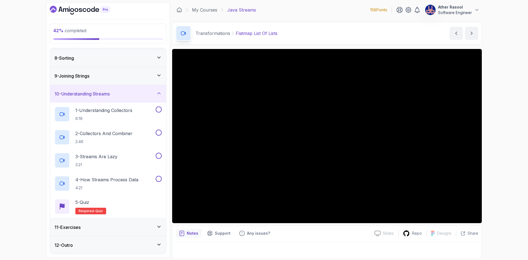
click at [129, 99] on div "10 - Understanding Streams" at bounding box center [108, 94] width 116 height 18
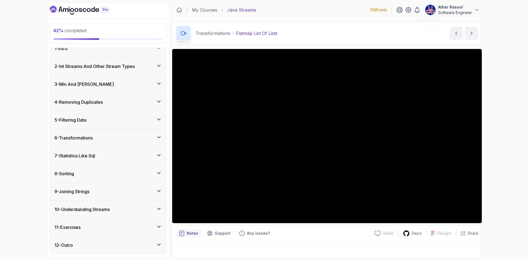
scroll to position [9, 0]
click at [133, 120] on div "5 - Filtering Data" at bounding box center [107, 120] width 107 height 7
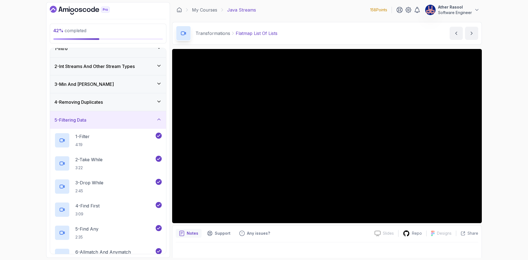
click at [132, 120] on div "5 - Filtering Data" at bounding box center [107, 120] width 107 height 7
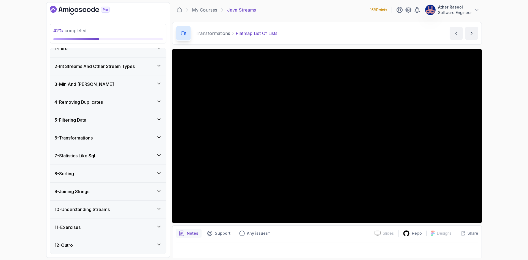
click at [127, 142] on div "6 - Transformations" at bounding box center [108, 138] width 116 height 18
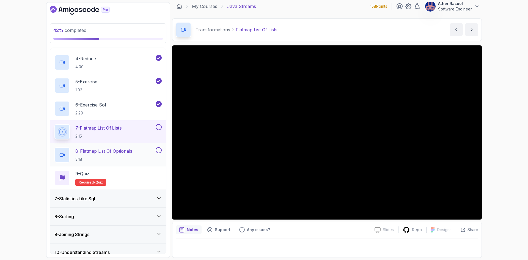
scroll to position [173, 0]
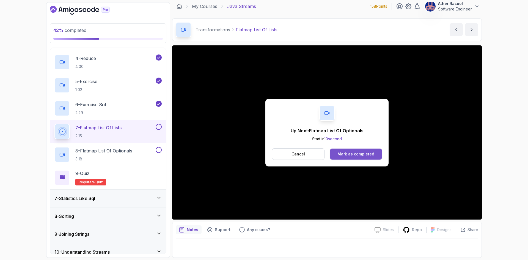
click at [362, 155] on div "Mark as completed" at bounding box center [355, 153] width 37 height 5
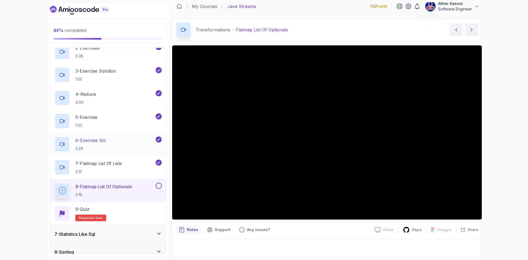
scroll to position [134, 0]
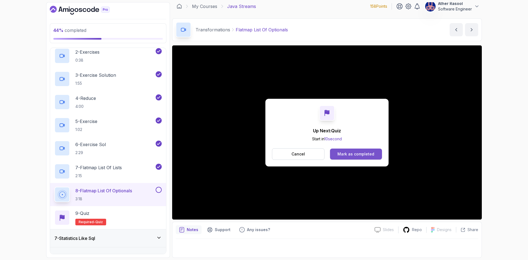
click at [362, 149] on button "Mark as completed" at bounding box center [356, 153] width 52 height 11
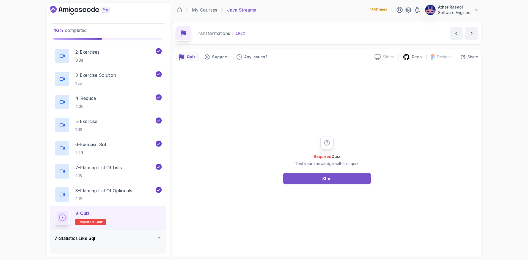
click at [336, 179] on button "Start" at bounding box center [327, 178] width 88 height 11
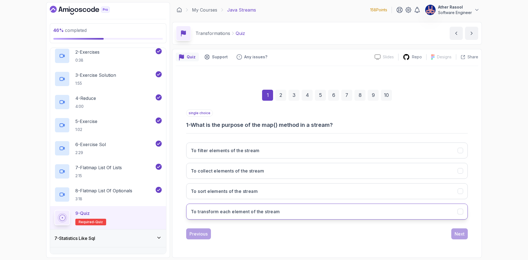
click at [258, 211] on h3 "To transform each element of the stream" at bounding box center [235, 211] width 89 height 7
click at [453, 231] on button "Next" at bounding box center [459, 233] width 16 height 11
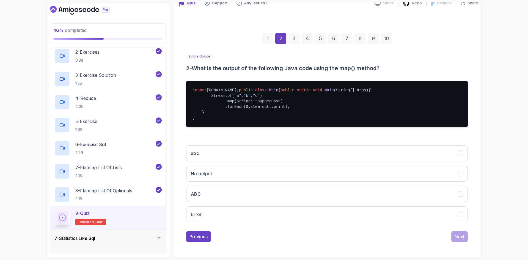
scroll to position [70, 0]
click at [235, 199] on button "ABC" at bounding box center [326, 194] width 281 height 16
click at [460, 240] on button "Next" at bounding box center [459, 236] width 16 height 11
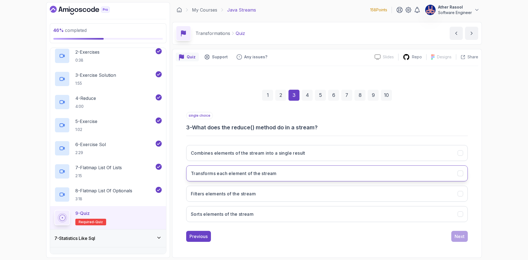
scroll to position [0, 0]
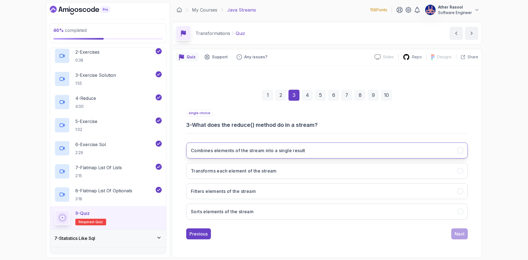
click at [242, 153] on h3 "Combines elements of the stream into a single result" at bounding box center [248, 150] width 114 height 7
click at [462, 236] on div "Next" at bounding box center [459, 233] width 10 height 7
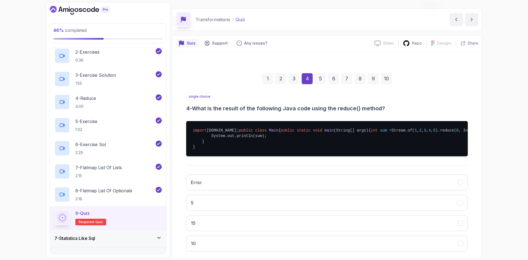
scroll to position [55, 0]
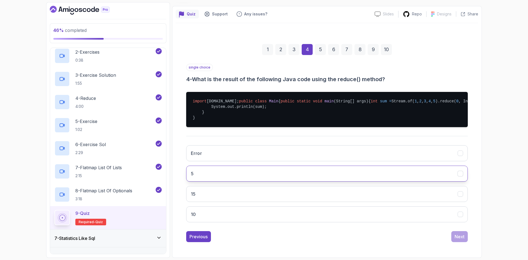
click at [223, 181] on button "5" at bounding box center [326, 173] width 281 height 16
click at [459, 240] on div "Next" at bounding box center [459, 236] width 10 height 7
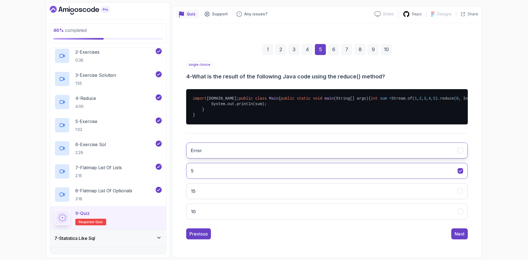
scroll to position [0, 0]
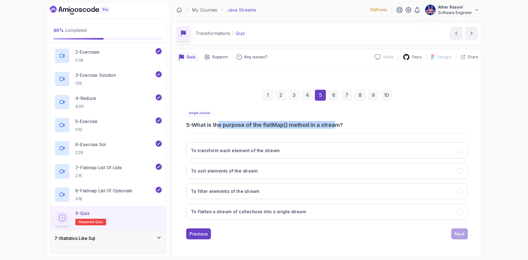
drag, startPoint x: 220, startPoint y: 126, endPoint x: 340, endPoint y: 123, distance: 119.8
click at [340, 123] on h3 "5 - What is the purpose of the flatMap() method in a stream?" at bounding box center [326, 125] width 281 height 8
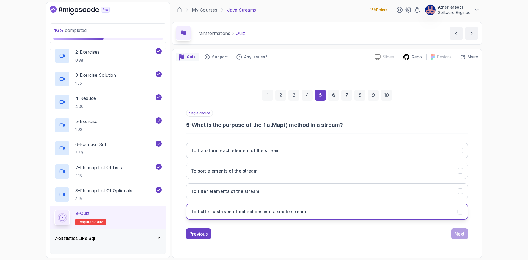
click at [295, 212] on h3 "To flatten a stream of collections into a single stream" at bounding box center [248, 211] width 115 height 7
drag, startPoint x: 449, startPoint y: 232, endPoint x: 453, endPoint y: 233, distance: 3.5
click at [451, 233] on div "Previous Next" at bounding box center [326, 233] width 281 height 11
click at [456, 234] on div "Next" at bounding box center [459, 233] width 10 height 7
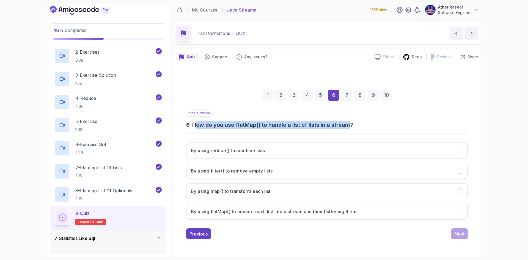
drag, startPoint x: 203, startPoint y: 122, endPoint x: 354, endPoint y: 127, distance: 150.4
click at [354, 127] on h3 "6 - How do you use flatMap() to handle a list of lists in a stream?" at bounding box center [326, 125] width 281 height 8
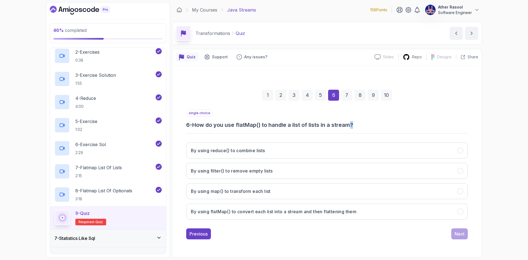
click at [354, 127] on h3 "6 - How do you use flatMap() to handle a list of lists in a stream?" at bounding box center [326, 125] width 281 height 8
click at [369, 127] on h3 "6 - How do you use flatMap() to handle a list of lists in a stream?" at bounding box center [326, 125] width 281 height 8
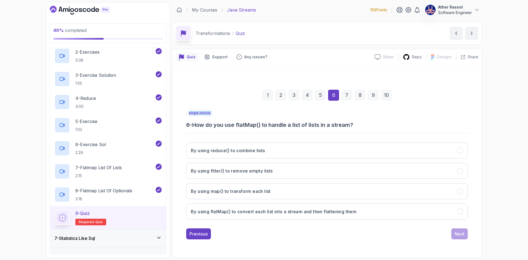
click at [369, 127] on h3 "6 - How do you use flatMap() to handle a list of lists in a stream?" at bounding box center [326, 125] width 281 height 8
click at [327, 212] on h3 "By using flatMap() to convert each list into a stream and then flattening them" at bounding box center [273, 211] width 165 height 7
click at [462, 234] on div "Next" at bounding box center [459, 233] width 10 height 7
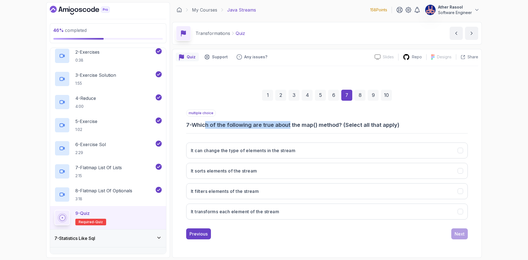
drag, startPoint x: 229, startPoint y: 126, endPoint x: 293, endPoint y: 126, distance: 63.8
click at [293, 126] on h3 "7 - Which of the following are true about the map() method? (Select all that ap…" at bounding box center [326, 125] width 281 height 8
drag, startPoint x: 231, startPoint y: 123, endPoint x: 329, endPoint y: 125, distance: 98.4
click at [329, 125] on h3 "7 - Which of the following are true about the map() method? (Select all that ap…" at bounding box center [326, 125] width 281 height 8
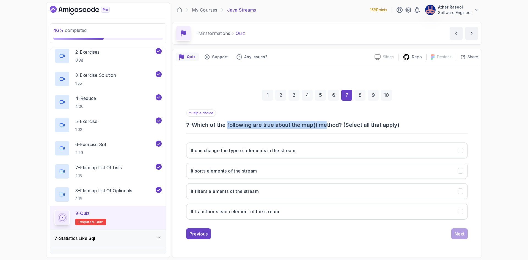
click at [329, 125] on h3 "7 - Which of the following are true about the map() method? (Select all that ap…" at bounding box center [326, 125] width 281 height 8
drag, startPoint x: 329, startPoint y: 125, endPoint x: 242, endPoint y: 124, distance: 87.1
click at [242, 124] on h3 "7 - Which of the following are true about the map() method? (Select all that ap…" at bounding box center [326, 125] width 281 height 8
drag, startPoint x: 242, startPoint y: 124, endPoint x: 331, endPoint y: 127, distance: 88.8
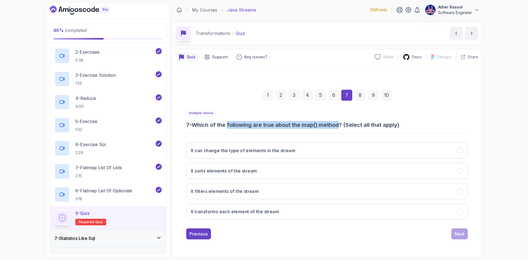
click at [331, 127] on h3 "7 - Which of the following are true about the map() method? (Select all that ap…" at bounding box center [326, 125] width 281 height 8
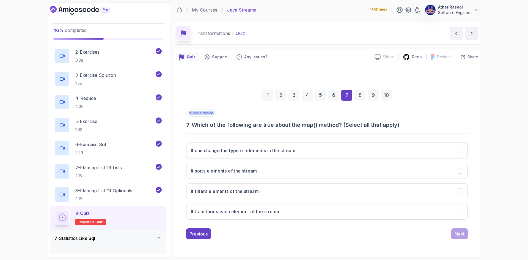
click at [331, 127] on h3 "7 - Which of the following are true about the map() method? (Select all that ap…" at bounding box center [326, 125] width 281 height 8
click at [296, 212] on button "It transforms each element of the stream" at bounding box center [326, 211] width 281 height 16
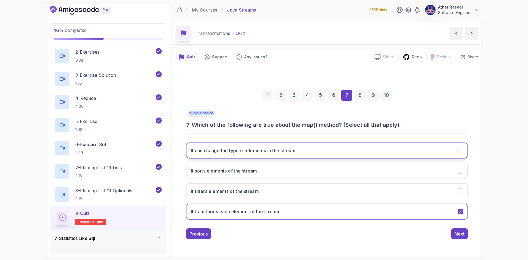
click at [270, 151] on h3 "It can change the type of elements in the stream" at bounding box center [243, 150] width 104 height 7
click at [293, 157] on button "It can change the type of elements in the stream" at bounding box center [326, 150] width 281 height 16
click at [292, 154] on button "It can change the type of elements in the stream" at bounding box center [326, 150] width 281 height 16
click at [455, 236] on div "Next" at bounding box center [459, 233] width 10 height 7
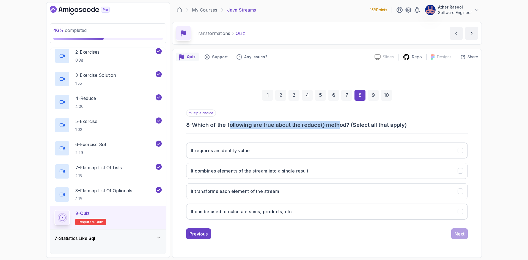
drag, startPoint x: 273, startPoint y: 127, endPoint x: 342, endPoint y: 127, distance: 69.2
click at [342, 127] on h3 "8 - Which of the following are true about the reduce() method? (Select all that…" at bounding box center [326, 125] width 281 height 8
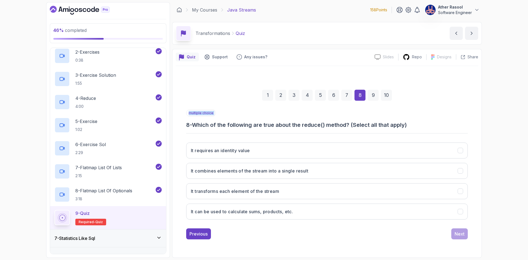
click at [342, 127] on h3 "8 - Which of the following are true about the reduce() method? (Select all that…" at bounding box center [326, 125] width 281 height 8
click at [342, 129] on div "multiple choice 8 - Which of the following are true about the reduce() method? …" at bounding box center [326, 166] width 281 height 114
click at [326, 171] on button "It combines elements of the stream into a single result" at bounding box center [326, 171] width 281 height 16
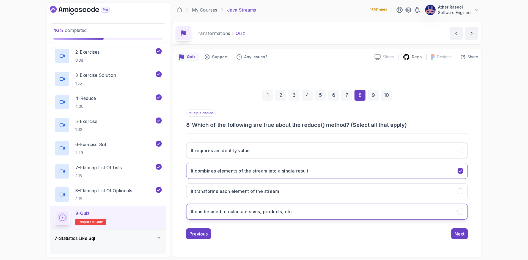
click at [267, 215] on button "It can be used to calculate sums, products, etc." at bounding box center [326, 211] width 281 height 16
click at [455, 234] on div "Next" at bounding box center [459, 233] width 10 height 7
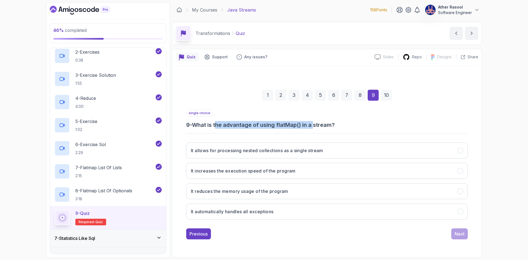
drag, startPoint x: 230, startPoint y: 124, endPoint x: 317, endPoint y: 126, distance: 86.9
click at [317, 126] on h3 "9 - What is the advantage of using flatMap() in a stream?" at bounding box center [326, 125] width 281 height 8
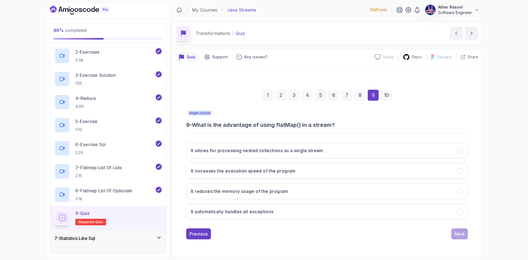
click at [317, 126] on h3 "9 - What is the advantage of using flatMap() in a stream?" at bounding box center [326, 125] width 281 height 8
click at [315, 128] on h3 "9 - What is the advantage of using flatMap() in a stream?" at bounding box center [326, 125] width 281 height 8
click at [264, 153] on h3 "It allows for processing nested collections as a single stream" at bounding box center [257, 150] width 132 height 7
click at [469, 229] on div "1 2 3 4 5 6 7 8 9 10 single choice 9 - What is the advantage of using flatMap()…" at bounding box center [327, 159] width 302 height 167
click at [461, 232] on div "Next" at bounding box center [459, 233] width 10 height 7
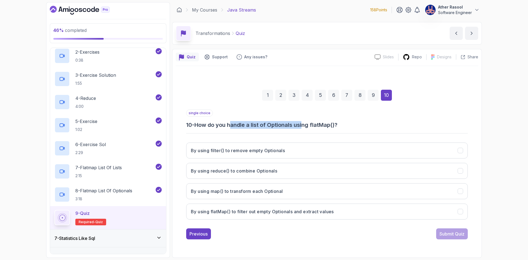
drag, startPoint x: 267, startPoint y: 124, endPoint x: 306, endPoint y: 125, distance: 38.7
click at [306, 125] on h3 "10 - How do you handle a list of Optionals using flatMap()?" at bounding box center [326, 125] width 281 height 8
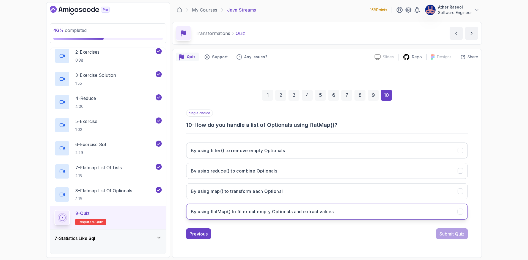
click at [316, 215] on button "By using flatMap() to filter out empty Optionals and extract values" at bounding box center [326, 211] width 281 height 16
click at [444, 238] on button "Submit Quiz" at bounding box center [452, 233] width 32 height 11
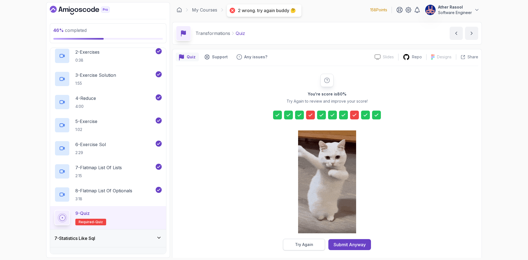
click at [307, 243] on div "Try Again" at bounding box center [304, 244] width 18 height 5
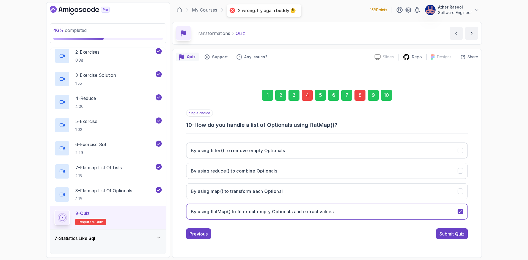
click at [360, 96] on div "8" at bounding box center [359, 95] width 11 height 11
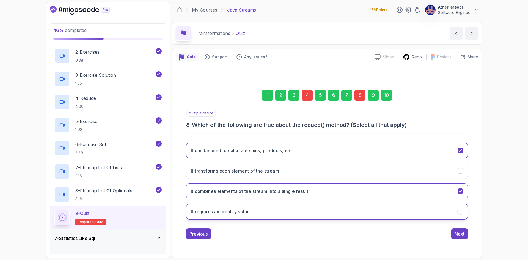
click at [345, 210] on button "It requires an identity value" at bounding box center [326, 211] width 281 height 16
click at [461, 231] on div "Next" at bounding box center [459, 233] width 10 height 7
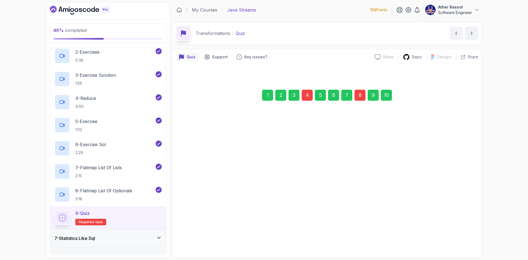
click at [462, 233] on div "Next" at bounding box center [459, 233] width 10 height 7
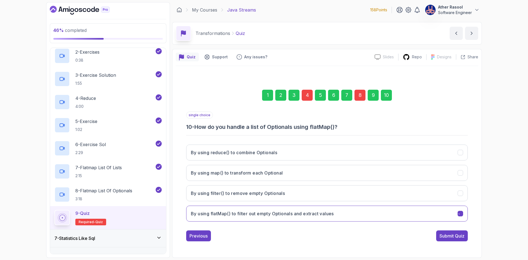
click at [462, 233] on div "Submit Quiz" at bounding box center [451, 235] width 25 height 7
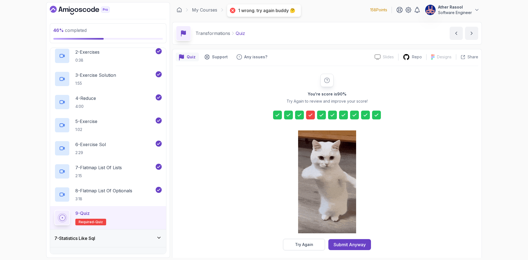
click at [313, 113] on div at bounding box center [310, 114] width 9 height 9
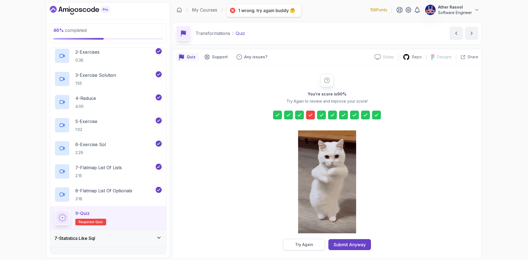
click at [311, 246] on div "Try Again" at bounding box center [304, 244] width 18 height 5
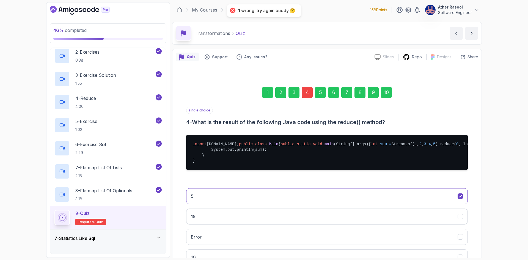
click at [305, 93] on div "4" at bounding box center [306, 92] width 11 height 11
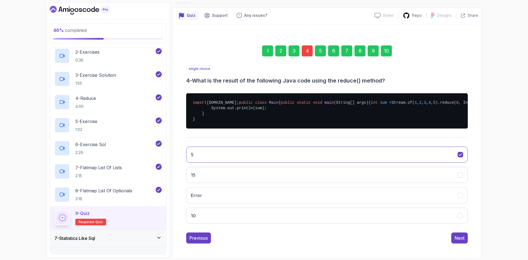
scroll to position [55, 0]
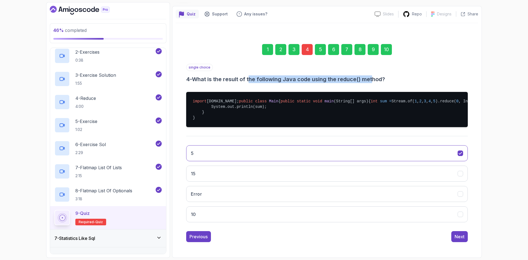
drag, startPoint x: 253, startPoint y: 63, endPoint x: 374, endPoint y: 68, distance: 121.0
click at [374, 68] on div "single choice 4 - What is the result of the following Java code using the reduc…" at bounding box center [326, 73] width 281 height 19
click at [374, 75] on h3 "4 - What is the result of the following Java code using the reduce() method?" at bounding box center [326, 79] width 281 height 8
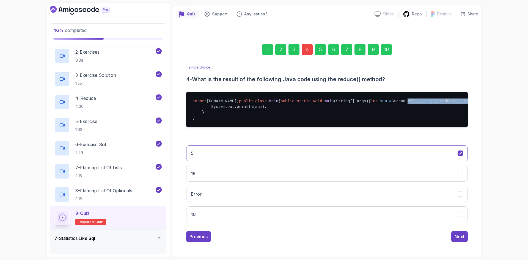
drag, startPoint x: 243, startPoint y: 112, endPoint x: 323, endPoint y: 112, distance: 79.4
click at [323, 112] on pre "import java.util.stream.Stream; public class Main { public static void main (St…" at bounding box center [326, 109] width 281 height 35
drag, startPoint x: 216, startPoint y: 112, endPoint x: 286, endPoint y: 110, distance: 70.6
click at [286, 110] on pre "import java.util.stream.Stream; public class Main { public static void main (St…" at bounding box center [326, 109] width 281 height 35
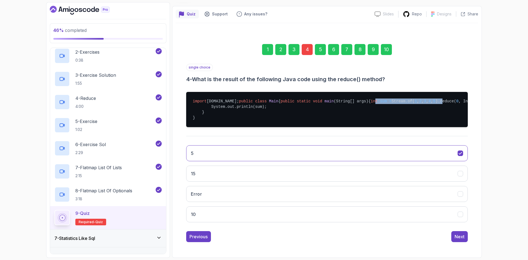
click at [286, 110] on pre "import java.util.stream.Stream; public class Main { public static void main (St…" at bounding box center [326, 109] width 281 height 35
drag, startPoint x: 288, startPoint y: 110, endPoint x: 294, endPoint y: 110, distance: 6.0
click at [294, 110] on pre "import java.util.stream.Stream; public class Main { public static void main (St…" at bounding box center [326, 109] width 281 height 35
click at [456, 103] on span "0" at bounding box center [457, 101] width 2 height 4
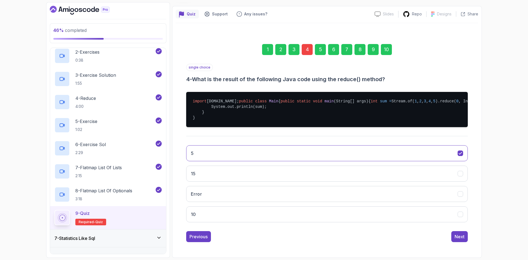
drag, startPoint x: 308, startPoint y: 111, endPoint x: 317, endPoint y: 111, distance: 9.1
click at [317, 111] on pre "import java.util.stream.Stream; public class Main { public static void main (St…" at bounding box center [326, 109] width 281 height 35
click at [329, 111] on pre "import java.util.stream.Stream; public class Main { public static void main (St…" at bounding box center [326, 109] width 281 height 35
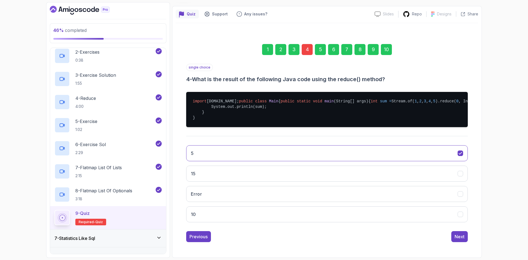
click at [329, 111] on pre "import java.util.stream.Stream; public class Main { public static void main (St…" at bounding box center [326, 109] width 281 height 35
click at [342, 112] on pre "import java.util.stream.Stream; public class Main { public static void main (St…" at bounding box center [326, 109] width 281 height 35
drag, startPoint x: 343, startPoint y: 111, endPoint x: 236, endPoint y: 112, distance: 107.4
click at [236, 112] on pre "import java.util.stream.Stream; public class Main { public static void main (St…" at bounding box center [326, 109] width 281 height 35
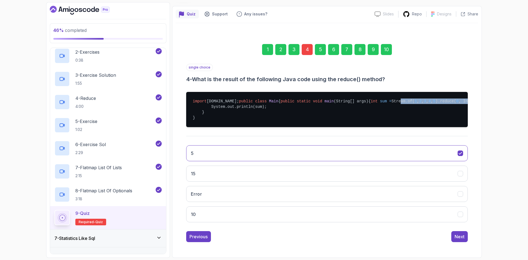
click at [236, 112] on pre "import java.util.stream.Stream; public class Main { public static void main (St…" at bounding box center [326, 109] width 281 height 35
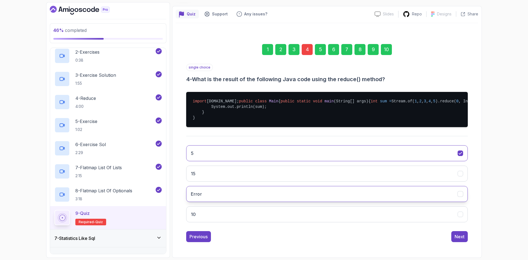
drag, startPoint x: 281, startPoint y: 180, endPoint x: 394, endPoint y: 206, distance: 116.5
click at [281, 180] on button "15" at bounding box center [326, 173] width 281 height 16
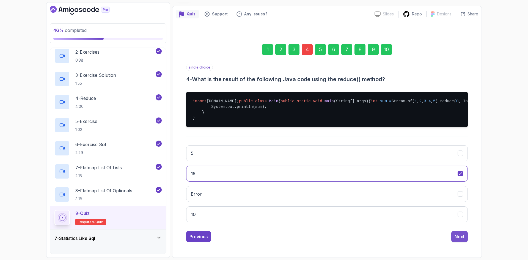
drag, startPoint x: 467, startPoint y: 256, endPoint x: 465, endPoint y: 249, distance: 6.6
click at [467, 246] on div "1 2 3 4 5 6 7 8 9 10 single choice 4 - What is the result of the following Java…" at bounding box center [327, 138] width 302 height 215
click at [465, 242] on button "Next" at bounding box center [459, 236] width 16 height 11
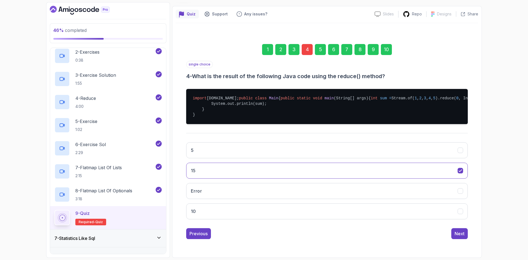
scroll to position [0, 0]
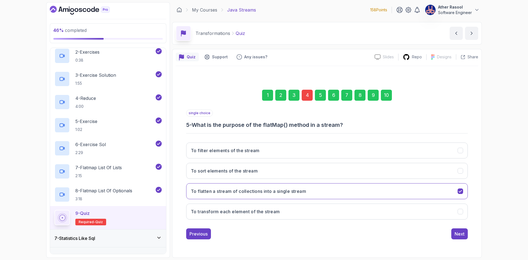
click at [465, 247] on div "1 2 3 4 5 6 7 8 9 10 single choice 5 - What is the purpose of the flatMap() met…" at bounding box center [327, 160] width 302 height 188
click at [463, 239] on button "Next" at bounding box center [459, 233] width 16 height 11
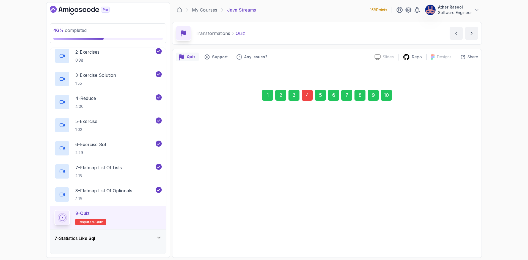
click at [463, 236] on div "Next" at bounding box center [459, 233] width 10 height 7
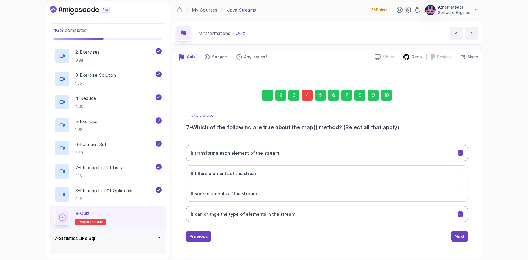
click at [463, 236] on div "Next" at bounding box center [459, 236] width 10 height 7
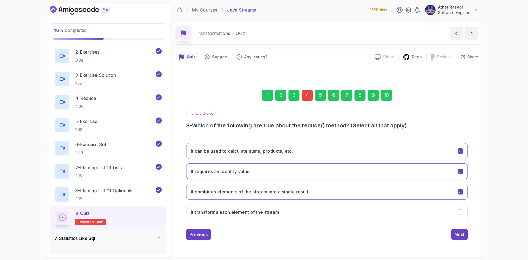
click at [463, 236] on div "Next" at bounding box center [459, 234] width 10 height 7
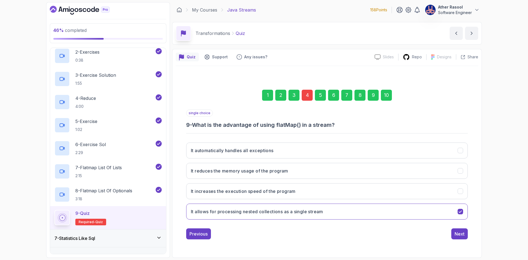
click at [463, 236] on div "Next" at bounding box center [459, 233] width 10 height 7
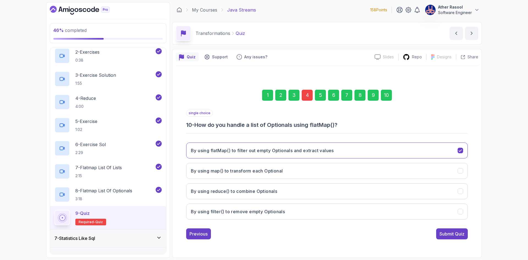
click at [463, 236] on div "Submit Quiz" at bounding box center [451, 233] width 25 height 7
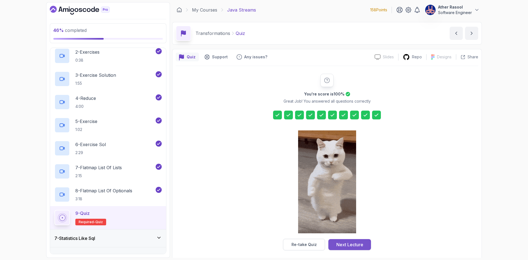
click at [360, 245] on div "Next Lecture" at bounding box center [349, 244] width 27 height 7
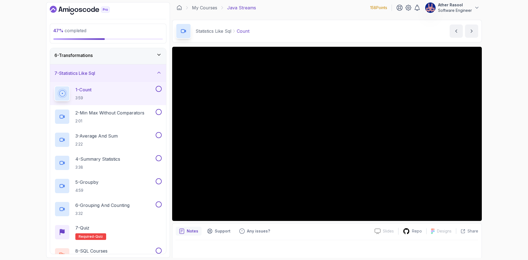
scroll to position [4, 0]
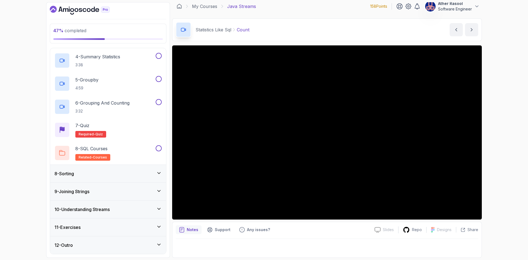
click at [126, 178] on div "8 - Sorting" at bounding box center [108, 174] width 116 height 18
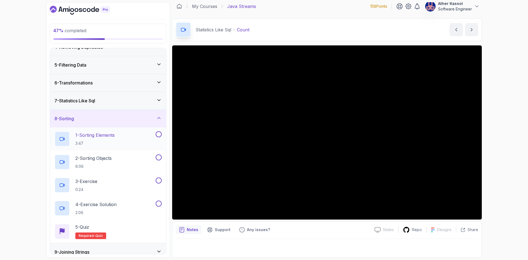
scroll to position [91, 0]
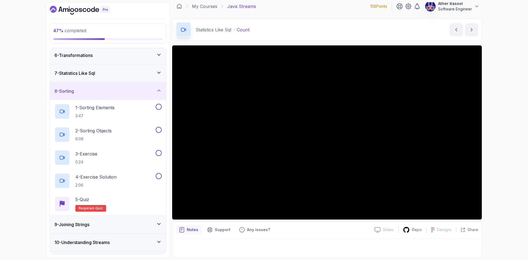
click at [147, 221] on div "9 - Joining Strings" at bounding box center [107, 224] width 107 height 7
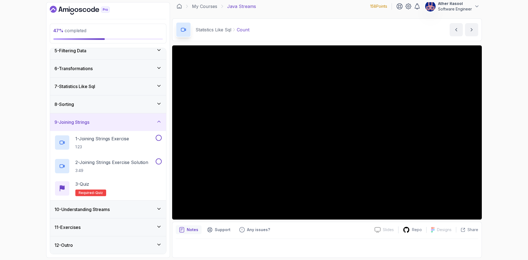
scroll to position [78, 0]
click at [152, 210] on div "10 - Understanding Streams" at bounding box center [107, 209] width 107 height 7
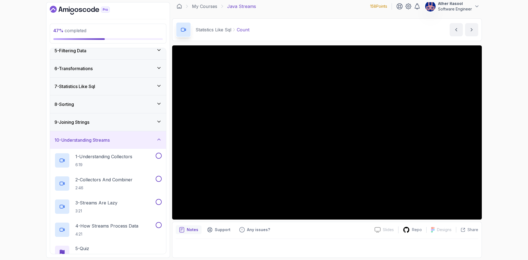
click at [132, 143] on div "10 - Understanding Streams" at bounding box center [108, 140] width 116 height 18
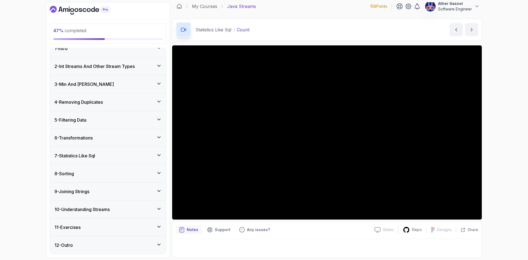
scroll to position [9, 0]
click at [125, 153] on div "7 - Statistics Like Sql" at bounding box center [107, 155] width 107 height 7
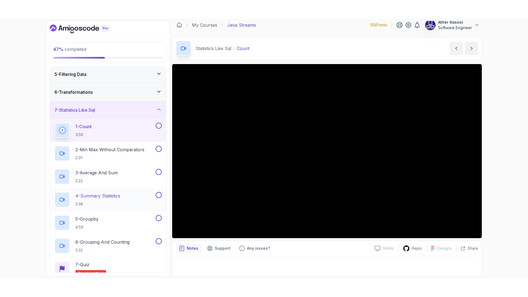
scroll to position [63, 0]
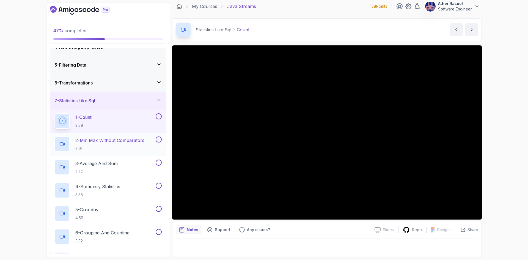
click at [128, 149] on p "2:01" at bounding box center [109, 148] width 69 height 5
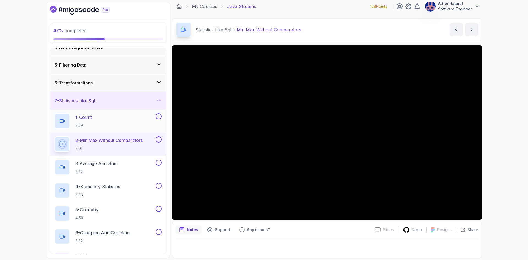
click at [115, 118] on div "1 - Count 3:59" at bounding box center [104, 120] width 100 height 15
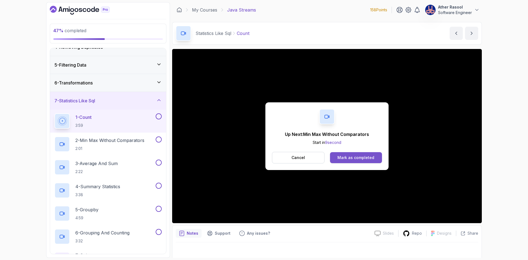
click at [361, 156] on div "Mark as completed" at bounding box center [355, 157] width 37 height 5
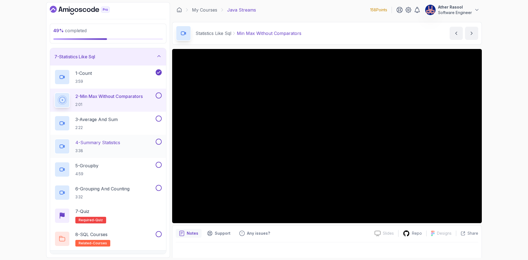
scroll to position [118, 0]
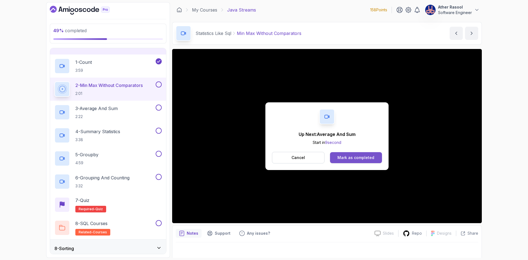
click at [348, 159] on div "Mark as completed" at bounding box center [355, 157] width 37 height 5
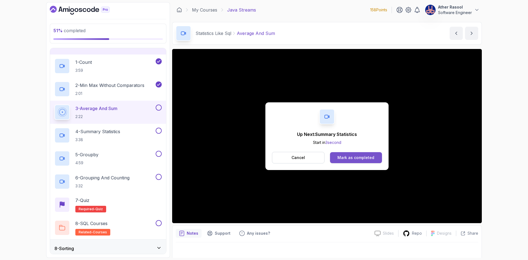
click at [351, 158] on div "Mark as completed" at bounding box center [355, 157] width 37 height 5
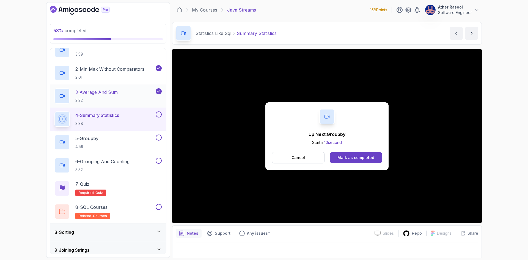
scroll to position [137, 0]
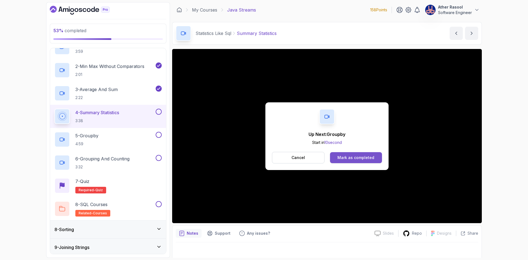
click at [342, 156] on div "Mark as completed" at bounding box center [355, 157] width 37 height 5
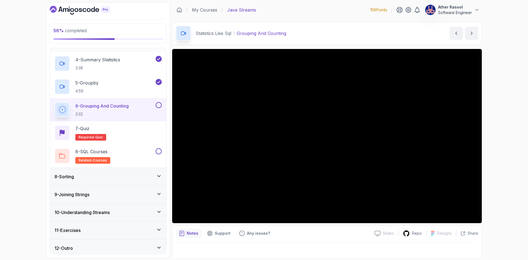
scroll to position [193, 0]
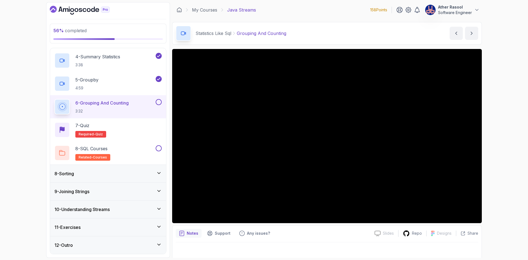
click at [139, 176] on div "8 - Sorting" at bounding box center [107, 173] width 107 height 7
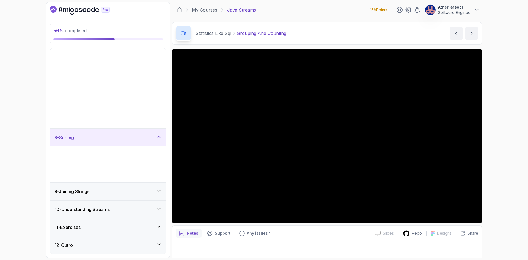
scroll to position [9, 0]
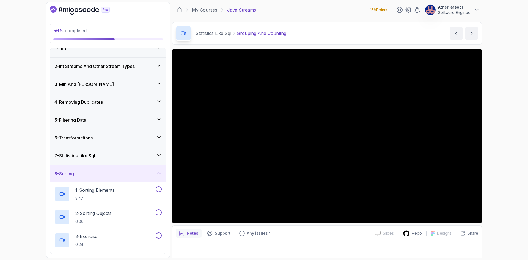
click at [134, 174] on div "8 - Sorting" at bounding box center [107, 173] width 107 height 7
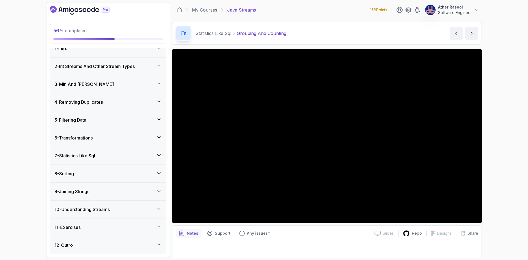
click at [96, 192] on div "9 - Joining Strings" at bounding box center [107, 191] width 107 height 7
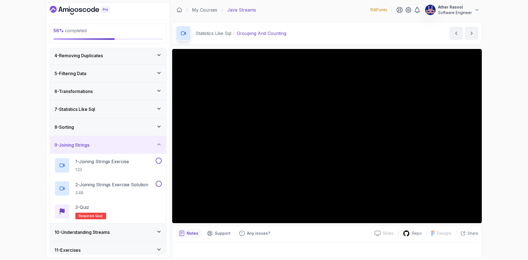
scroll to position [63, 0]
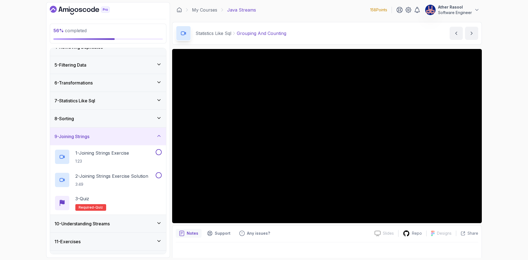
click at [107, 138] on div "9 - Joining Strings" at bounding box center [107, 136] width 107 height 7
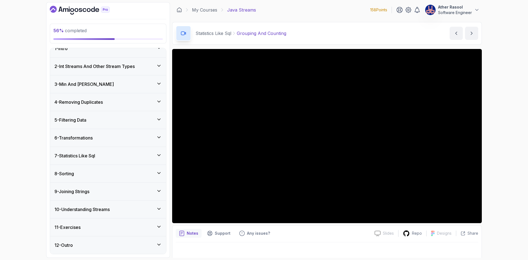
click at [89, 182] on div "8 - Sorting" at bounding box center [108, 174] width 116 height 18
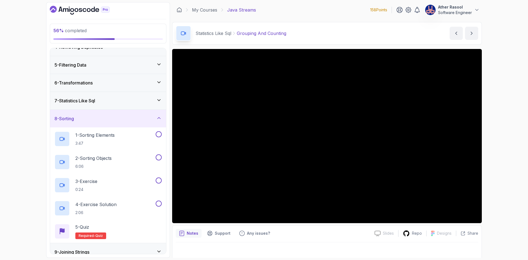
click at [118, 120] on div "8 - Sorting" at bounding box center [107, 118] width 107 height 7
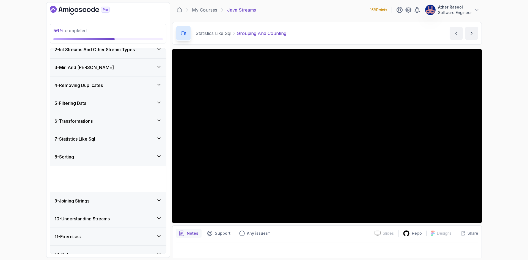
scroll to position [9, 0]
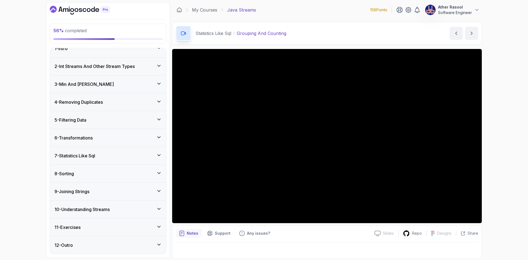
click at [116, 209] on div "10 - Understanding Streams" at bounding box center [107, 209] width 107 height 7
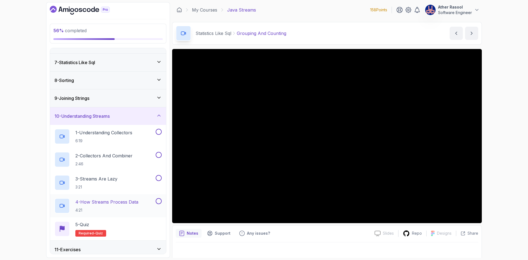
scroll to position [124, 0]
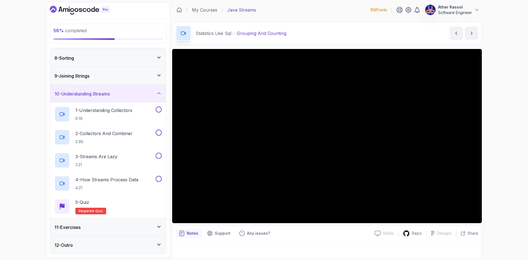
click at [118, 98] on div "10 - Understanding Streams" at bounding box center [108, 94] width 116 height 18
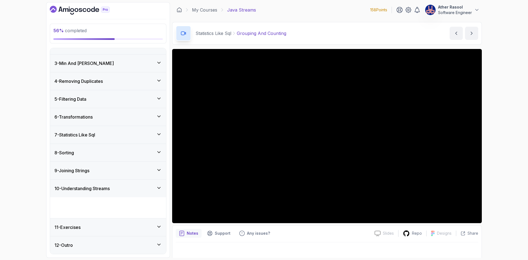
scroll to position [9, 0]
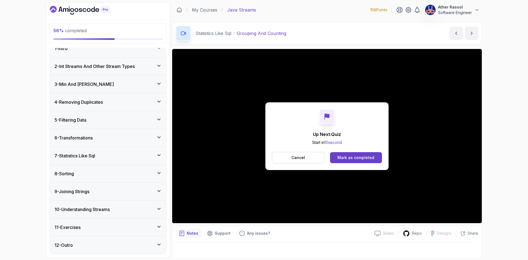
click at [120, 227] on div "11 - Exercises" at bounding box center [107, 227] width 107 height 7
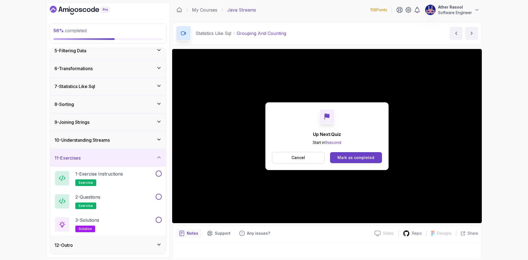
click at [123, 242] on div "12 - Outro" at bounding box center [107, 245] width 107 height 7
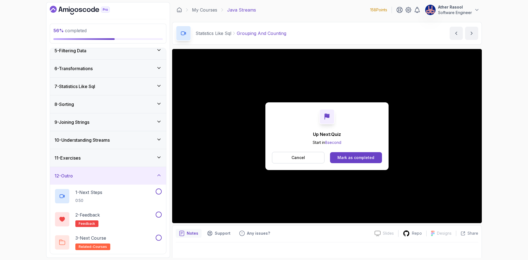
click at [128, 177] on div "12 - Outro" at bounding box center [107, 175] width 107 height 7
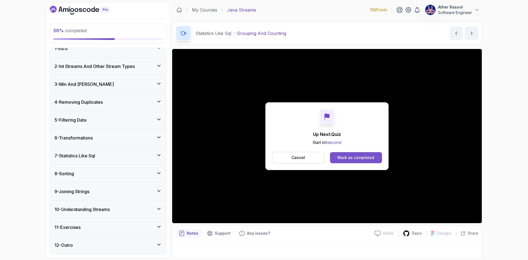
click at [345, 157] on div "Mark as completed" at bounding box center [355, 157] width 37 height 5
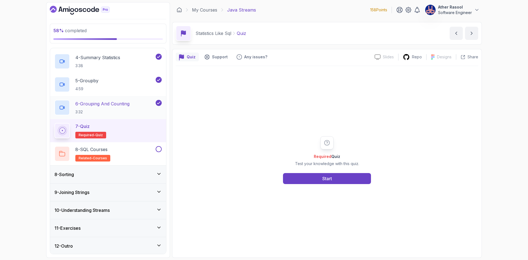
scroll to position [193, 0]
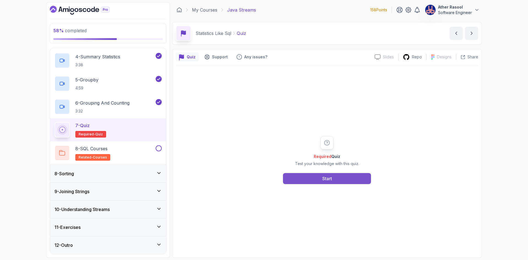
click at [346, 176] on button "Start" at bounding box center [327, 178] width 88 height 11
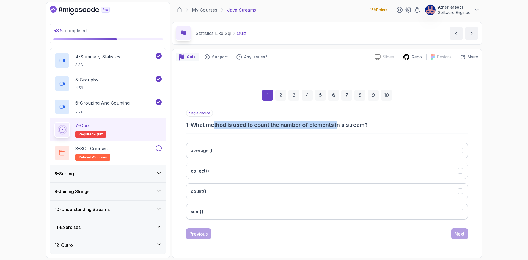
drag, startPoint x: 228, startPoint y: 127, endPoint x: 341, endPoint y: 126, distance: 112.7
click at [341, 126] on h3 "1 - What method is used to count the number of elements in a stream?" at bounding box center [326, 125] width 281 height 8
click at [270, 191] on button "count()" at bounding box center [326, 191] width 281 height 16
click at [463, 232] on div "Next" at bounding box center [459, 233] width 10 height 7
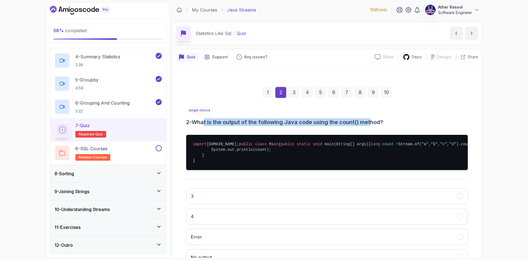
drag, startPoint x: 206, startPoint y: 122, endPoint x: 374, endPoint y: 122, distance: 168.2
click at [374, 122] on h3 "2 - What is the output of the following Java code using the count() method?" at bounding box center [326, 122] width 281 height 8
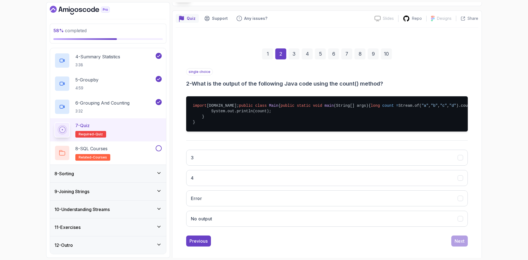
scroll to position [55, 0]
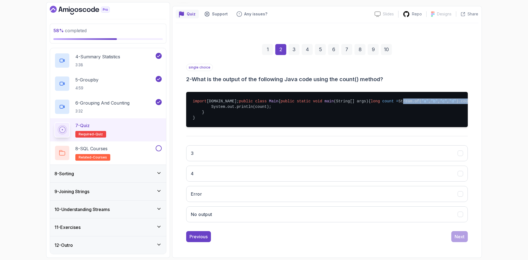
drag, startPoint x: 240, startPoint y: 111, endPoint x: 315, endPoint y: 111, distance: 75.0
click at [315, 111] on pre "import java.util.stream.Stream; public class Main { public static void main (St…" at bounding box center [326, 109] width 281 height 35
click at [322, 111] on pre "import java.util.stream.Stream; public class Main { public static void main (St…" at bounding box center [326, 109] width 281 height 35
drag, startPoint x: 326, startPoint y: 111, endPoint x: 251, endPoint y: 110, distance: 74.8
click at [251, 110] on pre "import java.util.stream.Stream; public class Main { public static void main (St…" at bounding box center [326, 109] width 281 height 35
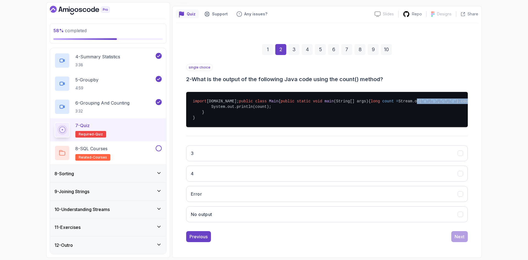
click at [251, 110] on pre "import java.util.stream.Stream; public class Main { public static void main (St…" at bounding box center [326, 109] width 281 height 35
drag, startPoint x: 239, startPoint y: 111, endPoint x: 314, endPoint y: 112, distance: 74.7
click at [314, 112] on pre "import java.util.stream.Stream; public class Main { public static void main (St…" at bounding box center [326, 109] width 281 height 35
drag, startPoint x: 264, startPoint y: 111, endPoint x: 258, endPoint y: 111, distance: 5.5
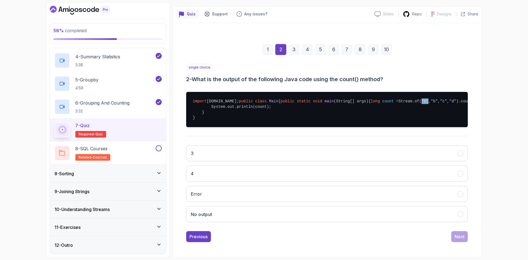
click at [421, 103] on span ""a"" at bounding box center [424, 101] width 7 height 4
drag, startPoint x: 269, startPoint y: 111, endPoint x: 275, endPoint y: 110, distance: 5.8
click at [431, 103] on span ""b"" at bounding box center [434, 101] width 7 height 4
drag, startPoint x: 281, startPoint y: 110, endPoint x: 289, endPoint y: 111, distance: 7.7
click at [289, 111] on pre "import java.util.stream.Stream; public class Main { public static void main (St…" at bounding box center [326, 109] width 281 height 35
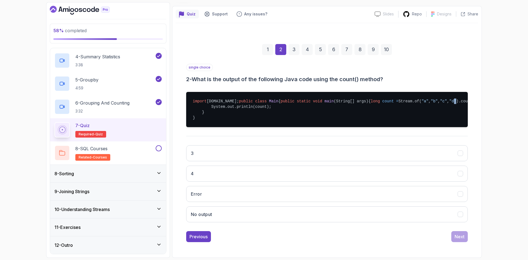
drag, startPoint x: 297, startPoint y: 111, endPoint x: 303, endPoint y: 111, distance: 6.6
click at [298, 111] on pre "import java.util.stream.Stream; public class Main { public static void main (St…" at bounding box center [326, 109] width 281 height 35
click at [316, 112] on pre "import java.util.stream.Stream; public class Main { public static void main (St…" at bounding box center [326, 109] width 281 height 35
drag, startPoint x: 238, startPoint y: 188, endPoint x: 373, endPoint y: 214, distance: 137.4
click at [239, 181] on button "4" at bounding box center [326, 173] width 281 height 16
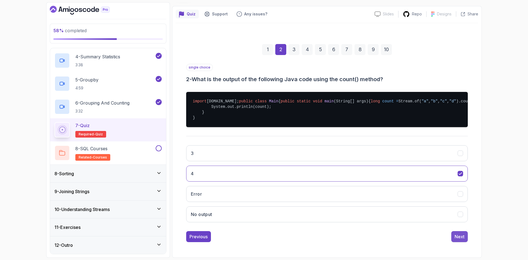
click at [459, 240] on div "Next" at bounding box center [459, 236] width 10 height 7
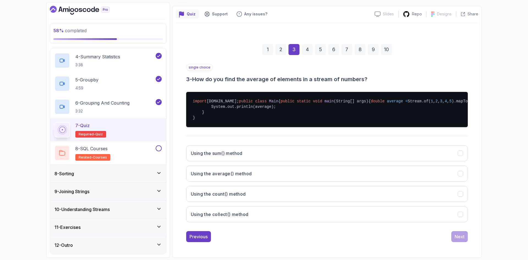
drag, startPoint x: 222, startPoint y: 99, endPoint x: 240, endPoint y: 99, distance: 18.7
click at [240, 99] on pre "import java.util.stream.Stream; public class Main { public static void main (St…" at bounding box center [326, 109] width 281 height 35
drag, startPoint x: 211, startPoint y: 105, endPoint x: 279, endPoint y: 106, distance: 68.7
click at [279, 106] on pre "import java.util.stream.Stream; public class Main { public static void main (St…" at bounding box center [326, 109] width 281 height 35
click at [334, 103] on span "(String[] args)" at bounding box center [351, 101] width 35 height 4
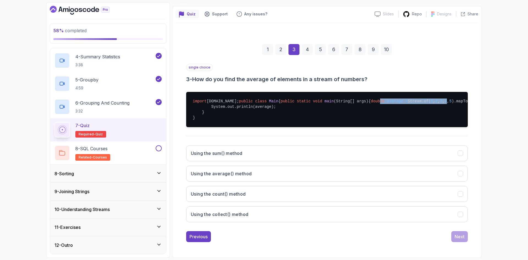
drag, startPoint x: 241, startPoint y: 110, endPoint x: 287, endPoint y: 111, distance: 46.4
click at [287, 111] on pre "import java.util.stream.Stream; public class Main { public static void main (St…" at bounding box center [326, 109] width 281 height 35
click at [444, 103] on span "4" at bounding box center [445, 101] width 2 height 4
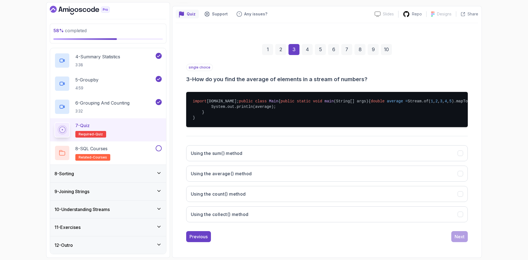
click at [287, 114] on pre "import java.util.stream.Stream; public class Main { public static void main (St…" at bounding box center [326, 109] width 281 height 35
click at [304, 112] on pre "import java.util.stream.Stream; public class Main { public static void main (St…" at bounding box center [326, 109] width 281 height 35
click at [302, 114] on pre "import java.util.stream.Stream; public class Main { public static void main (St…" at bounding box center [326, 109] width 281 height 35
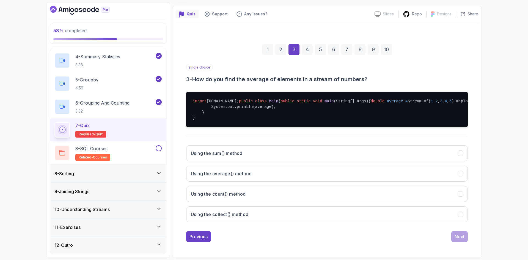
click at [328, 111] on pre "import java.util.stream.Stream; public class Main { public static void main (St…" at bounding box center [326, 109] width 281 height 35
click at [345, 111] on pre "import java.util.stream.Stream; public class Main { public static void main (St…" at bounding box center [326, 109] width 281 height 35
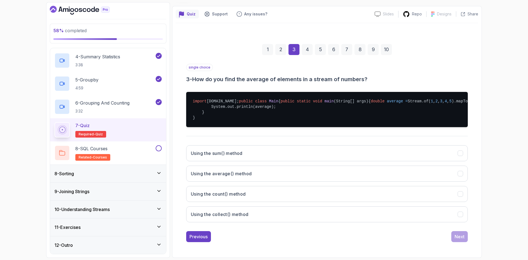
click at [345, 111] on pre "import java.util.stream.Stream; public class Main { public static void main (St…" at bounding box center [326, 109] width 281 height 35
click at [343, 114] on pre "import java.util.stream.Stream; public class Main { public static void main (St…" at bounding box center [326, 109] width 281 height 35
drag, startPoint x: 302, startPoint y: 110, endPoint x: 357, endPoint y: 112, distance: 55.0
click at [357, 112] on pre "import java.util.stream.Stream; public class Main { public static void main (St…" at bounding box center [326, 109] width 281 height 35
click at [357, 113] on pre "import java.util.stream.Stream; public class Main { public static void main (St…" at bounding box center [326, 109] width 281 height 35
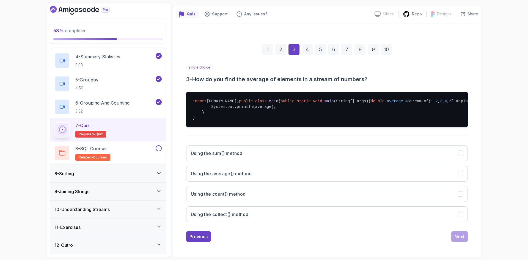
drag, startPoint x: 358, startPoint y: 110, endPoint x: 363, endPoint y: 111, distance: 5.0
click at [363, 111] on pre "import java.util.stream.Stream; public class Main { public static void main (St…" at bounding box center [326, 109] width 281 height 35
click at [363, 117] on pre "import java.util.stream.Stream; public class Main { public static void main (St…" at bounding box center [326, 109] width 281 height 35
click at [288, 179] on button "Using the average() method" at bounding box center [326, 173] width 281 height 16
click at [457, 242] on button "Next" at bounding box center [459, 236] width 16 height 11
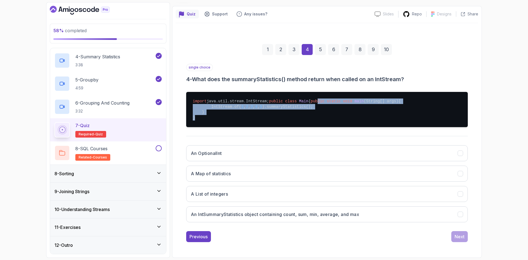
drag, startPoint x: 215, startPoint y: 108, endPoint x: 232, endPoint y: 120, distance: 20.8
click at [232, 120] on pre "import java.util.stream.IntStream; public class Main { public static void main …" at bounding box center [326, 109] width 281 height 35
drag, startPoint x: 202, startPoint y: 106, endPoint x: 219, endPoint y: 119, distance: 21.4
click at [219, 119] on pre "import java.util.stream.IntStream; public class Main { public static void main …" at bounding box center [326, 109] width 281 height 35
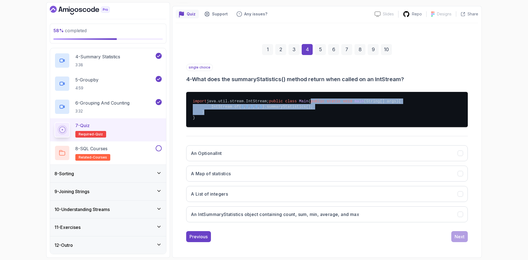
click at [219, 119] on pre "import java.util.stream.IntStream; public class Main { public static void main …" at bounding box center [326, 109] width 281 height 35
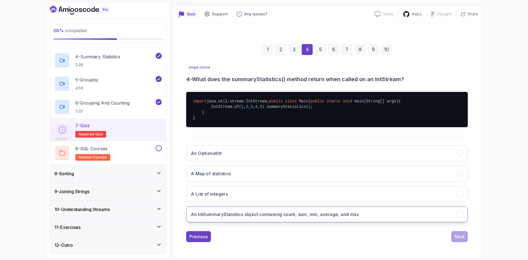
click at [304, 217] on h3 "An IntSummaryStatistics object containing count, sum, min, average, and max" at bounding box center [275, 214] width 168 height 7
click at [462, 240] on div "Next" at bounding box center [459, 236] width 10 height 7
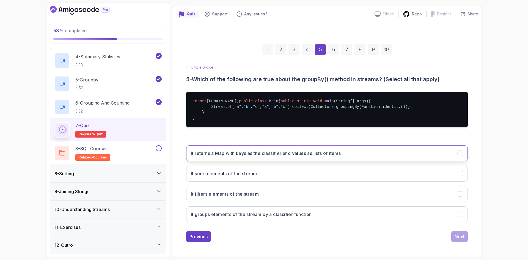
click at [303, 156] on h3 "It returns a Map with keys as the classifier and values as lists of items" at bounding box center [266, 153] width 150 height 7
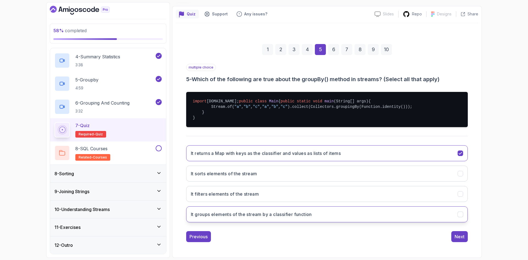
click at [331, 221] on button "It groups elements of the stream by a classifier function" at bounding box center [326, 214] width 281 height 16
click at [459, 240] on div "Next" at bounding box center [459, 236] width 10 height 7
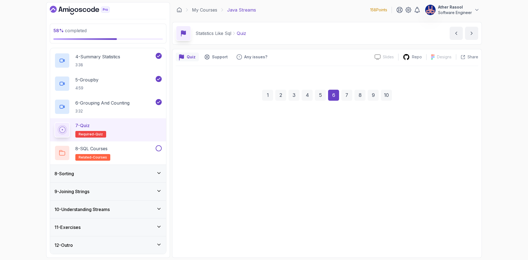
scroll to position [0, 0]
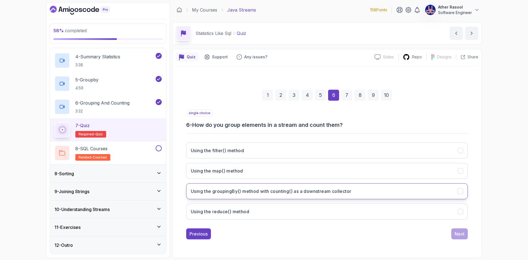
click at [257, 192] on h3 "Using the groupingBy() method with counting() as a downstream collector" at bounding box center [271, 191] width 160 height 7
click at [463, 238] on button "Next" at bounding box center [459, 233] width 16 height 11
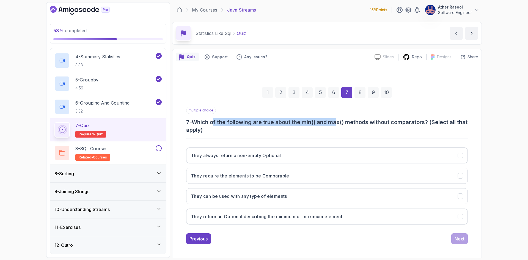
drag, startPoint x: 257, startPoint y: 121, endPoint x: 338, endPoint y: 125, distance: 81.5
click at [338, 125] on h3 "7 - Which of the following are true about the min() and max() methods without c…" at bounding box center [326, 125] width 281 height 15
drag, startPoint x: 338, startPoint y: 125, endPoint x: 412, endPoint y: 126, distance: 74.2
click at [412, 126] on h3 "7 - Which of the following are true about the min() and max() methods without c…" at bounding box center [326, 125] width 281 height 15
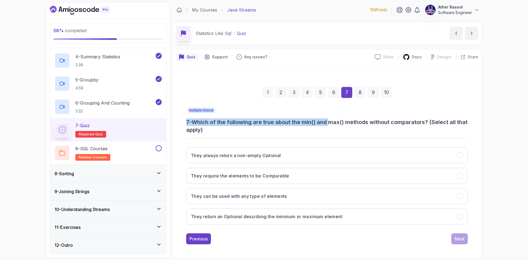
click at [412, 126] on h3 "7 - Which of the following are true about the min() and max() methods without c…" at bounding box center [326, 125] width 281 height 15
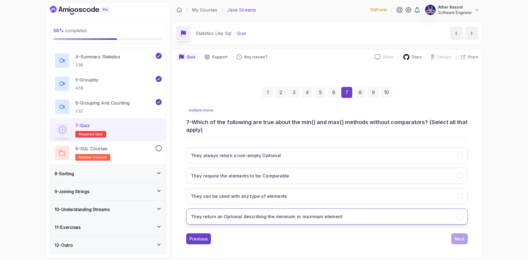
drag, startPoint x: 329, startPoint y: 219, endPoint x: 334, endPoint y: 219, distance: 4.7
click at [329, 219] on h3 "They return an Optional describing the minimum or maximum element" at bounding box center [266, 216] width 151 height 7
click at [456, 239] on div "Next" at bounding box center [459, 238] width 10 height 7
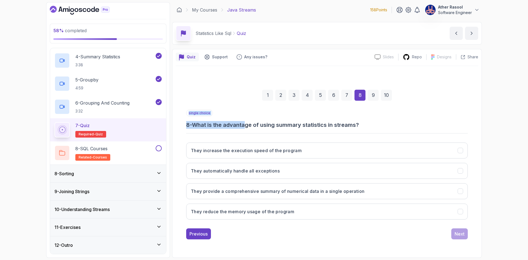
drag, startPoint x: 271, startPoint y: 127, endPoint x: 330, endPoint y: 129, distance: 59.4
click at [330, 129] on div "single choice 8 - What is the advantage of using summary statistics in streams?…" at bounding box center [326, 166] width 281 height 114
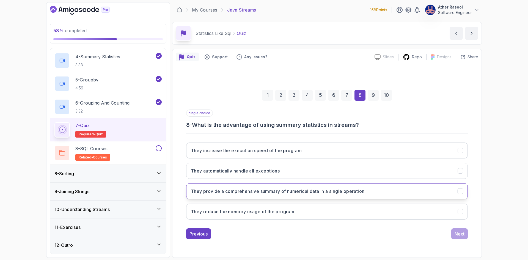
click at [331, 195] on button "They provide a comprehensive summary of numerical data in a single operation" at bounding box center [326, 191] width 281 height 16
click at [457, 232] on div "Next" at bounding box center [459, 233] width 10 height 7
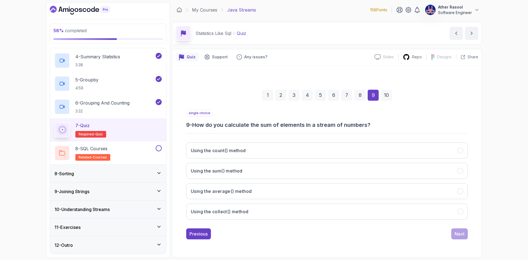
drag, startPoint x: 226, startPoint y: 129, endPoint x: 323, endPoint y: 130, distance: 96.5
click at [323, 130] on div "single choice 9 - How do you calculate the sum of elements in a stream of numbe…" at bounding box center [326, 166] width 281 height 114
click at [284, 167] on button "Using the sum() method" at bounding box center [326, 171] width 281 height 16
click at [455, 234] on div "Next" at bounding box center [459, 233] width 10 height 7
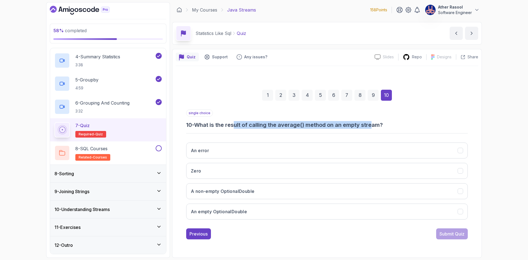
drag, startPoint x: 281, startPoint y: 124, endPoint x: 375, endPoint y: 126, distance: 93.7
click at [375, 126] on h3 "10 - What is the result of calling the average() method on an empty stream?" at bounding box center [326, 125] width 281 height 8
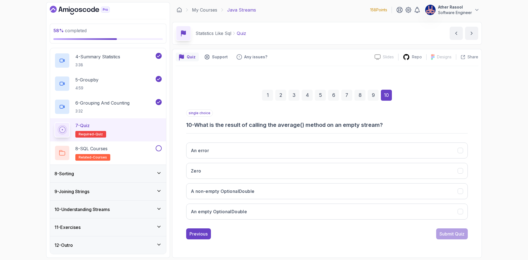
click at [375, 126] on h3 "10 - What is the result of calling the average() method on an empty stream?" at bounding box center [326, 125] width 281 height 8
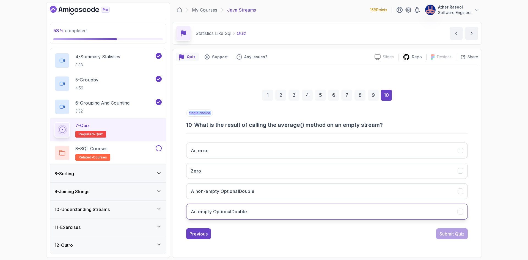
click at [326, 207] on button "An empty OptionalDouble" at bounding box center [326, 211] width 281 height 16
click at [458, 229] on button "Submit Quiz" at bounding box center [452, 233] width 32 height 11
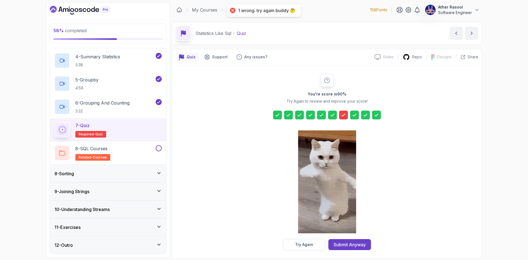
click at [343, 114] on icon at bounding box center [342, 114] width 5 height 5
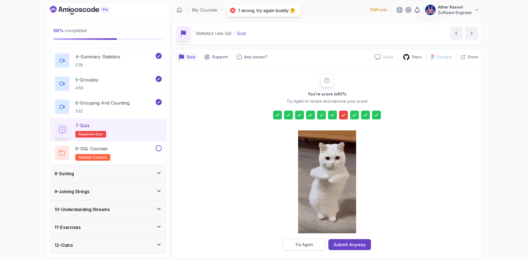
click at [312, 245] on div "Try Again" at bounding box center [304, 244] width 18 height 5
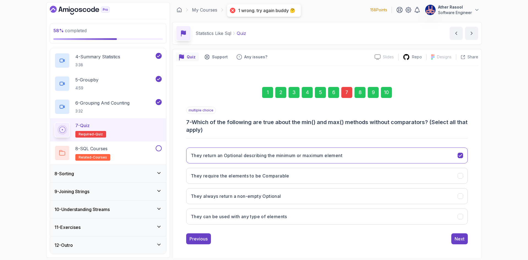
click at [350, 93] on div "7" at bounding box center [346, 92] width 11 height 11
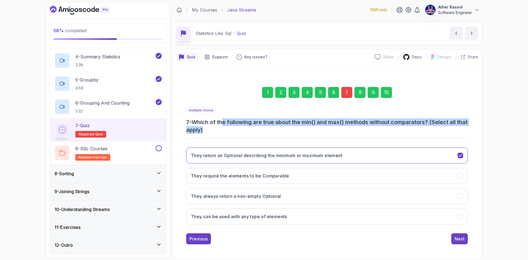
drag, startPoint x: 280, startPoint y: 123, endPoint x: 334, endPoint y: 126, distance: 54.5
click at [334, 126] on h3 "7 - Which of the following are true about the min() and max() methods without c…" at bounding box center [326, 125] width 281 height 15
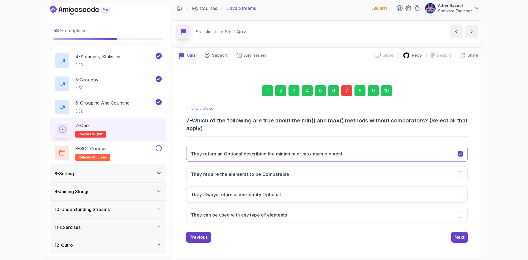
scroll to position [2, 0]
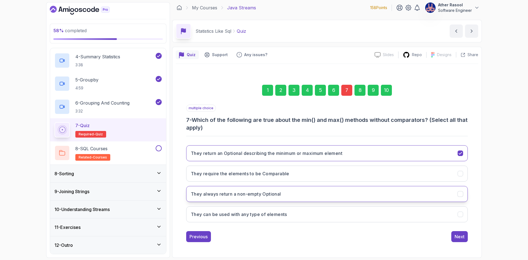
click at [324, 196] on button "They always return a non-empty Optional" at bounding box center [326, 194] width 281 height 16
click at [461, 235] on div "Next" at bounding box center [459, 236] width 10 height 7
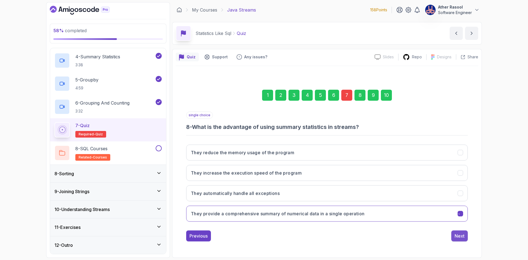
scroll to position [0, 0]
click at [461, 236] on div "Next" at bounding box center [459, 235] width 10 height 7
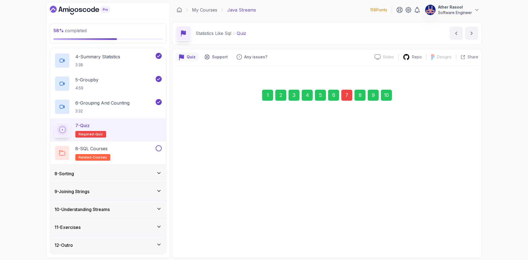
click at [461, 236] on div "1 2 3 4 5 6 7 8 9 10 single choice 8 - What is the advantage of using summary s…" at bounding box center [326, 160] width 281 height 158
click at [461, 236] on div "1 2 3 4 5 6 7 8 9 10 single choice 9 - How do you calculate the sum of elements…" at bounding box center [326, 160] width 281 height 158
click at [461, 236] on div "Submit Quiz" at bounding box center [451, 233] width 25 height 7
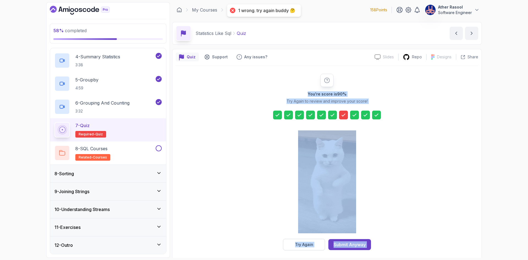
click at [435, 239] on div "You're score is 90 % Try Again to review and improve your score! Try Again Subm…" at bounding box center [327, 162] width 302 height 176
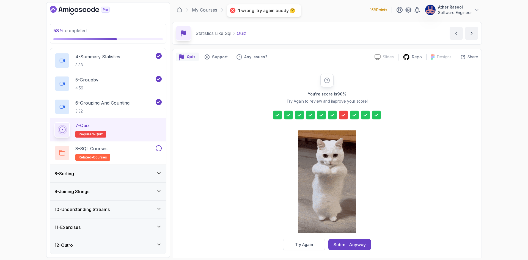
click at [347, 114] on div at bounding box center [343, 114] width 9 height 9
click at [302, 243] on div "Try Again" at bounding box center [304, 244] width 18 height 5
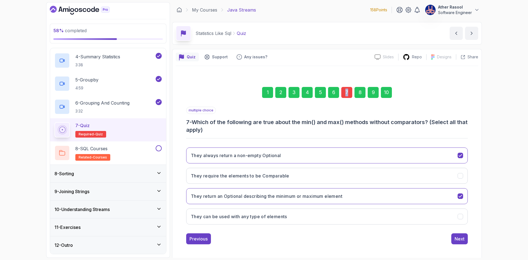
click at [347, 89] on div "7" at bounding box center [346, 92] width 11 height 11
click at [345, 92] on div "7" at bounding box center [346, 92] width 11 height 11
click at [347, 97] on div "7" at bounding box center [346, 92] width 11 height 11
click at [365, 196] on button "They return an Optional describing the minimum or maximum element" at bounding box center [326, 196] width 281 height 16
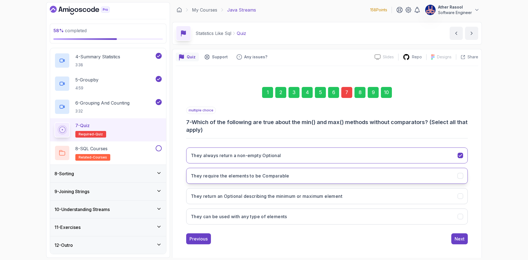
click at [378, 175] on button "They require the elements to be Comparable" at bounding box center [326, 176] width 281 height 16
click at [459, 237] on div "Next" at bounding box center [459, 238] width 10 height 7
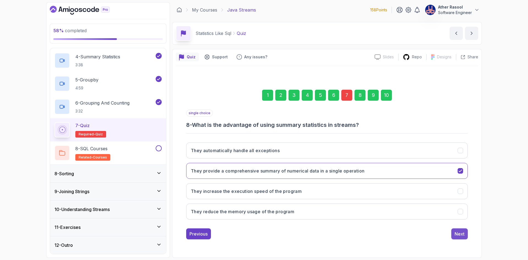
click at [460, 236] on div "Next" at bounding box center [459, 233] width 10 height 7
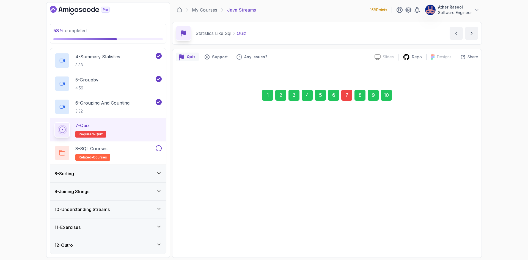
click at [460, 234] on div "Next" at bounding box center [459, 233] width 10 height 7
click at [460, 235] on div "Submit Quiz" at bounding box center [451, 233] width 25 height 7
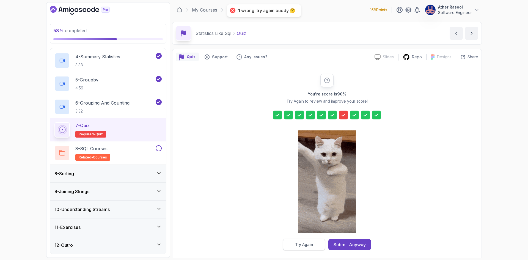
click at [310, 242] on div "Try Again" at bounding box center [304, 244] width 18 height 5
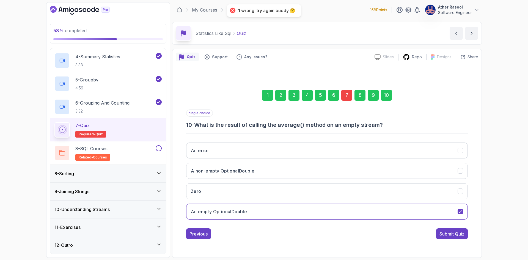
click at [341, 96] on div "7" at bounding box center [346, 95] width 11 height 11
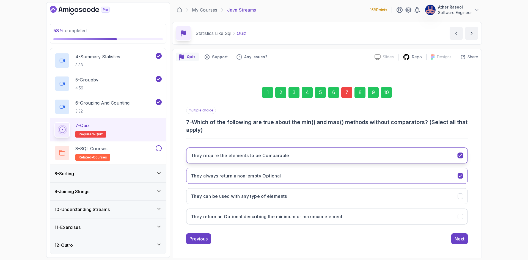
click at [325, 159] on button "They require the elements to be Comparable" at bounding box center [326, 155] width 281 height 16
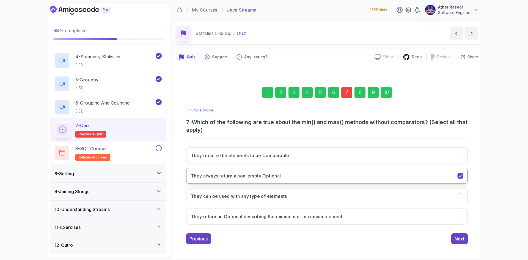
click at [330, 174] on button "They always return a non-empty Optional" at bounding box center [326, 176] width 281 height 16
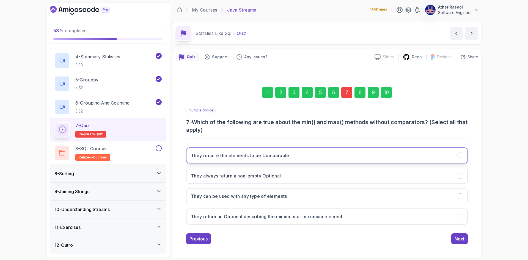
click at [334, 157] on button "They require the elements to be Comparable" at bounding box center [326, 155] width 281 height 16
click at [340, 212] on button "They return an Optional describing the minimum or maximum element" at bounding box center [326, 216] width 281 height 16
click at [458, 241] on div "Next" at bounding box center [459, 238] width 10 height 7
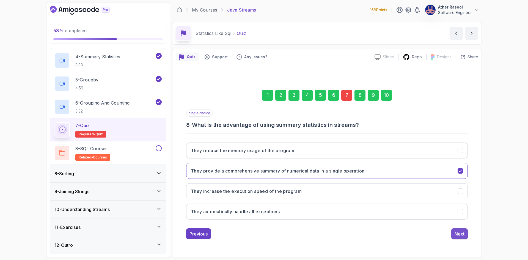
click at [458, 239] on div "1 2 3 4 5 6 7 8 9 10 single choice 8 - What is the advantage of using summary s…" at bounding box center [327, 159] width 302 height 167
click at [459, 237] on div "Next" at bounding box center [459, 233] width 10 height 7
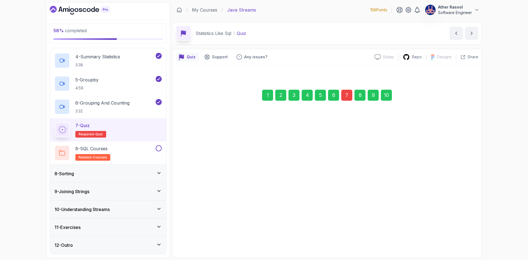
click at [459, 237] on button "Next" at bounding box center [459, 233] width 16 height 11
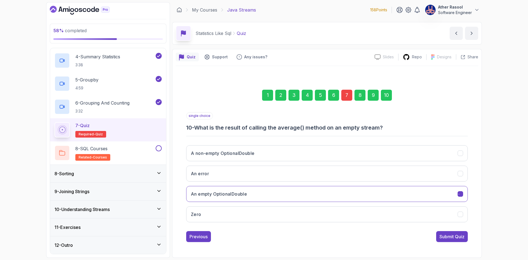
click at [459, 237] on button "Submit Quiz" at bounding box center [452, 236] width 32 height 11
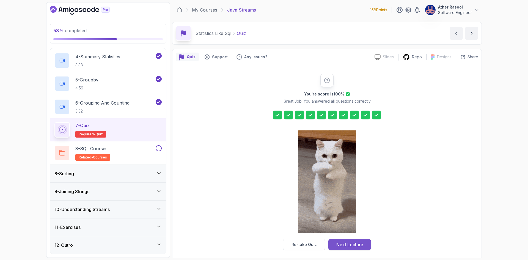
click at [358, 243] on div "Next Lecture" at bounding box center [349, 244] width 27 height 7
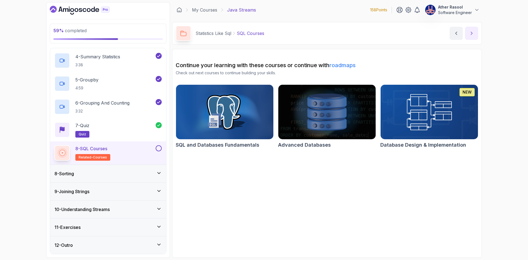
click at [474, 33] on button "next content" at bounding box center [471, 33] width 13 height 13
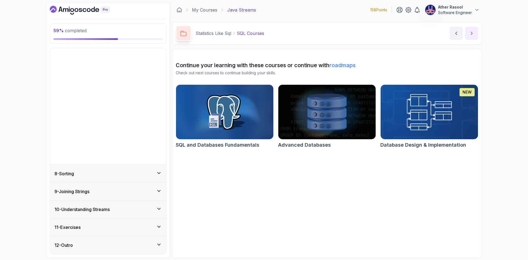
scroll to position [9, 0]
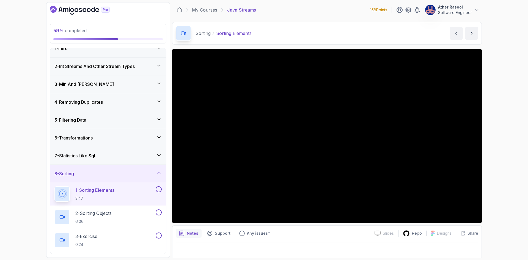
click at [128, 160] on div "7 - Statistics Like Sql" at bounding box center [108, 156] width 116 height 18
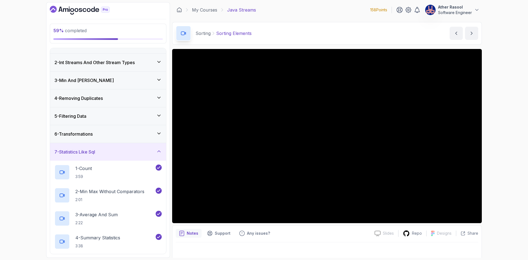
scroll to position [0, 0]
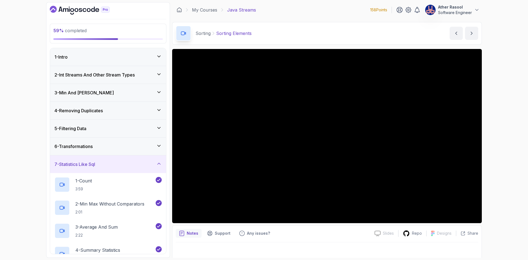
click at [125, 167] on div "7 - Statistics Like Sql" at bounding box center [107, 164] width 107 height 7
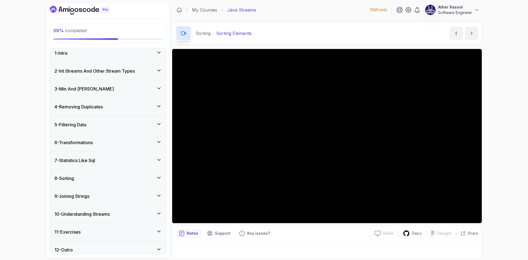
scroll to position [9, 0]
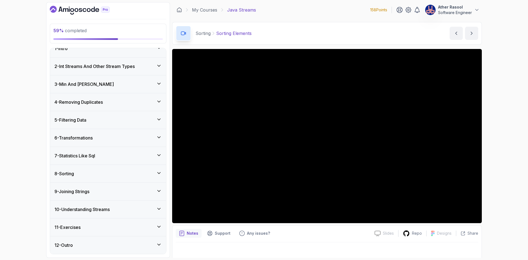
click at [109, 174] on div "8 - Sorting" at bounding box center [107, 173] width 107 height 7
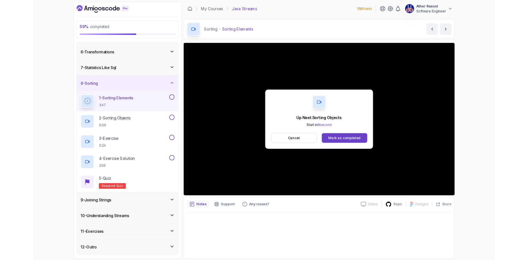
scroll to position [91, 0]
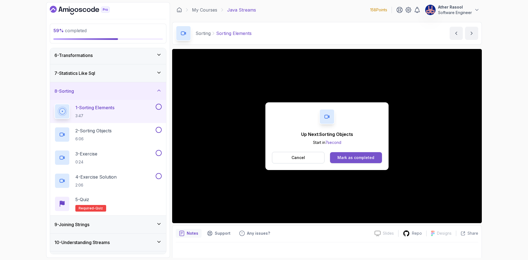
click at [368, 156] on div "Mark as completed" at bounding box center [355, 157] width 37 height 5
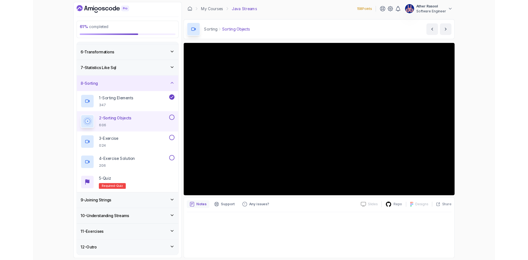
scroll to position [124, 0]
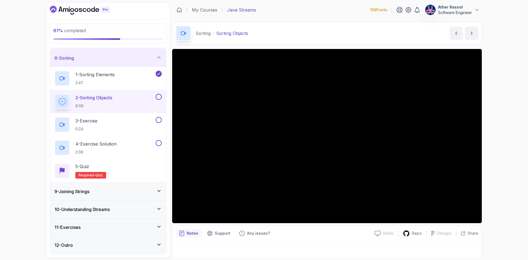
click at [118, 207] on div "10 - Understanding Streams" at bounding box center [107, 209] width 107 height 7
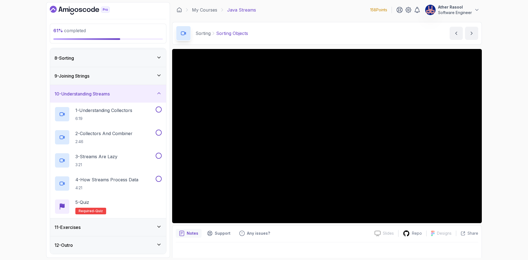
click at [121, 91] on div "10 - Understanding Streams" at bounding box center [107, 93] width 107 height 7
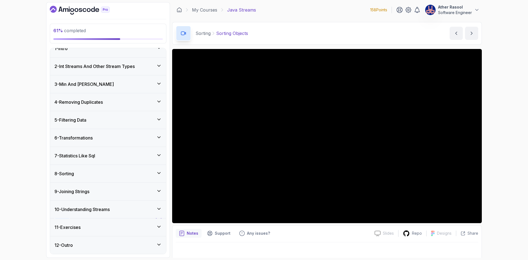
scroll to position [9, 0]
click at [101, 189] on div "9 - Joining Strings" at bounding box center [107, 191] width 107 height 7
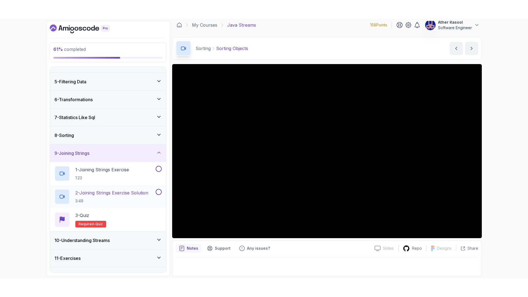
scroll to position [78, 0]
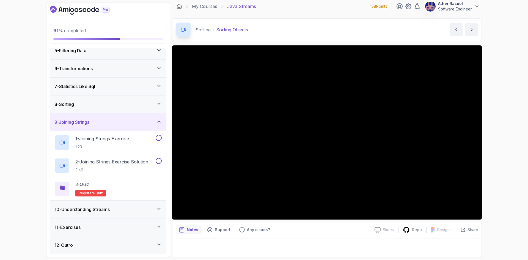
click at [112, 110] on div "8 - Sorting" at bounding box center [108, 104] width 116 height 18
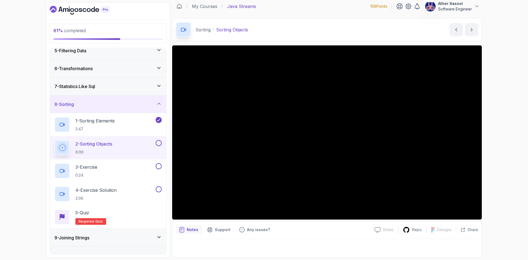
scroll to position [0, 0]
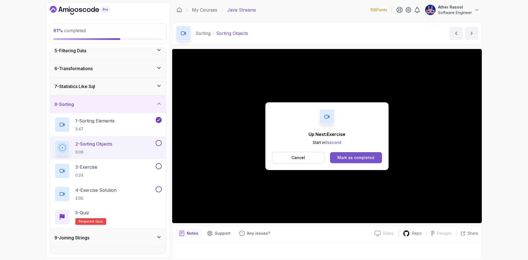
click at [368, 158] on div "Mark as completed" at bounding box center [355, 157] width 37 height 5
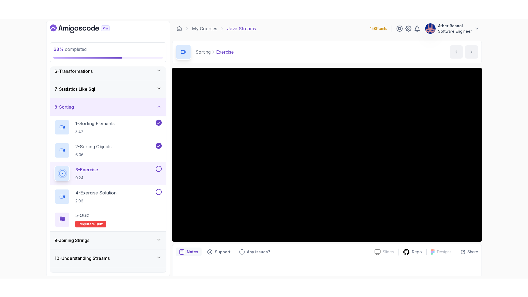
scroll to position [124, 0]
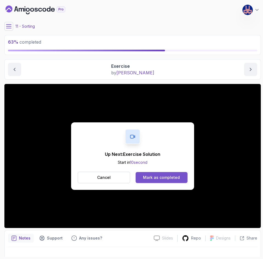
click at [163, 179] on div "Mark as completed" at bounding box center [161, 177] width 37 height 5
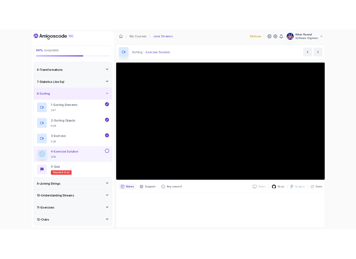
scroll to position [124, 0]
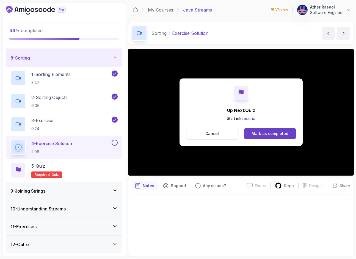
click at [218, 135] on p "Cancel" at bounding box center [211, 133] width 13 height 5
click at [271, 134] on div "Mark as completed" at bounding box center [269, 133] width 37 height 5
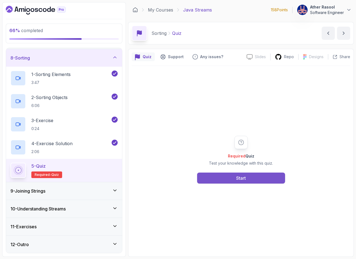
click at [251, 182] on button "Start" at bounding box center [241, 178] width 88 height 11
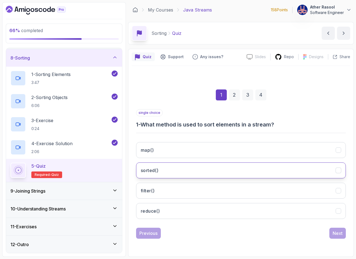
click at [221, 167] on button "sorted()" at bounding box center [241, 171] width 210 height 16
click at [337, 233] on div "Next" at bounding box center [337, 233] width 10 height 7
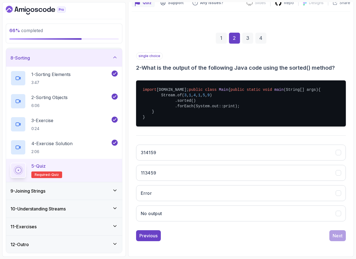
scroll to position [71, 0]
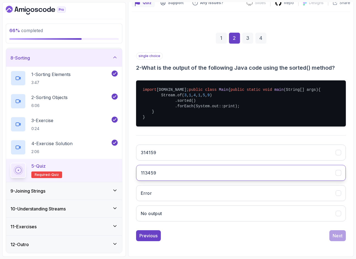
click at [212, 170] on button "113459" at bounding box center [241, 173] width 210 height 16
click at [338, 234] on div "Next" at bounding box center [337, 236] width 10 height 7
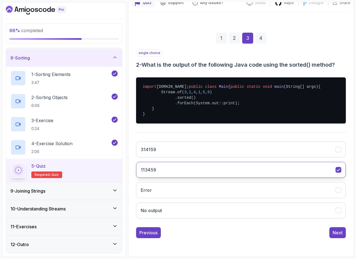
scroll to position [0, 0]
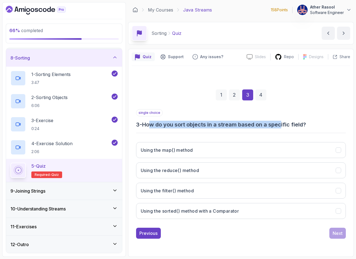
drag, startPoint x: 153, startPoint y: 125, endPoint x: 285, endPoint y: 128, distance: 132.2
click at [285, 128] on h3 "3 - How do you sort objects in a stream based on a specific field?" at bounding box center [241, 125] width 210 height 8
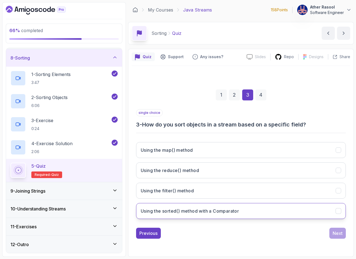
click at [239, 214] on h3 "Using the sorted() method with a Comparator" at bounding box center [190, 211] width 98 height 7
click at [334, 235] on div "Next" at bounding box center [337, 233] width 10 height 7
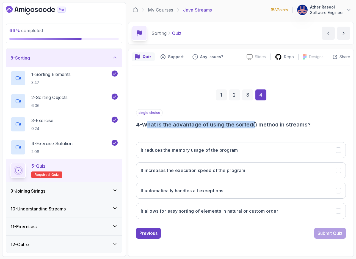
drag, startPoint x: 151, startPoint y: 126, endPoint x: 257, endPoint y: 126, distance: 106.3
click at [257, 126] on h3 "4 - What is the advantage of using the sorted() method in streams?" at bounding box center [241, 125] width 210 height 8
drag, startPoint x: 154, startPoint y: 128, endPoint x: 301, endPoint y: 128, distance: 146.7
click at [301, 128] on h3 "4 - What is the advantage of using the sorted() method in streams?" at bounding box center [241, 125] width 210 height 8
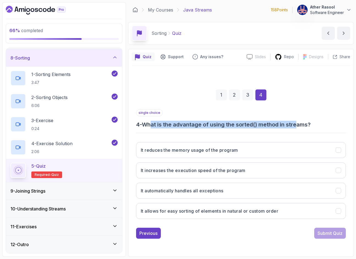
click at [301, 128] on h3 "4 - What is the advantage of using the sorted() method in streams?" at bounding box center [241, 125] width 210 height 8
drag, startPoint x: 321, startPoint y: 127, endPoint x: 203, endPoint y: 124, distance: 118.5
click at [203, 124] on h3 "4 - What is the advantage of using the sorted() method in streams?" at bounding box center [241, 125] width 210 height 8
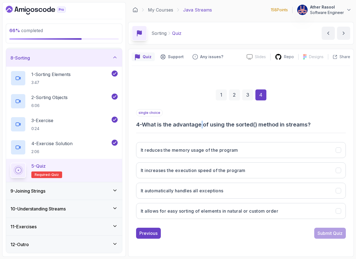
click at [203, 124] on h3 "4 - What is the advantage of using the sorted() method in streams?" at bounding box center [241, 125] width 210 height 8
drag, startPoint x: 201, startPoint y: 127, endPoint x: 308, endPoint y: 123, distance: 107.8
click at [308, 123] on h3 "4 - What is the advantage of using the sorted() method in streams?" at bounding box center [241, 125] width 210 height 8
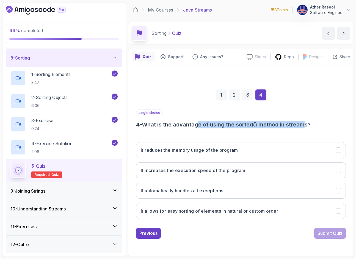
click at [308, 123] on h3 "4 - What is the advantage of using the sorted() method in streams?" at bounding box center [241, 125] width 210 height 8
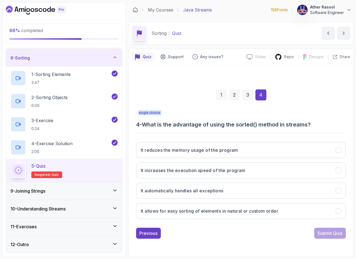
click at [308, 123] on h3 "4 - What is the advantage of using the sorted() method in streams?" at bounding box center [241, 125] width 210 height 8
click at [302, 128] on h3 "4 - What is the advantage of using the sorted() method in streams?" at bounding box center [241, 125] width 210 height 8
click at [234, 214] on h3 "It allows for easy sorting of elements in natural or custom order" at bounding box center [209, 211] width 137 height 7
click at [335, 237] on button "Submit Quiz" at bounding box center [330, 233] width 32 height 11
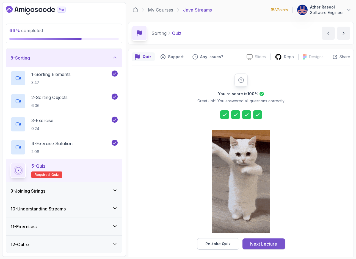
click at [269, 243] on div "Next Lecture" at bounding box center [263, 244] width 27 height 7
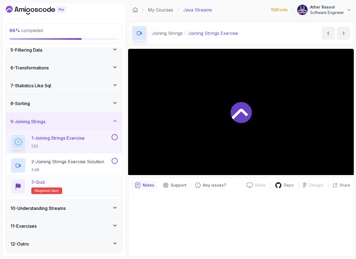
scroll to position [78, 0]
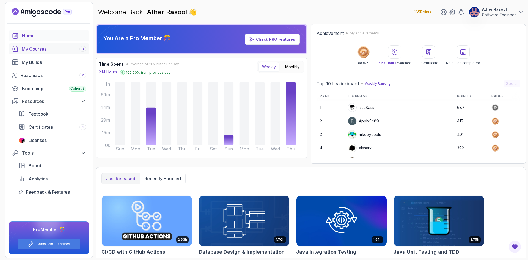
click at [33, 50] on div "My Courses 3" at bounding box center [54, 49] width 64 height 7
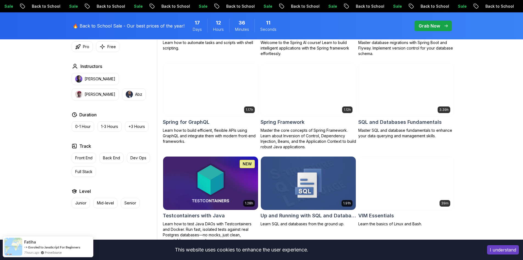
scroll to position [1374, 0]
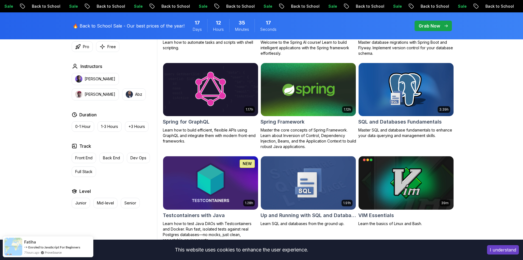
click at [343, 84] on body "Sale Back to School Sale Back to School Sale Back to School Sale Back to School…" at bounding box center [261, 15] width 523 height 2779
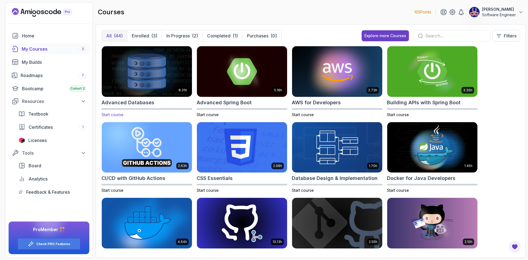
drag, startPoint x: 138, startPoint y: 102, endPoint x: 138, endPoint y: 89, distance: 13.5
click at [138, 89] on img at bounding box center [146, 71] width 95 height 53
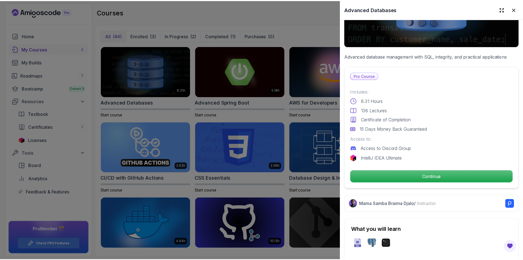
scroll to position [82, 0]
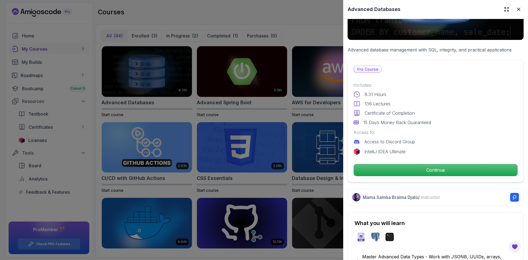
drag, startPoint x: 515, startPoint y: 12, endPoint x: 438, endPoint y: 9, distance: 76.8
click at [514, 12] on button at bounding box center [518, 9] width 10 height 10
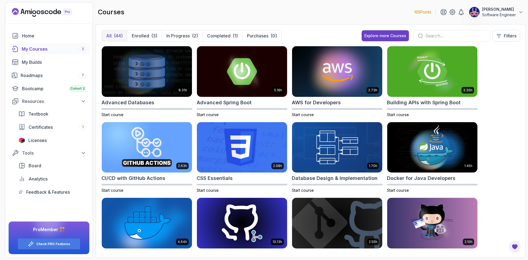
click at [36, 46] on div "My Courses 3" at bounding box center [54, 49] width 64 height 7
click at [387, 35] on div "Explore more Courses" at bounding box center [385, 35] width 42 height 5
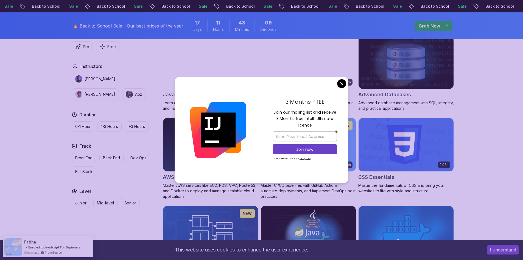
scroll to position [357, 0]
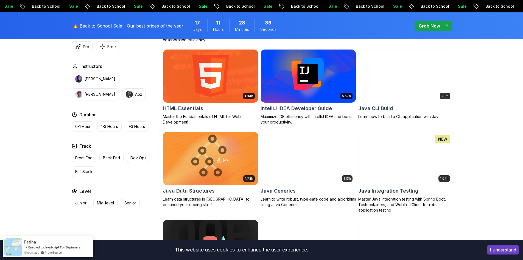
scroll to position [714, 0]
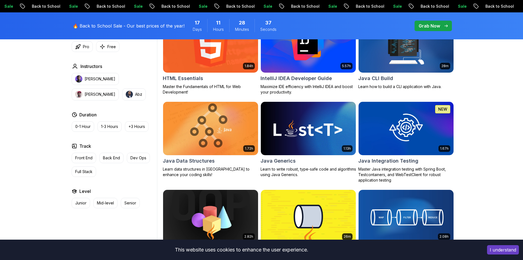
click at [207, 134] on img at bounding box center [211, 128] width 100 height 56
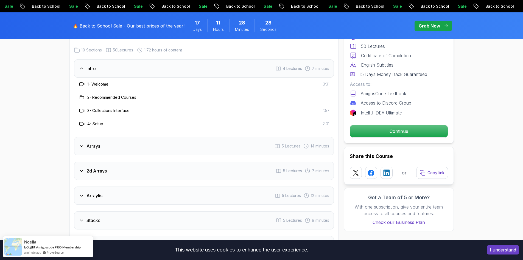
scroll to position [742, 0]
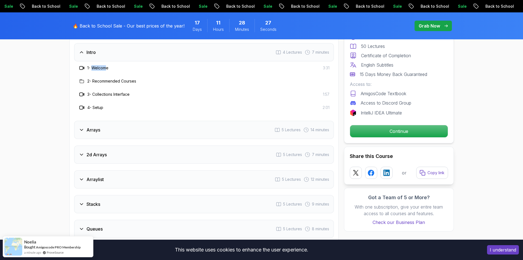
drag, startPoint x: 94, startPoint y: 62, endPoint x: 108, endPoint y: 62, distance: 14.6
click at [108, 65] on h3 "1 - Welcome" at bounding box center [97, 67] width 21 height 5
drag, startPoint x: 101, startPoint y: 75, endPoint x: 125, endPoint y: 76, distance: 23.9
click at [125, 78] on h3 "2 - Recommended Courses" at bounding box center [111, 80] width 49 height 5
drag, startPoint x: 103, startPoint y: 86, endPoint x: 115, endPoint y: 87, distance: 12.2
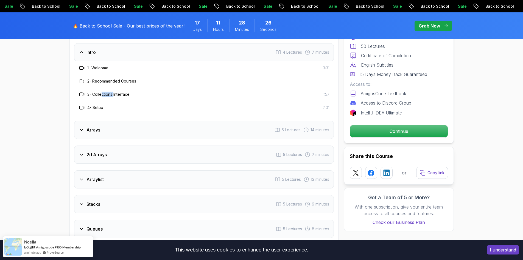
click at [115, 92] on h3 "3 - Collections Interface" at bounding box center [108, 94] width 42 height 5
drag, startPoint x: 96, startPoint y: 99, endPoint x: 107, endPoint y: 100, distance: 11.0
click at [107, 104] on div "4 - Setup 2:01" at bounding box center [204, 107] width 251 height 7
click at [114, 121] on div "Arrays 5 Lectures 14 minutes" at bounding box center [204, 130] width 260 height 18
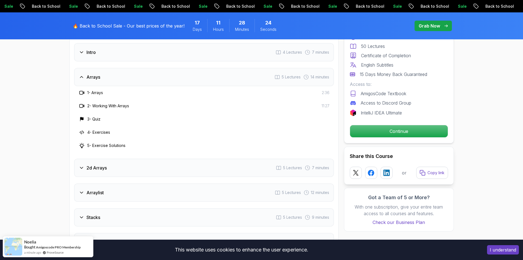
click at [129, 68] on div "Arrays 5 Lectures 14 minutes" at bounding box center [204, 77] width 260 height 18
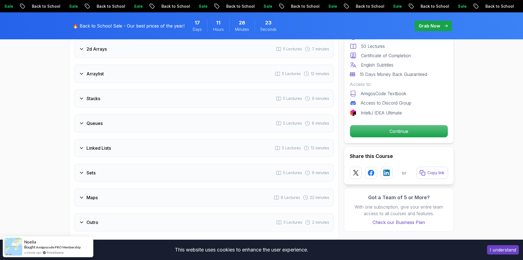
scroll to position [797, 0]
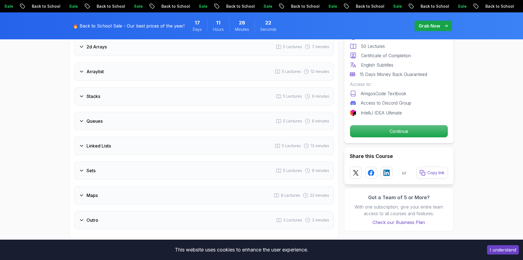
click at [129, 62] on div "Arraylist 5 Lectures 12 minutes" at bounding box center [204, 71] width 260 height 18
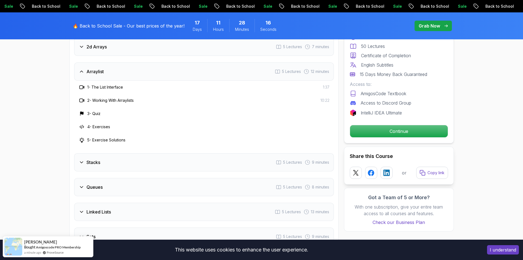
click at [126, 153] on div "Stacks 5 Lectures 9 minutes" at bounding box center [204, 162] width 260 height 18
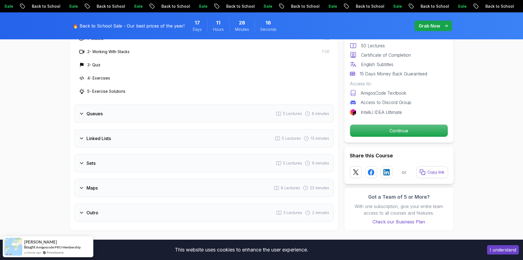
scroll to position [879, 0]
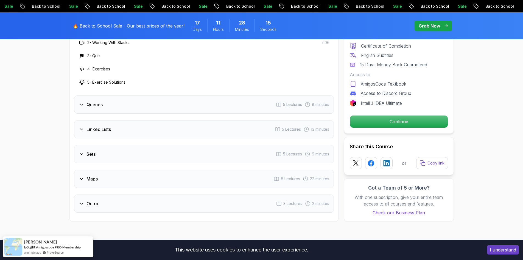
click at [135, 170] on div "Maps 8 Lectures 22 minutes" at bounding box center [204, 179] width 260 height 18
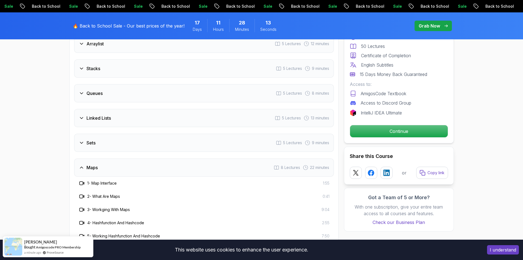
scroll to position [824, 0]
click at [155, 140] on div "Sets 5 Lectures 9 minutes" at bounding box center [204, 143] width 260 height 18
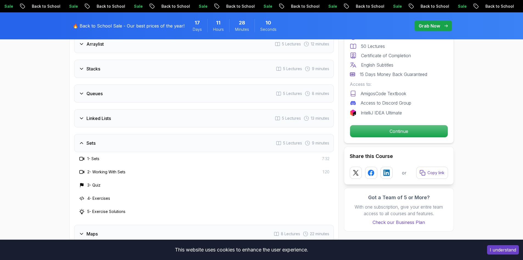
click at [155, 140] on div "Sets 5 Lectures 9 minutes" at bounding box center [204, 143] width 260 height 18
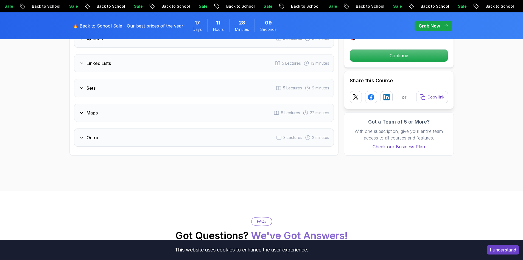
click at [164, 112] on div "Maps 8 Lectures 22 minutes" at bounding box center [204, 113] width 260 height 18
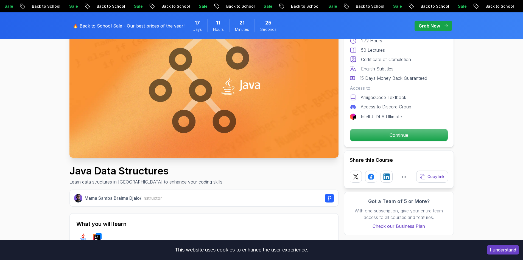
scroll to position [82, 0]
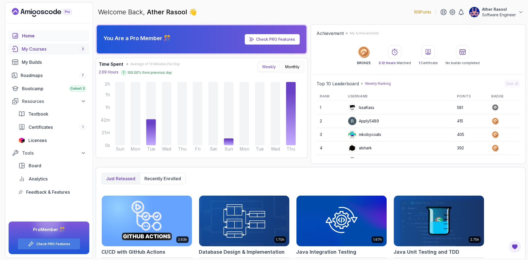
click at [60, 54] on link "My Courses 3" at bounding box center [49, 48] width 81 height 11
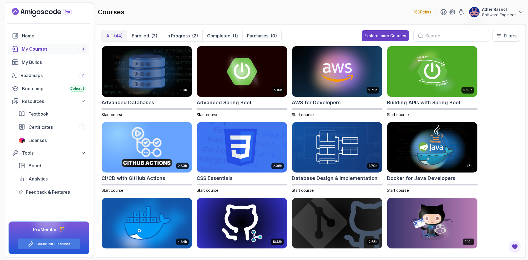
click at [453, 35] on input "text" at bounding box center [455, 35] width 60 height 7
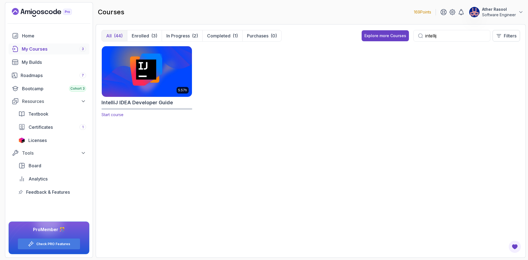
type input "intellij"
click at [165, 62] on img at bounding box center [146, 71] width 95 height 53
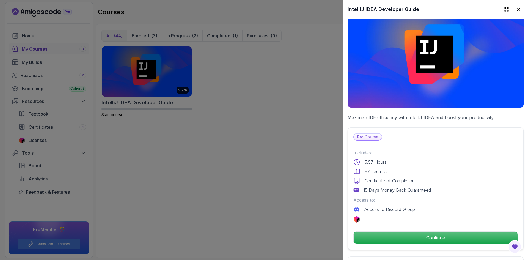
scroll to position [55, 0]
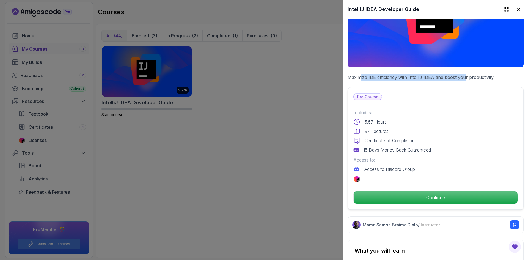
drag, startPoint x: 360, startPoint y: 75, endPoint x: 464, endPoint y: 75, distance: 104.1
click at [464, 75] on p "Maximize IDE efficiency with IntelliJ IDEA and boost your productivity." at bounding box center [435, 77] width 176 height 7
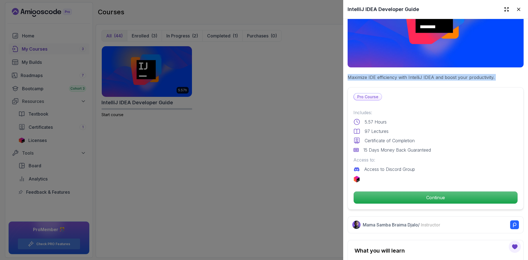
click at [464, 75] on p "Maximize IDE efficiency with IntelliJ IDEA and boost your productivity." at bounding box center [435, 77] width 176 height 7
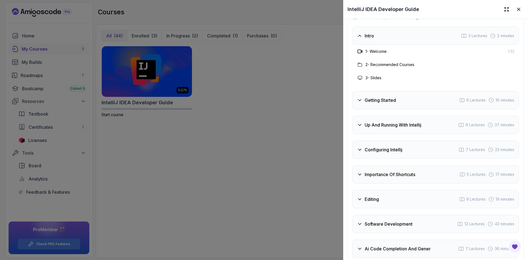
scroll to position [962, 0]
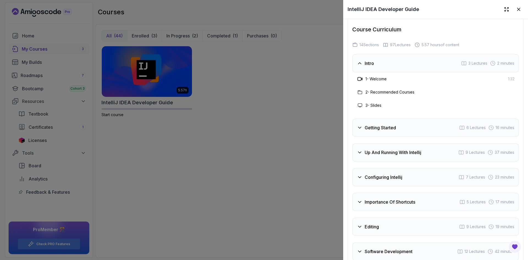
click at [403, 72] on div "Intro 3 Lectures 2 minutes" at bounding box center [435, 63] width 167 height 18
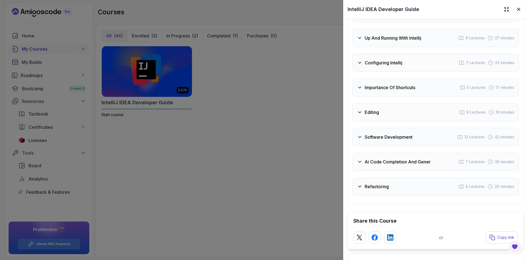
scroll to position [1029, 0]
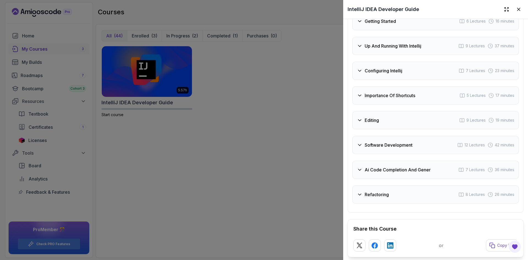
click at [390, 197] on div "Refactoring 8 Lectures 26 minutes" at bounding box center [435, 194] width 167 height 18
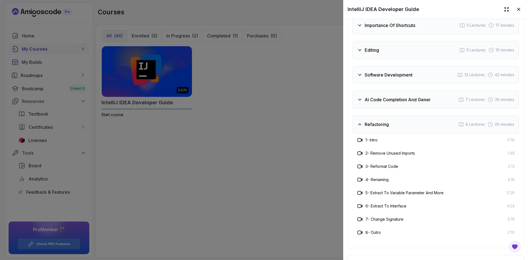
scroll to position [1138, 0]
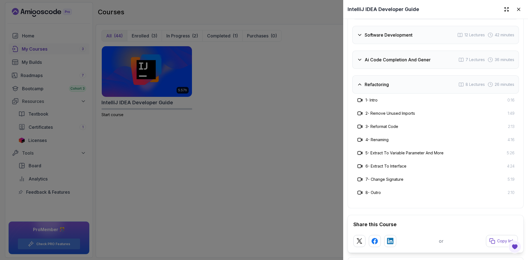
click at [398, 93] on div "Refactoring 8 Lectures 26 minutes" at bounding box center [435, 84] width 167 height 18
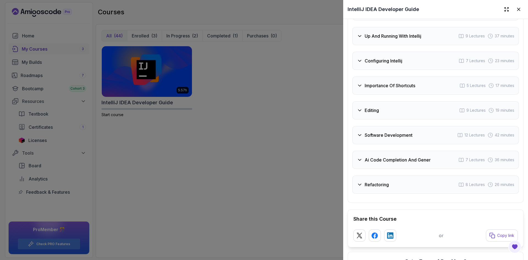
scroll to position [1001, 0]
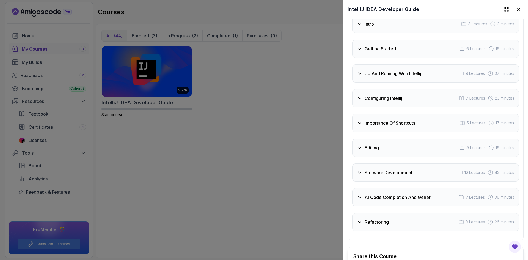
click at [399, 176] on h3 "Software Development" at bounding box center [388, 172] width 48 height 7
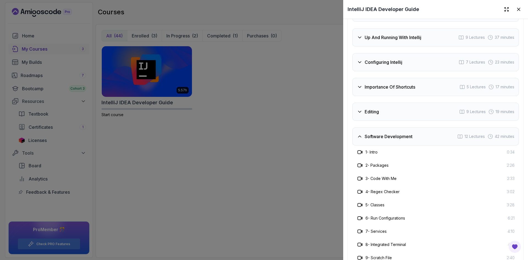
scroll to position [1029, 0]
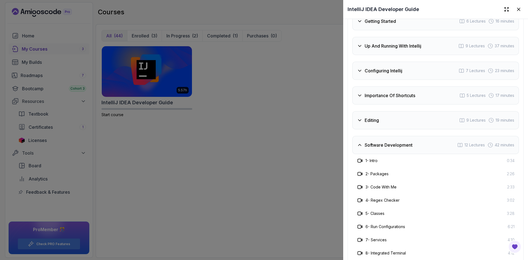
click at [401, 148] on h3 "Software Development" at bounding box center [388, 145] width 48 height 7
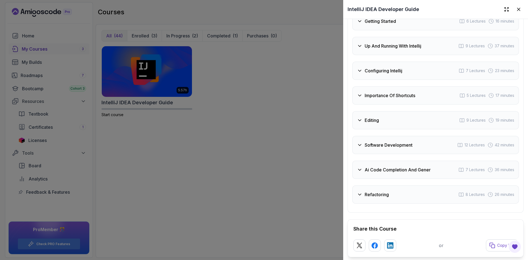
click at [393, 128] on div "Editing 9 Lectures 19 minutes" at bounding box center [435, 120] width 167 height 18
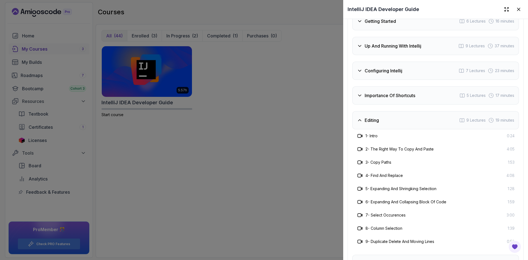
click at [405, 127] on div "Editing 9 Lectures 19 minutes" at bounding box center [435, 120] width 167 height 18
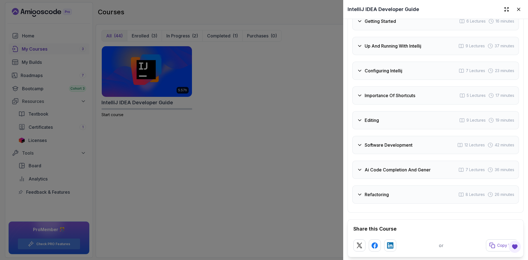
click at [400, 104] on div "Importance Of Shortcuts 5 Lectures 17 minutes" at bounding box center [435, 95] width 167 height 18
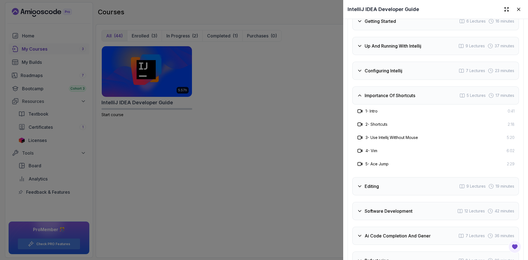
click at [401, 104] on div "Importance Of Shortcuts 5 Lectures 17 minutes" at bounding box center [435, 95] width 167 height 18
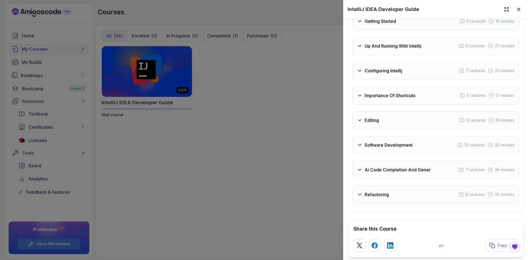
click at [403, 80] on div "Configuring Intellij 7 Lectures 23 minutes" at bounding box center [435, 71] width 167 height 18
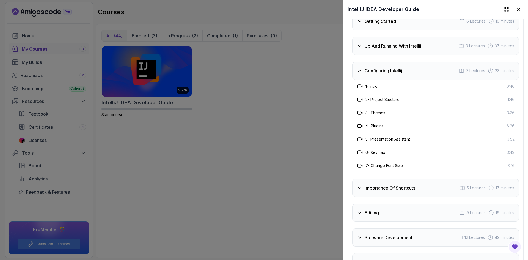
click at [403, 80] on div "Configuring Intellij 7 Lectures 23 minutes" at bounding box center [435, 71] width 167 height 18
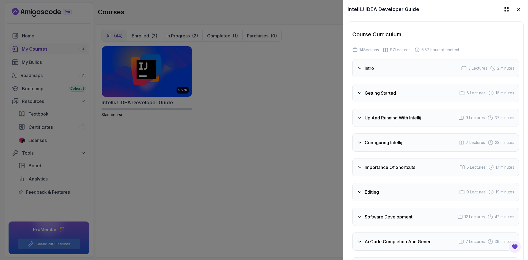
scroll to position [946, 0]
